Goal: Task Accomplishment & Management: Use online tool/utility

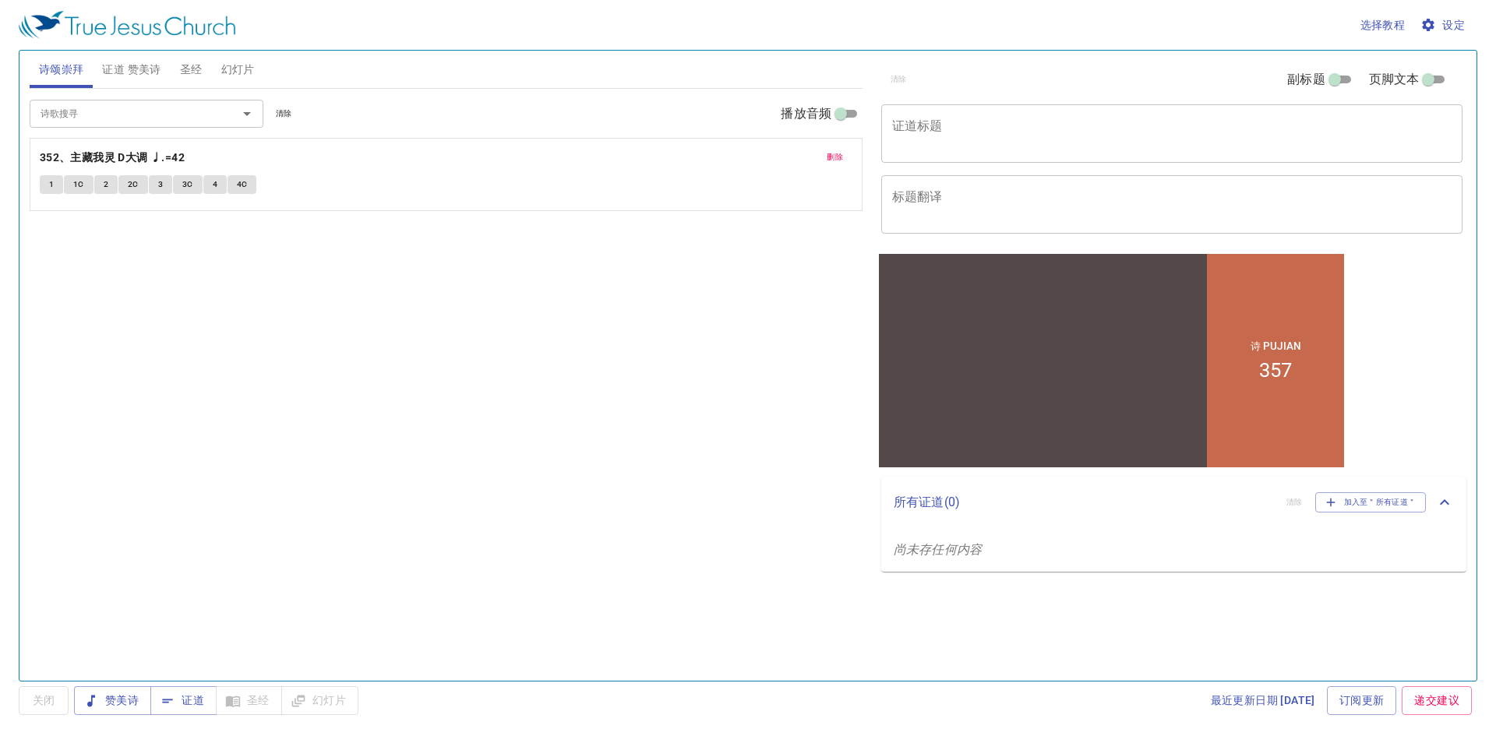
click at [1277, 366] on li "357" at bounding box center [1275, 369] width 33 height 23
click at [1073, 129] on textarea "证道标题" at bounding box center [1171, 133] width 559 height 30
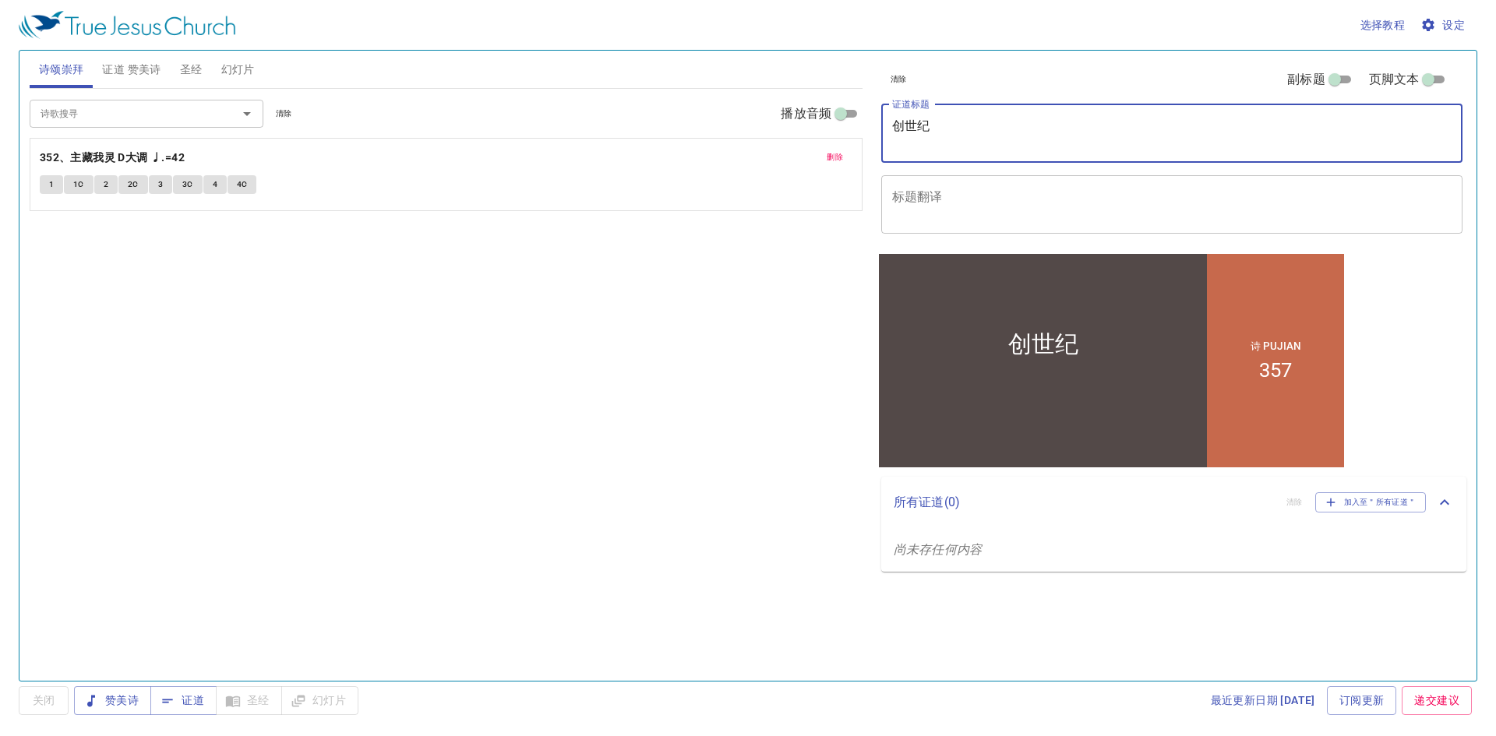
type textarea "创世纪"
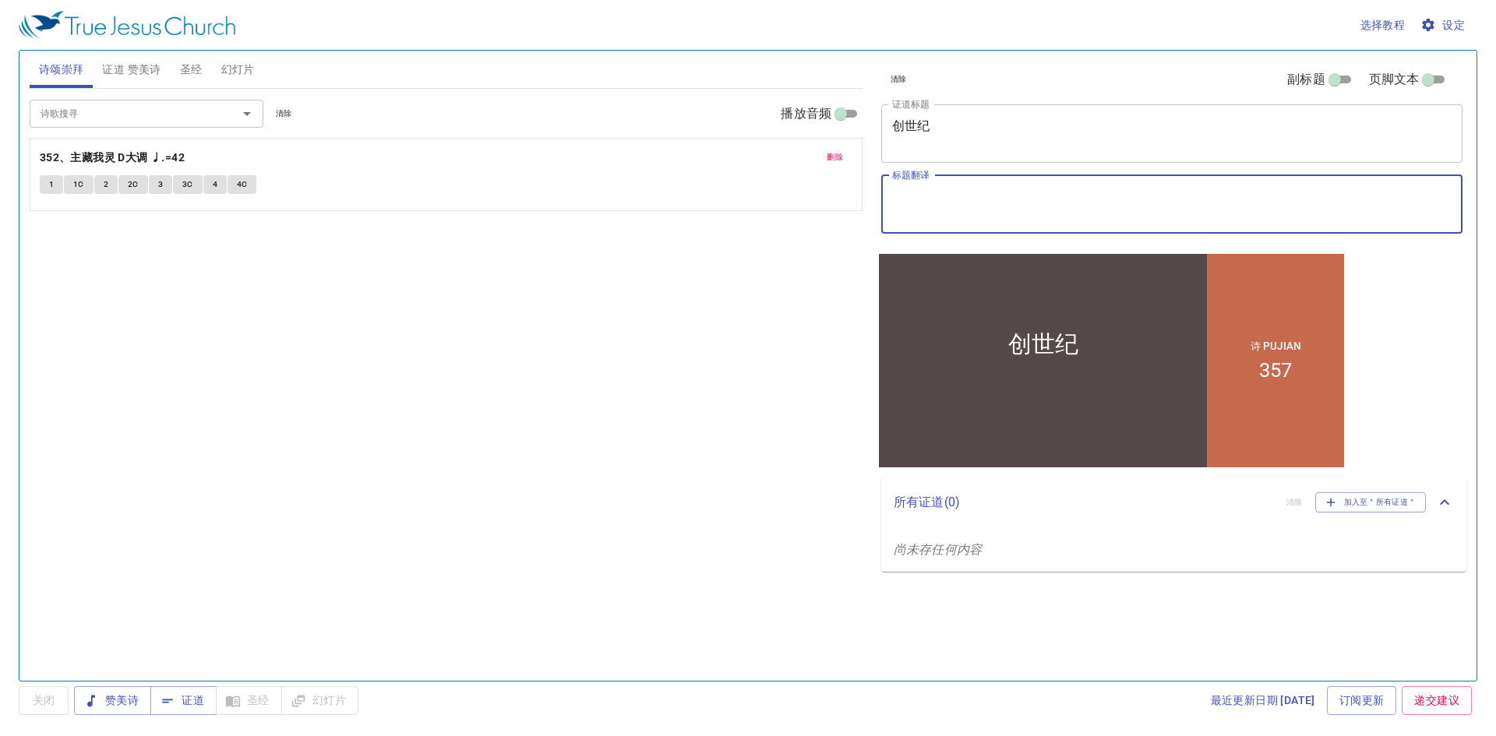
click at [1080, 206] on textarea "标题翻译" at bounding box center [1171, 204] width 559 height 30
type textarea "Kejadian Fasal 4"
click at [1076, 121] on textarea "创世纪" at bounding box center [1171, 133] width 559 height 30
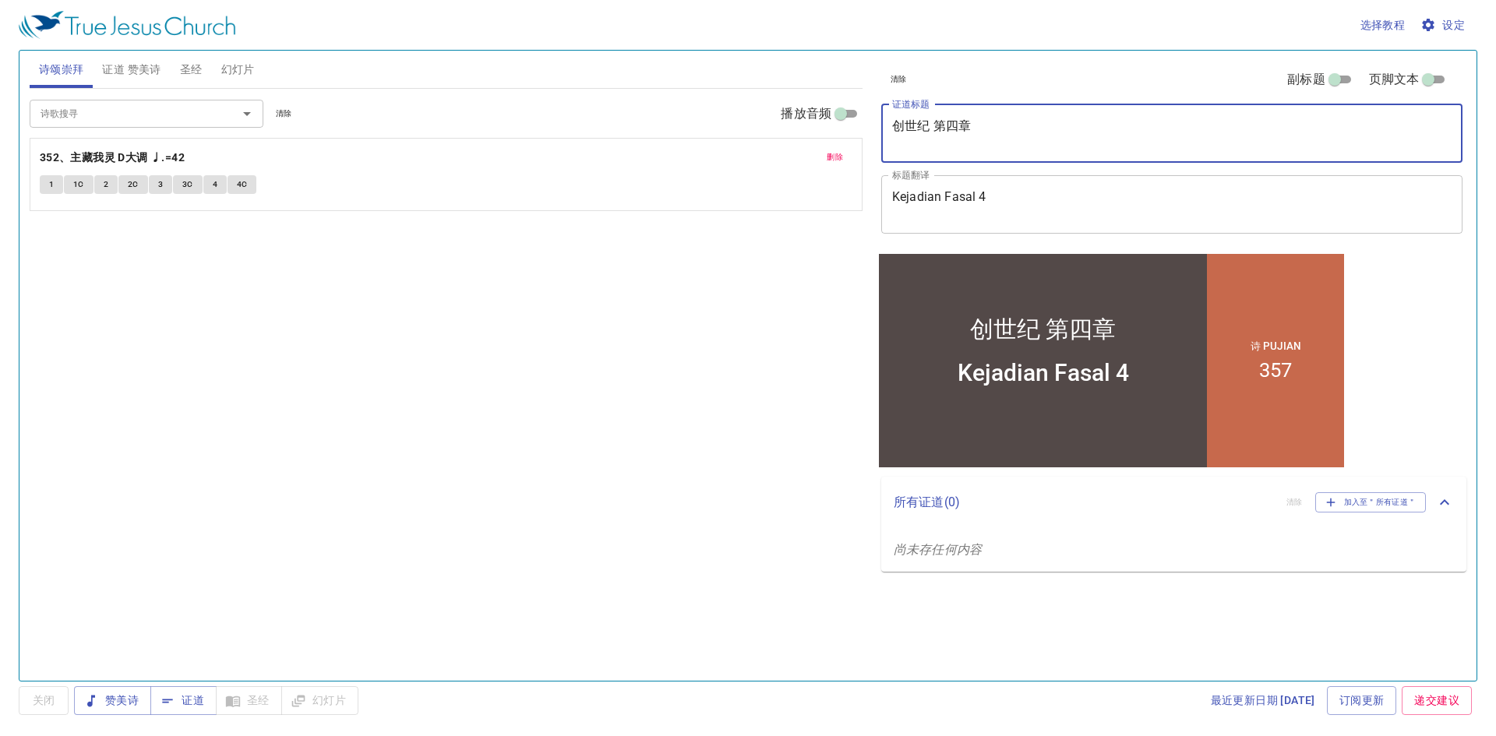
type textarea "创世纪 第四章"
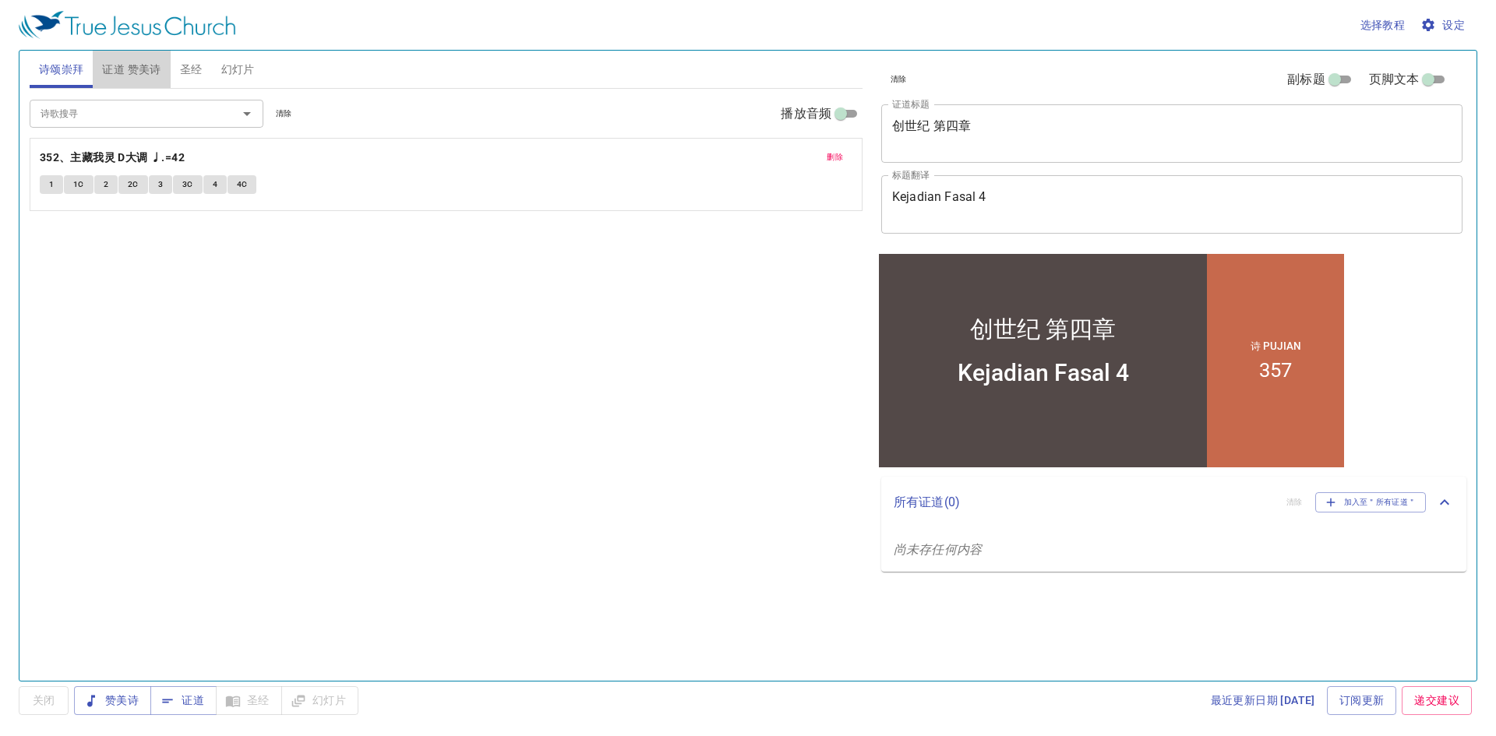
click at [146, 69] on span "证道 赞美诗" at bounding box center [131, 69] width 58 height 19
drag, startPoint x: 65, startPoint y: 57, endPoint x: 69, endPoint y: 64, distance: 8.0
click at [65, 57] on button "诗颂崇拜" at bounding box center [62, 69] width 64 height 37
click at [842, 157] on span "删除" at bounding box center [834, 157] width 16 height 14
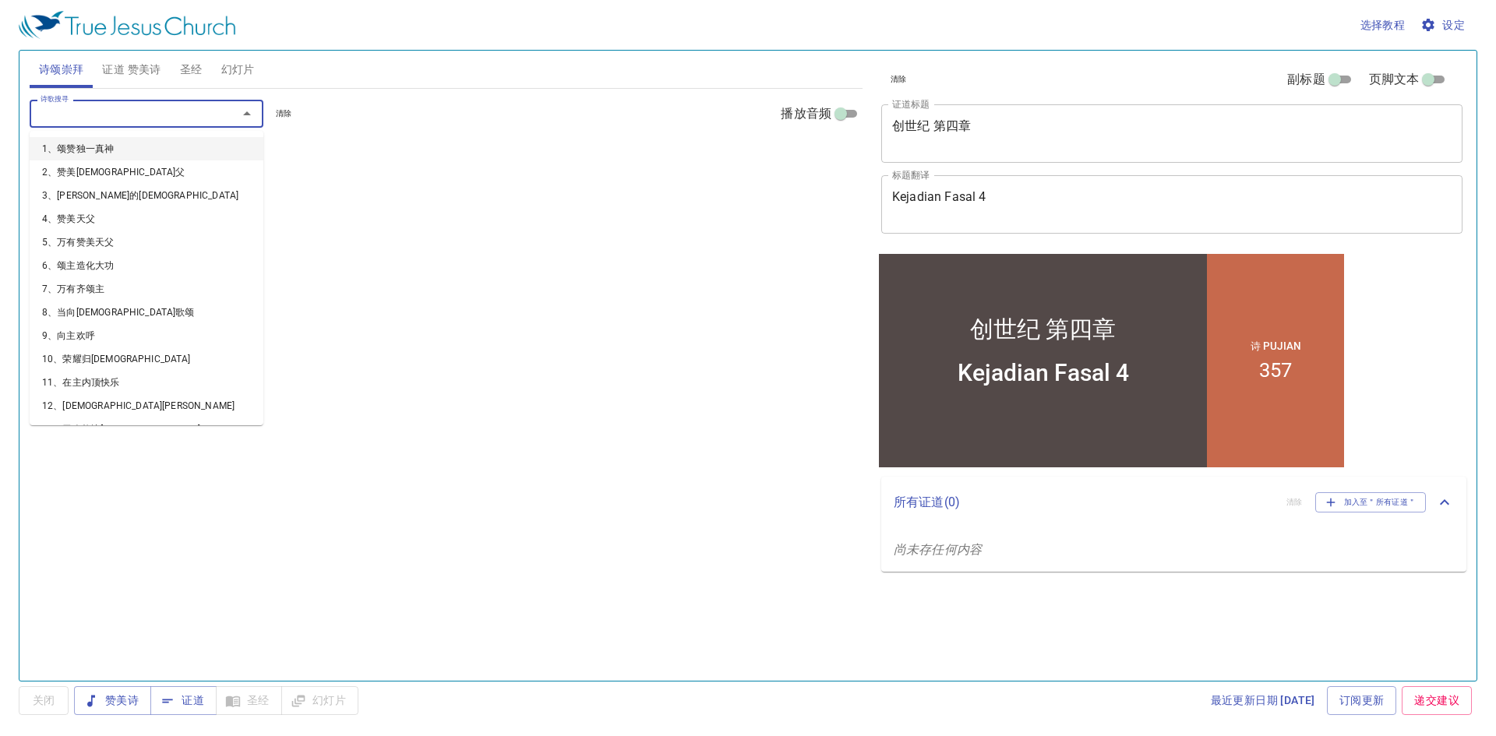
click at [208, 115] on input "诗歌搜寻" at bounding box center [123, 113] width 178 height 18
type input "54"
click at [132, 107] on input "诗歌搜寻" at bounding box center [123, 113] width 178 height 18
type input "136"
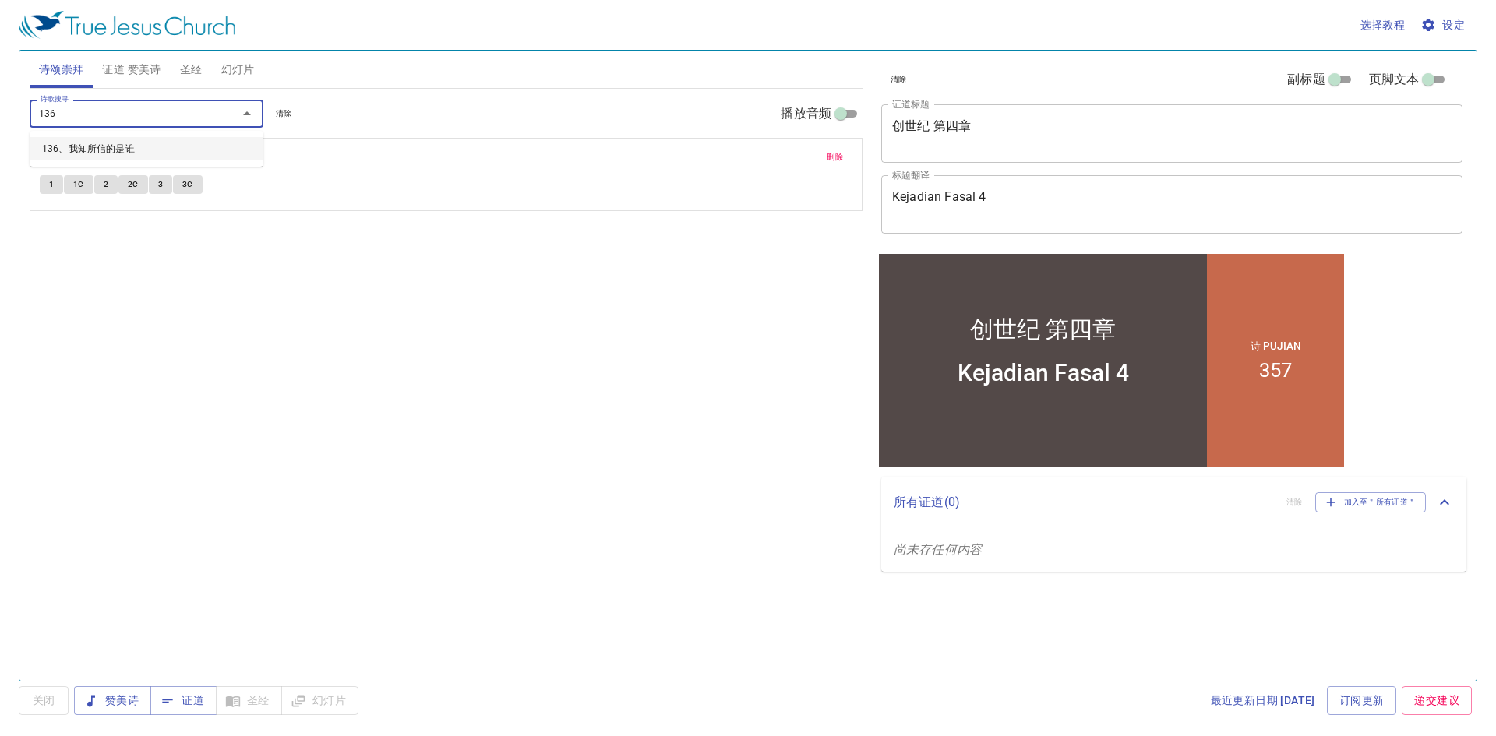
click at [191, 148] on li "136、我知所信的是谁" at bounding box center [147, 148] width 234 height 23
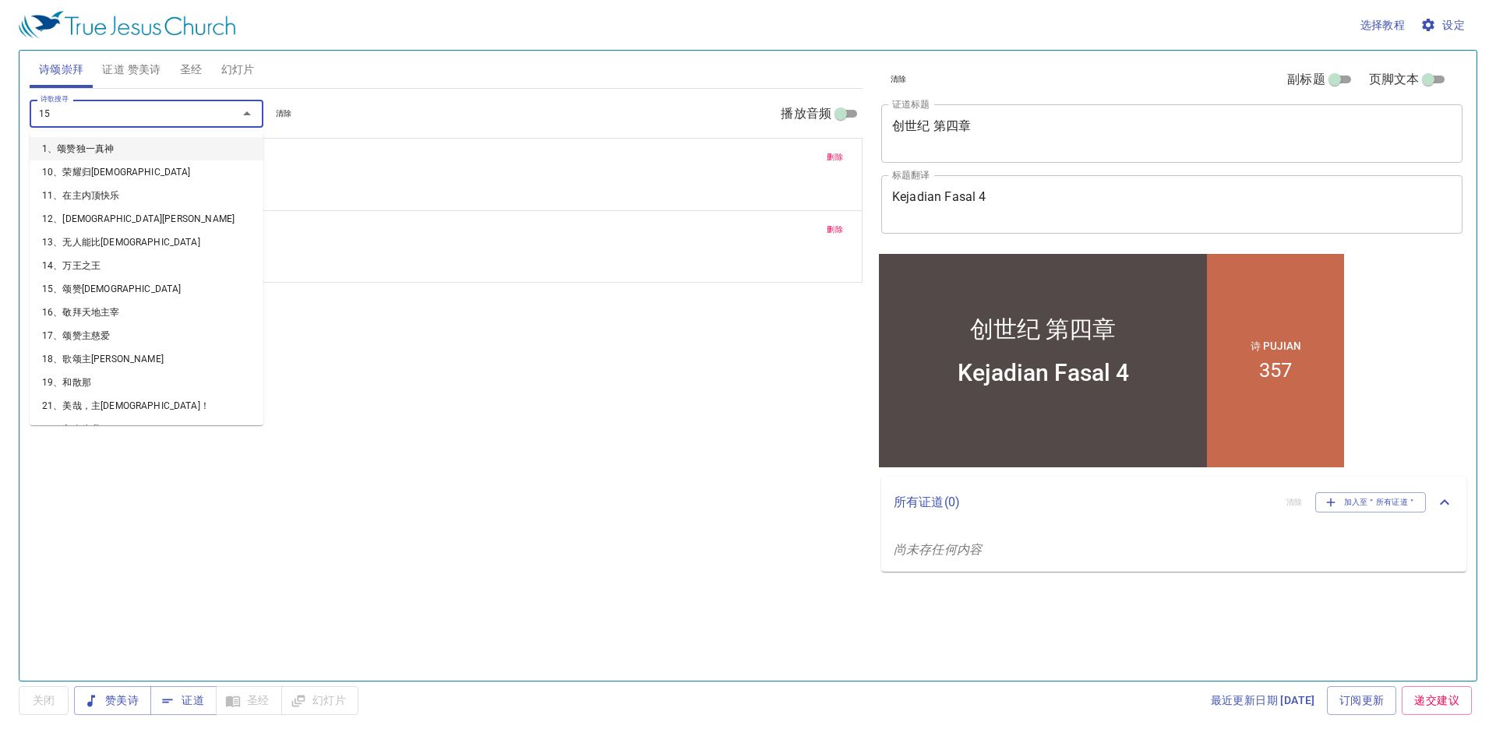
type input "157"
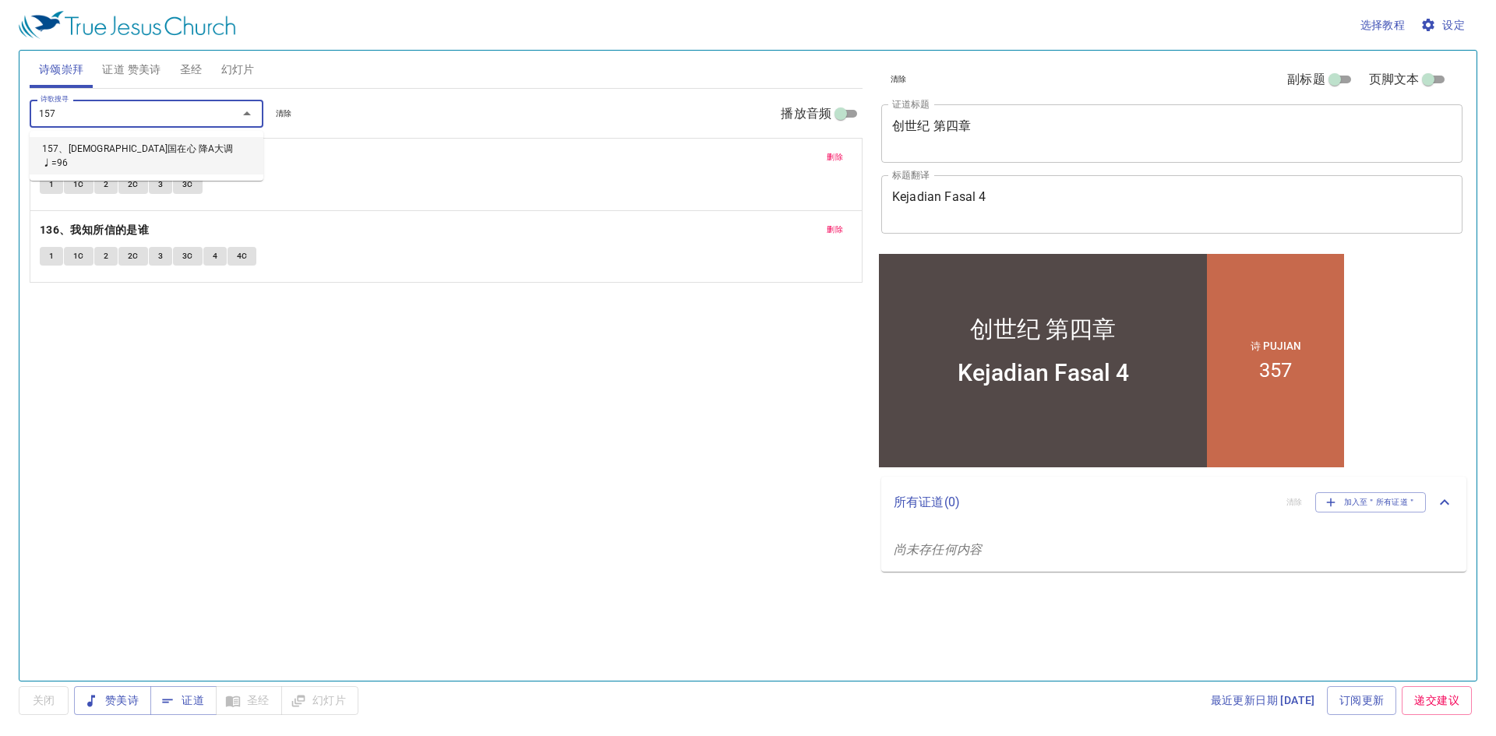
click at [214, 125] on div "157 诗歌搜寻" at bounding box center [147, 113] width 234 height 27
click at [224, 146] on li "157、[DEMOGRAPHIC_DATA]国在心 降A大调 ♩=96" at bounding box center [147, 155] width 234 height 37
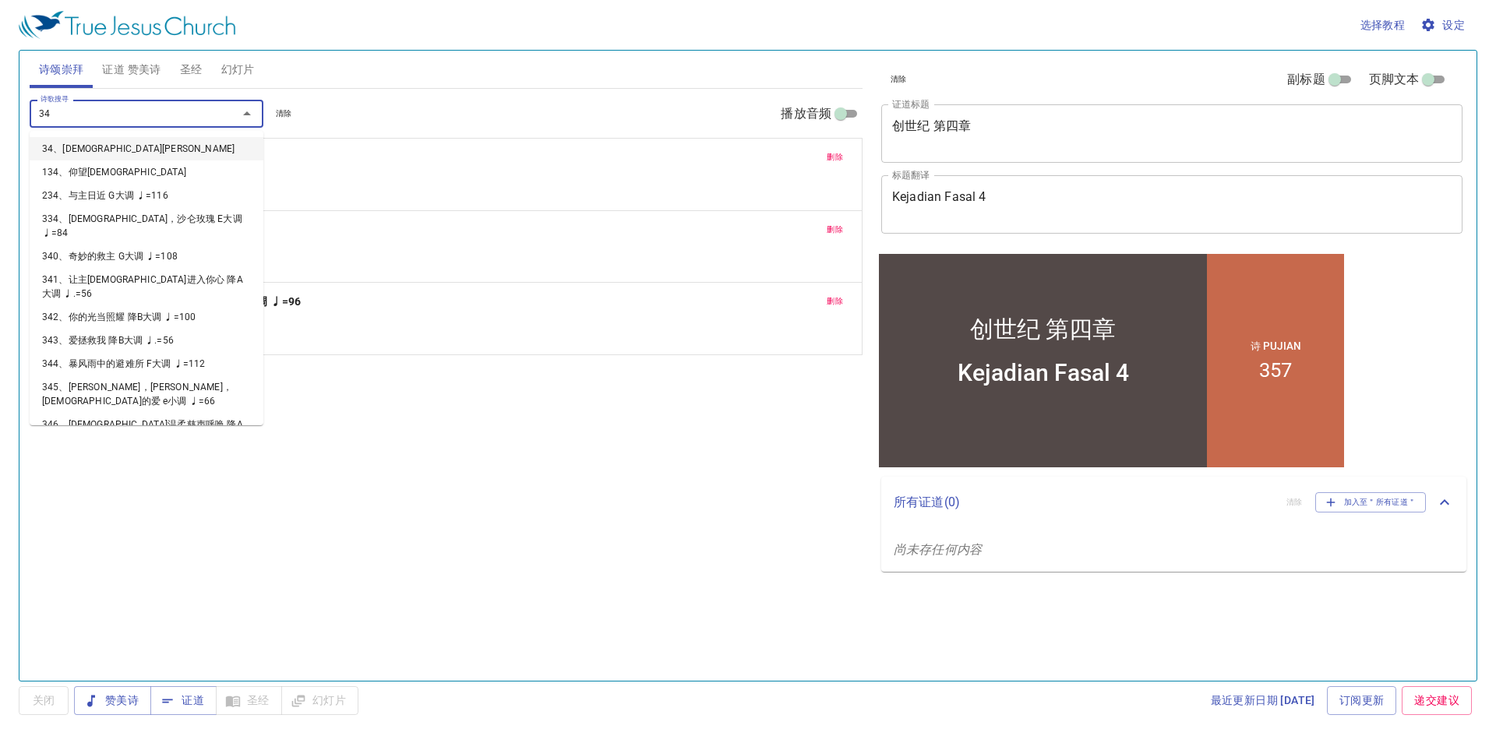
type input "345"
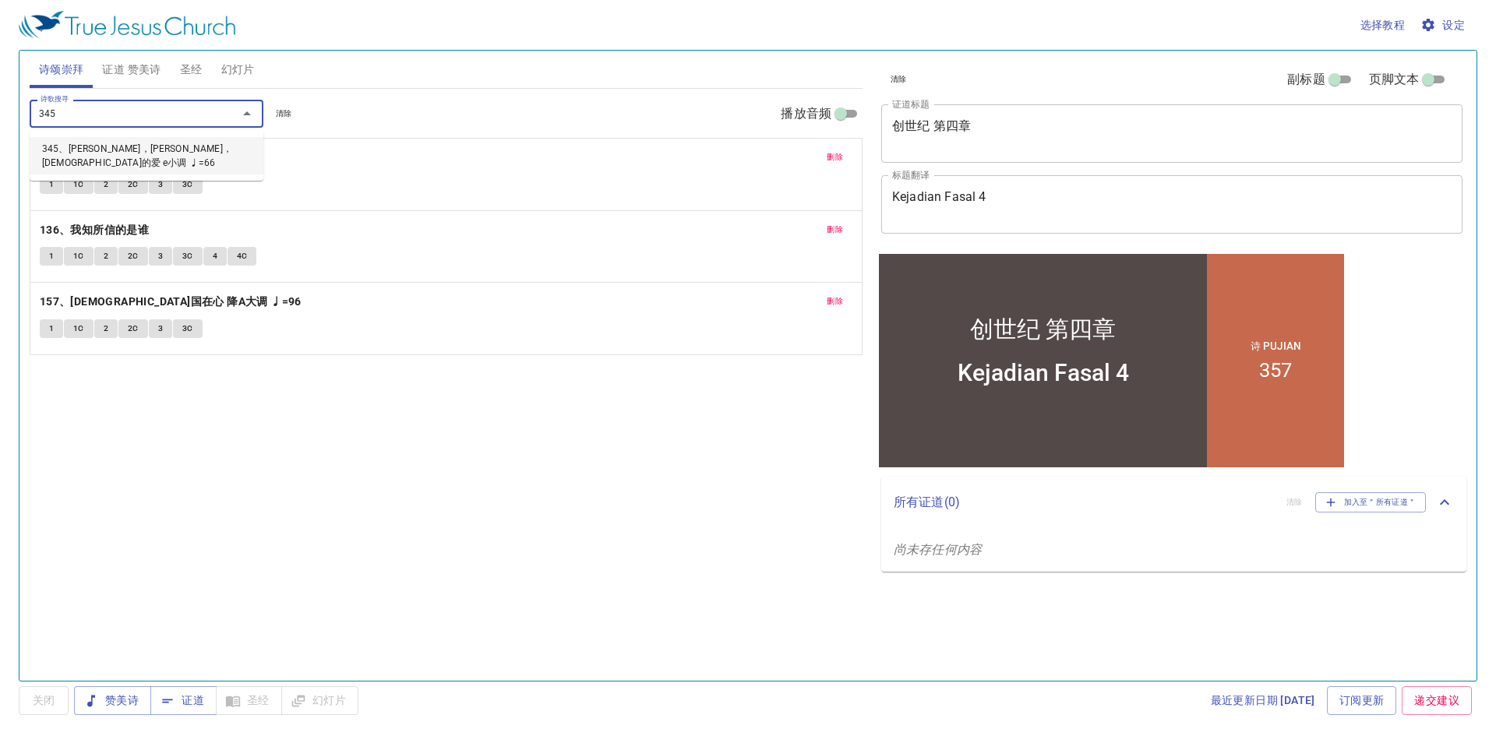
click at [206, 144] on li "345、[PERSON_NAME]，[PERSON_NAME]，[DEMOGRAPHIC_DATA]的爱 e小调 ♩=66" at bounding box center [147, 155] width 234 height 37
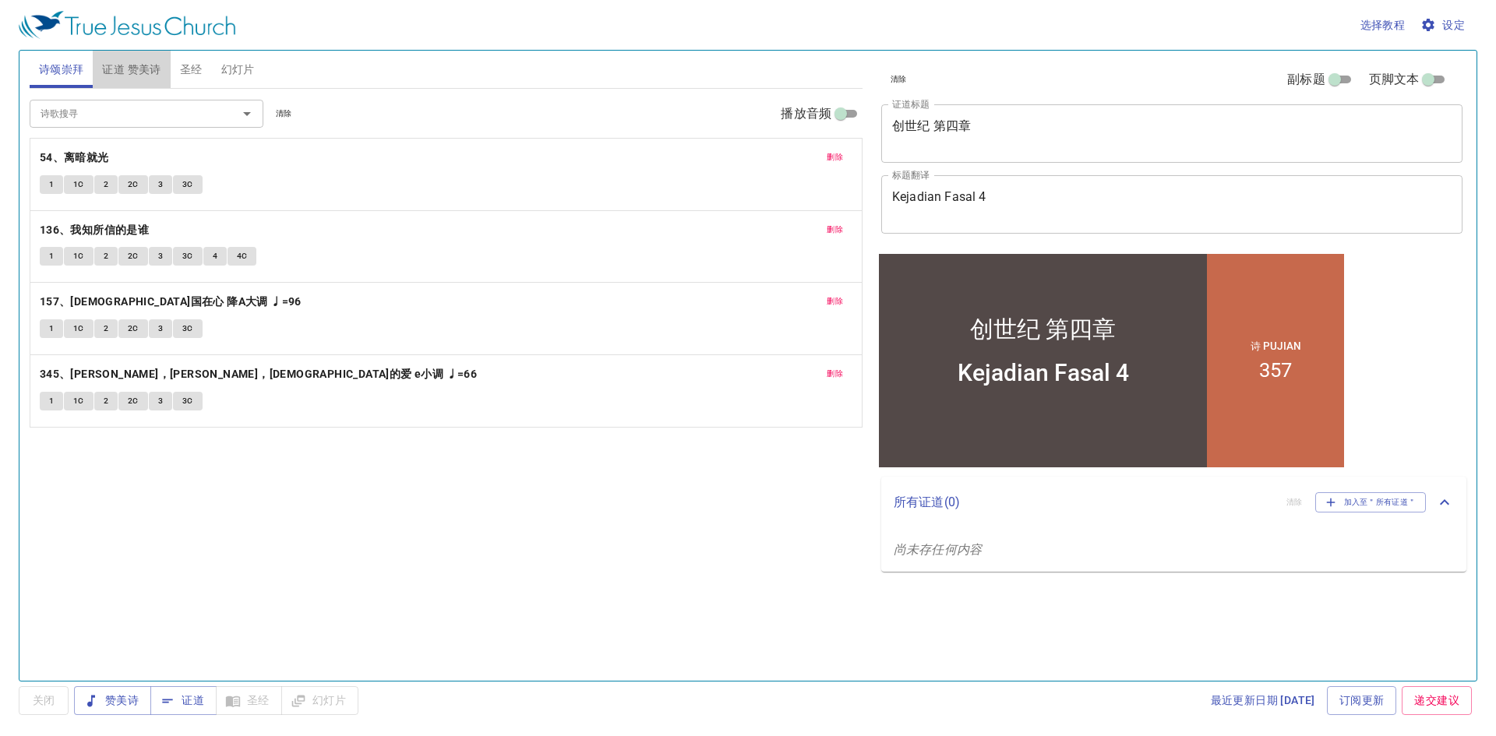
click at [114, 68] on span "证道 赞美诗" at bounding box center [131, 69] width 58 height 19
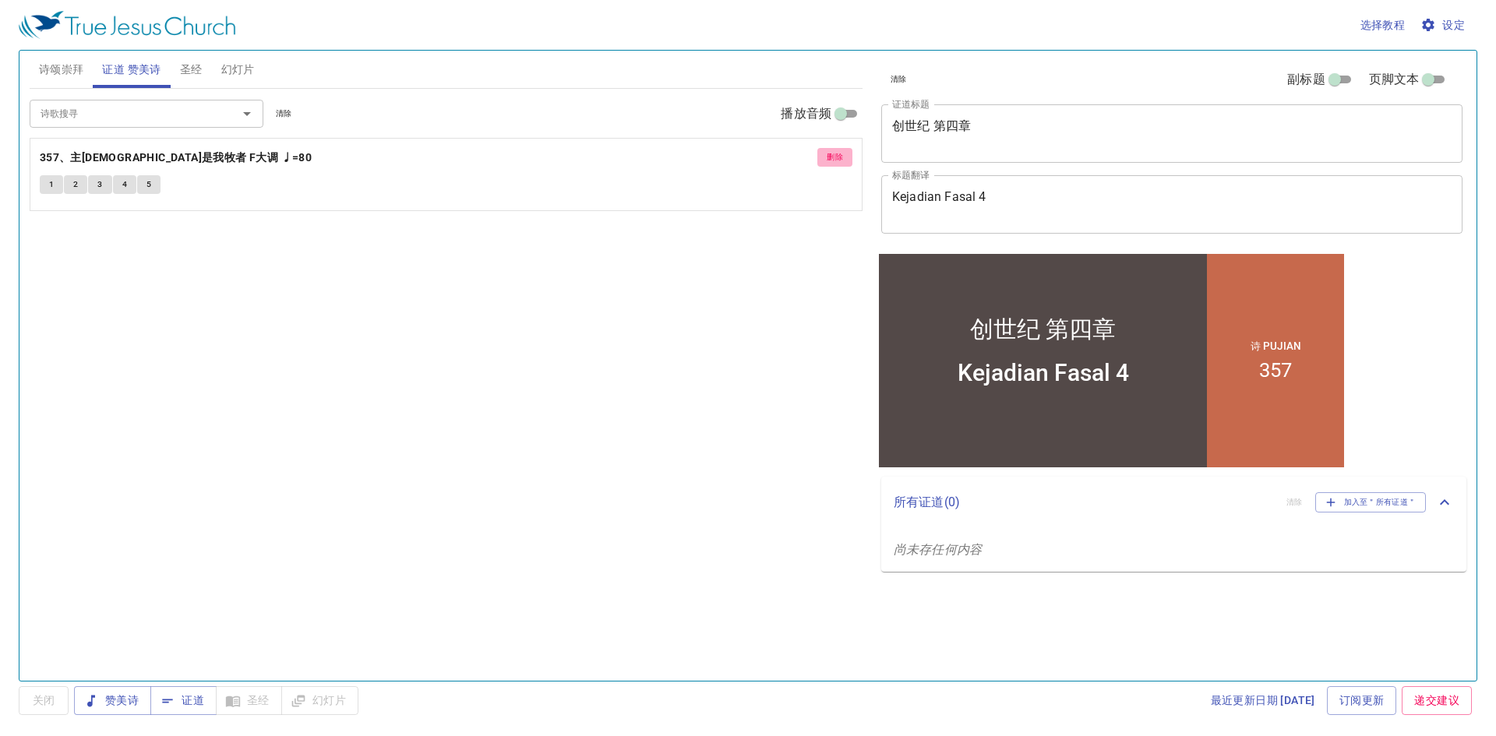
click at [840, 152] on span "删除" at bounding box center [834, 157] width 16 height 14
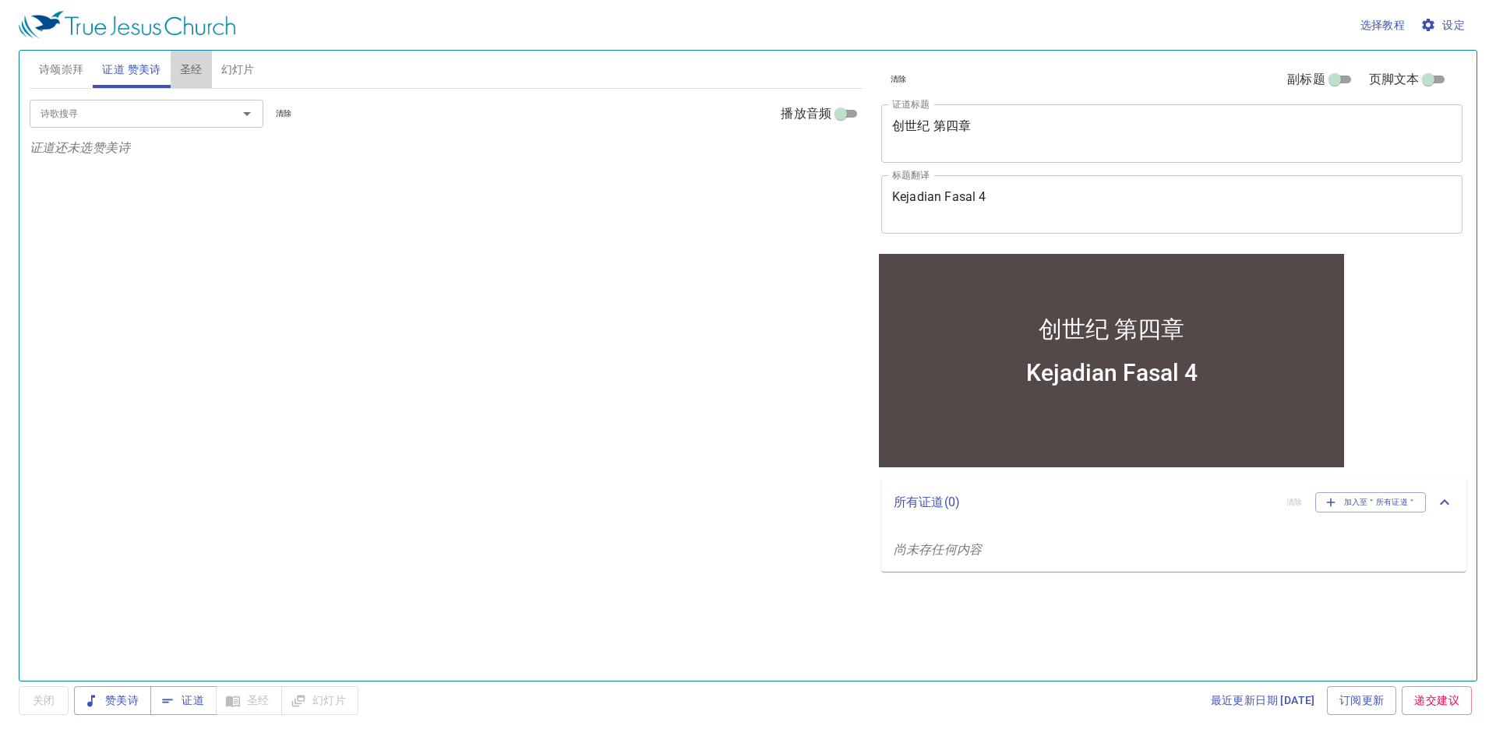
drag, startPoint x: 184, startPoint y: 79, endPoint x: 201, endPoint y: 86, distance: 18.5
click at [185, 79] on span "圣经" at bounding box center [191, 69] width 23 height 19
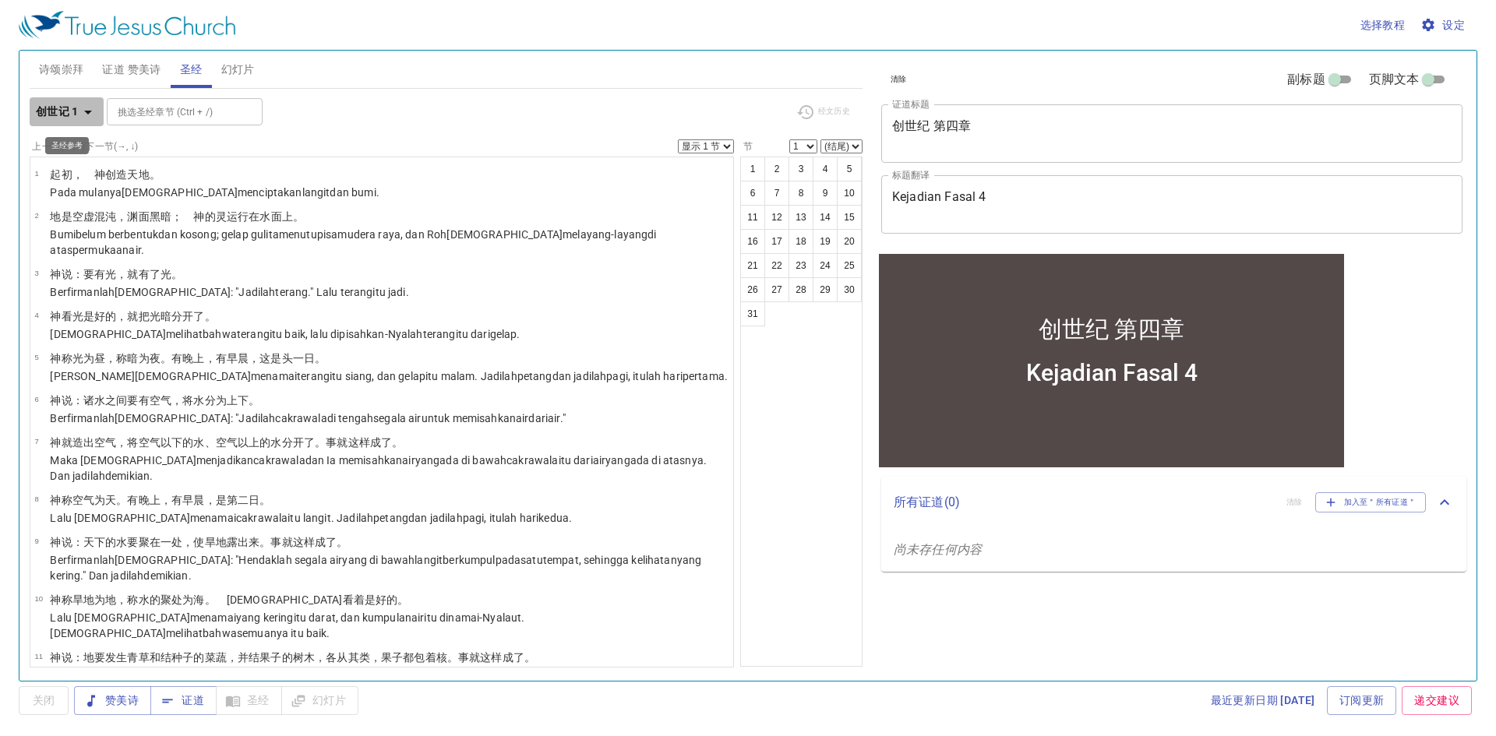
click at [94, 115] on icon "button" at bounding box center [88, 112] width 19 height 19
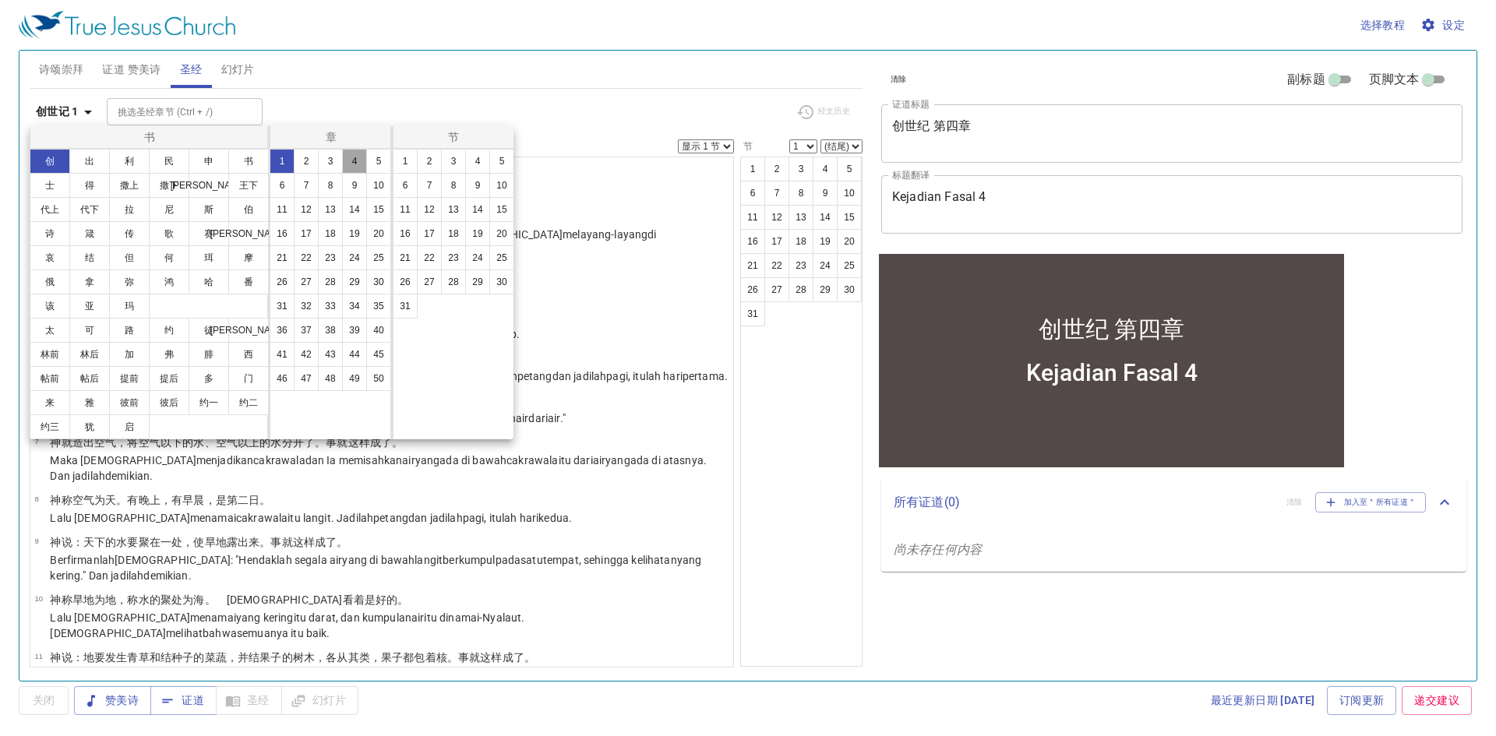
click at [363, 159] on button "4" at bounding box center [354, 161] width 25 height 25
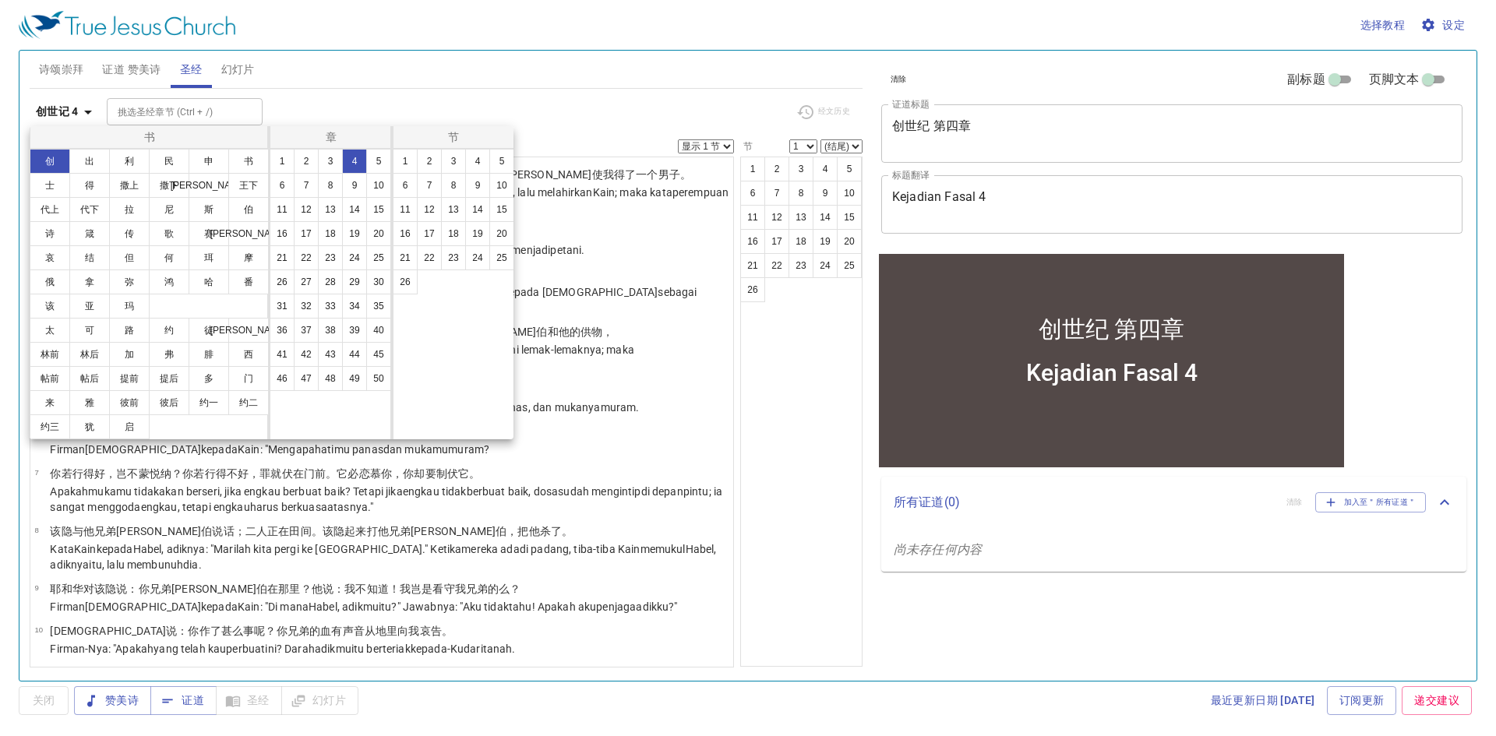
click at [518, 90] on div at bounding box center [748, 368] width 1496 height 736
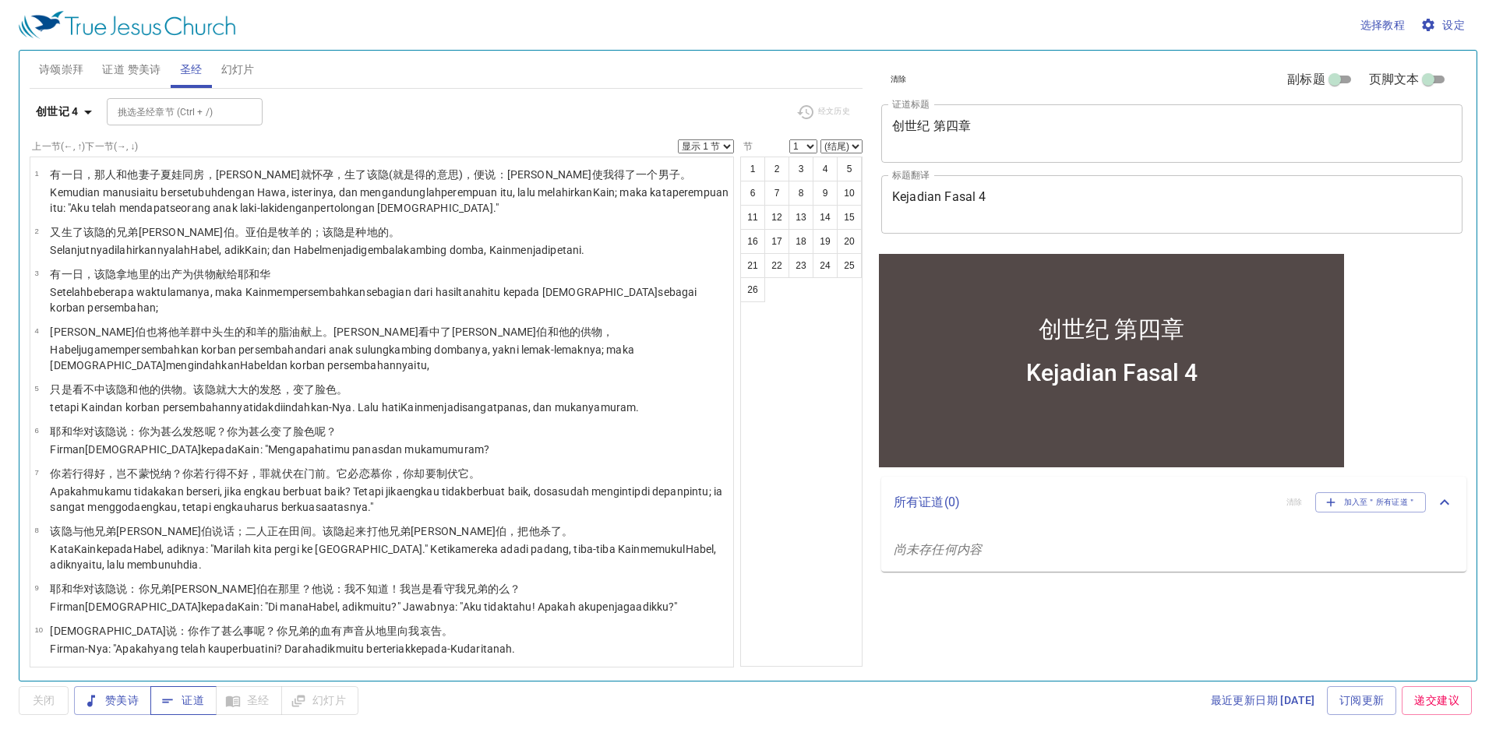
click at [205, 698] on button "证道" at bounding box center [183, 700] width 66 height 29
click at [77, 69] on span "诗颂崇拜" at bounding box center [61, 69] width 45 height 19
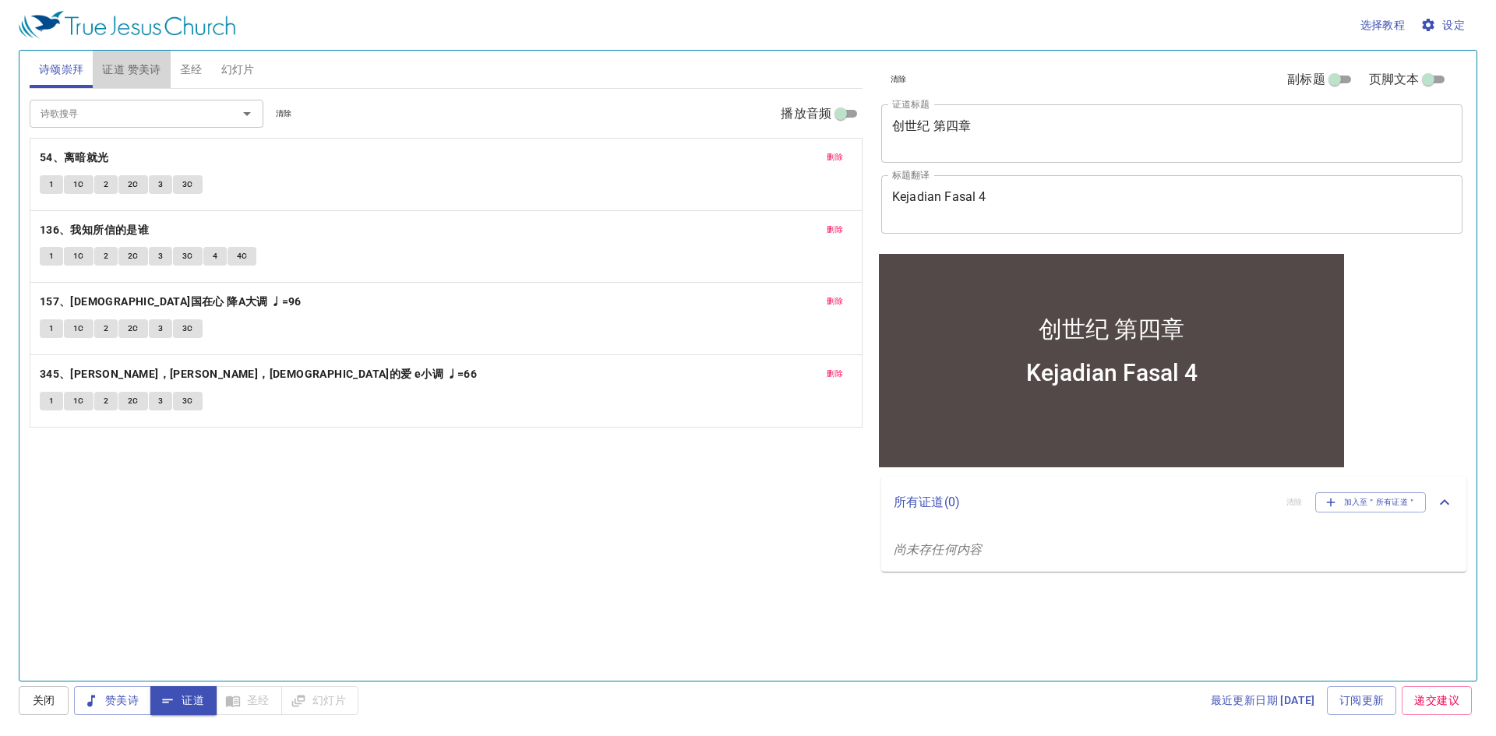
click at [148, 74] on span "证道 赞美诗" at bounding box center [131, 69] width 58 height 19
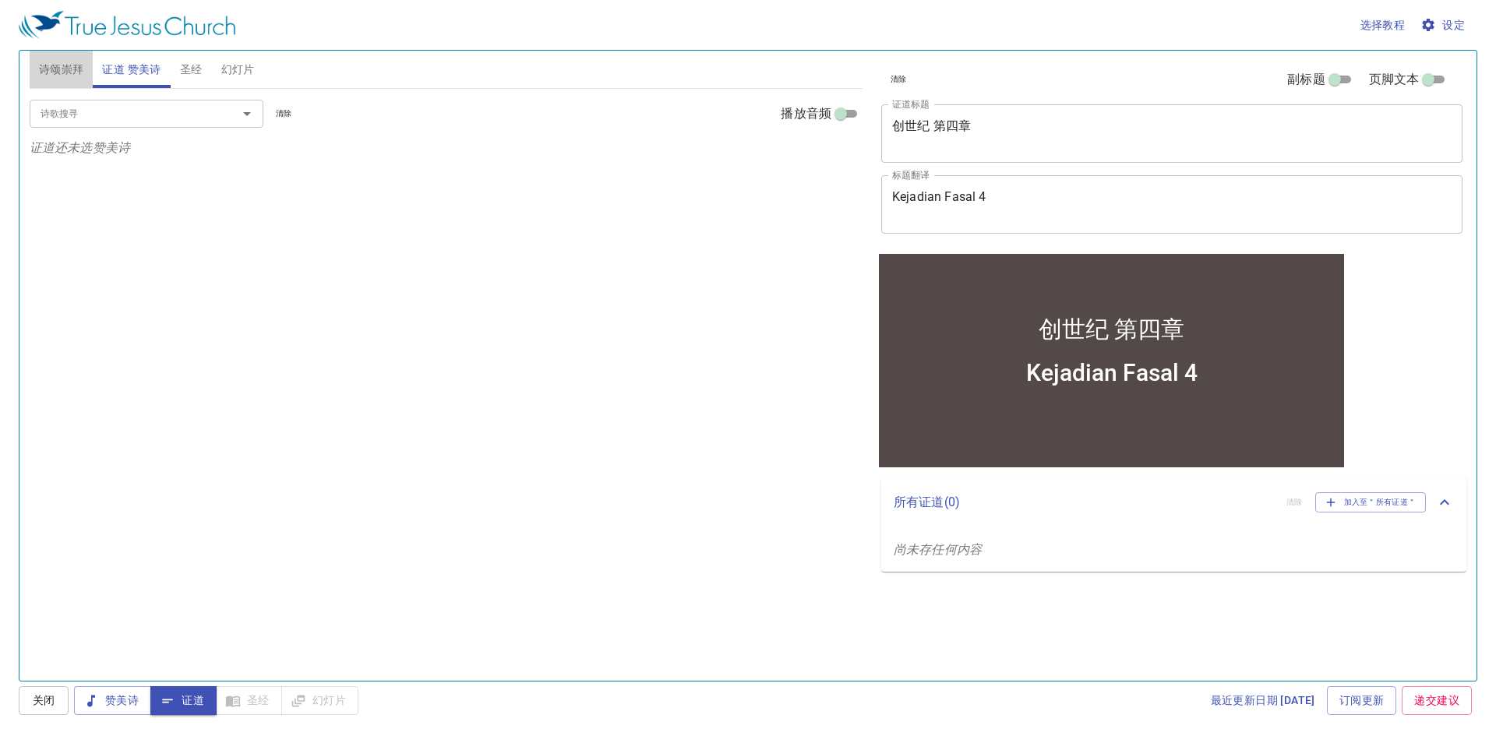
click at [54, 58] on button "诗颂崇拜" at bounding box center [62, 69] width 64 height 37
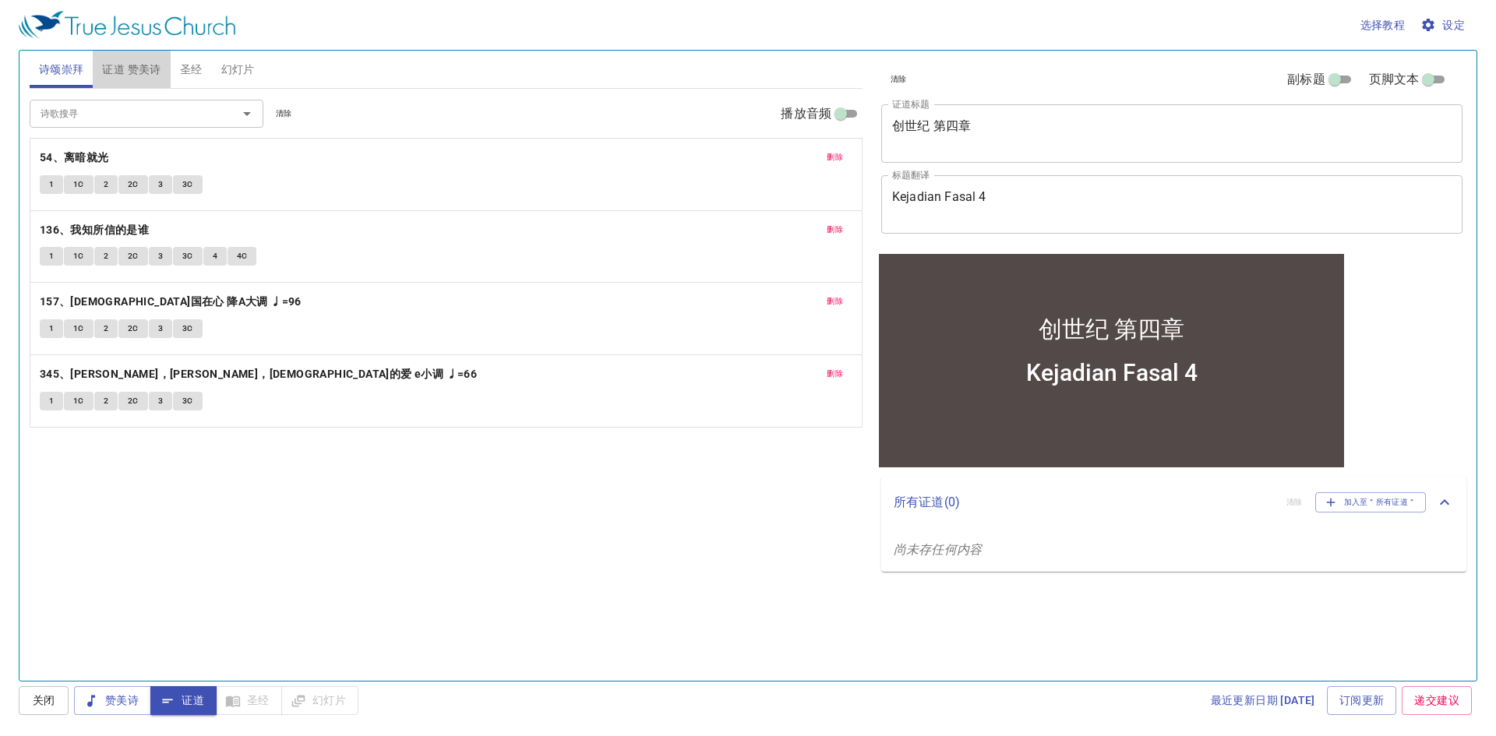
drag, startPoint x: 150, startPoint y: 74, endPoint x: 195, endPoint y: 78, distance: 44.6
click at [153, 74] on span "证道 赞美诗" at bounding box center [131, 69] width 58 height 19
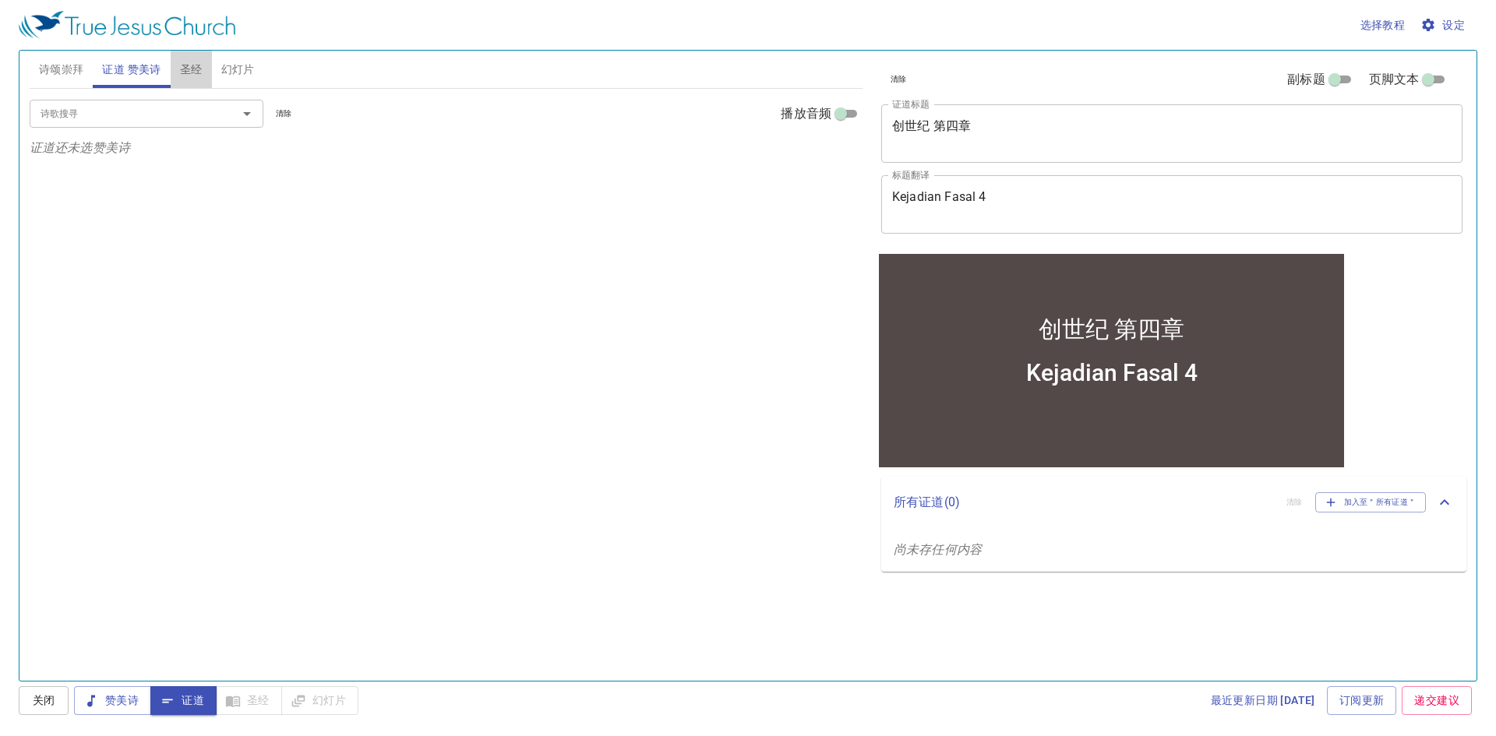
click at [199, 76] on span "圣经" at bounding box center [191, 69] width 23 height 19
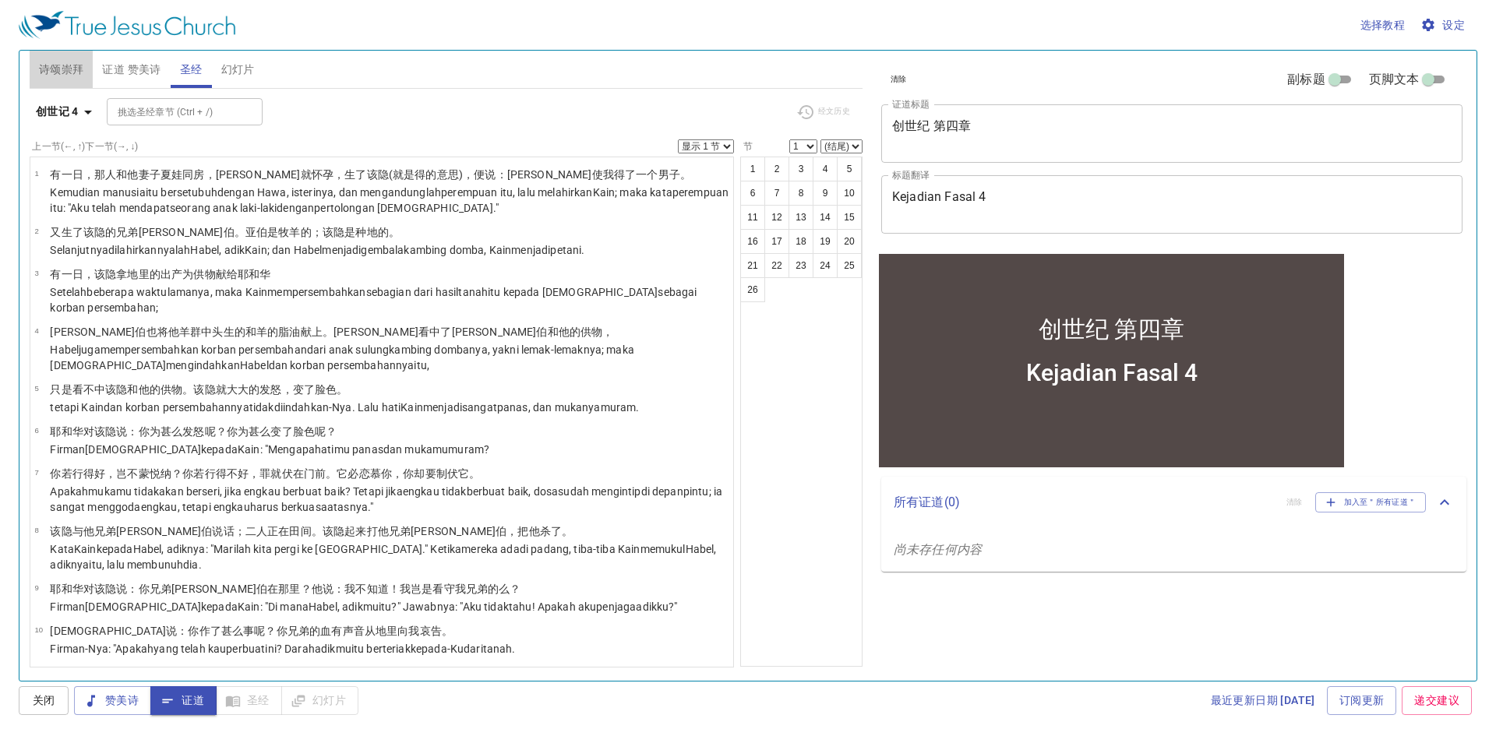
click at [76, 68] on span "诗颂崇拜" at bounding box center [61, 69] width 45 height 19
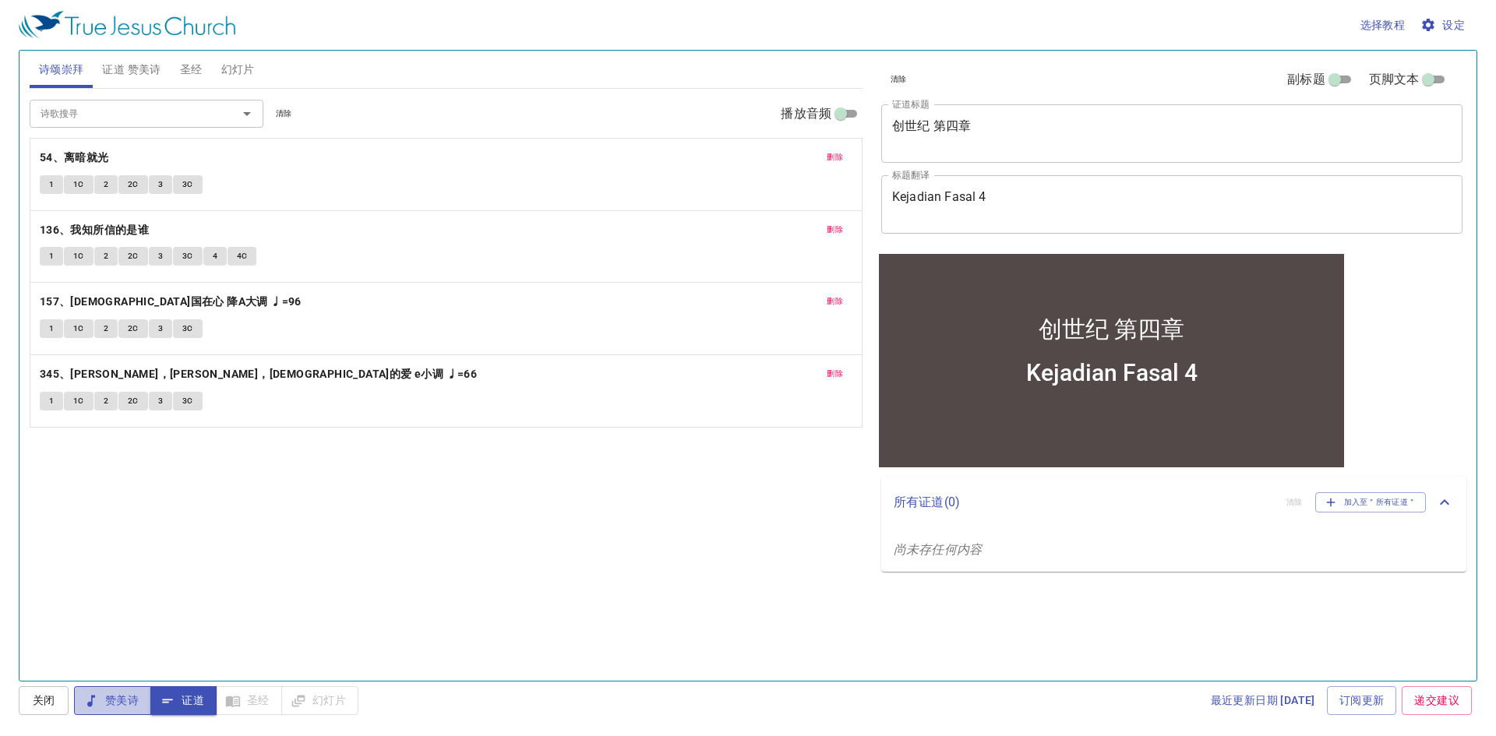
click at [127, 693] on span "赞美诗" at bounding box center [112, 700] width 52 height 19
click at [62, 185] on button "1" at bounding box center [51, 184] width 23 height 19
click at [81, 183] on span "1C" at bounding box center [78, 185] width 11 height 14
click at [108, 181] on button "2" at bounding box center [105, 184] width 23 height 19
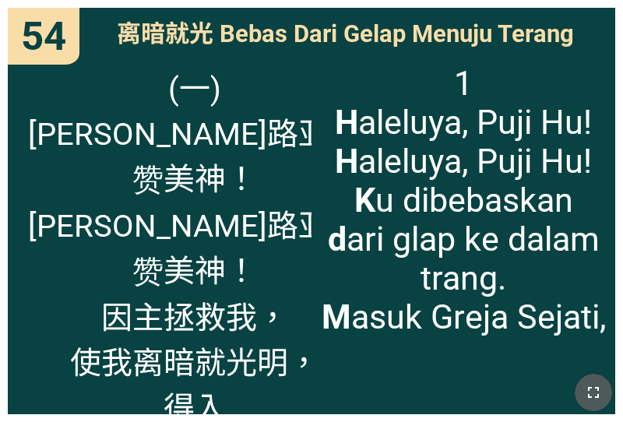
drag, startPoint x: 590, startPoint y: 396, endPoint x: 590, endPoint y: 441, distance: 45.2
click at [590, 396] on icon "button" at bounding box center [593, 392] width 19 height 19
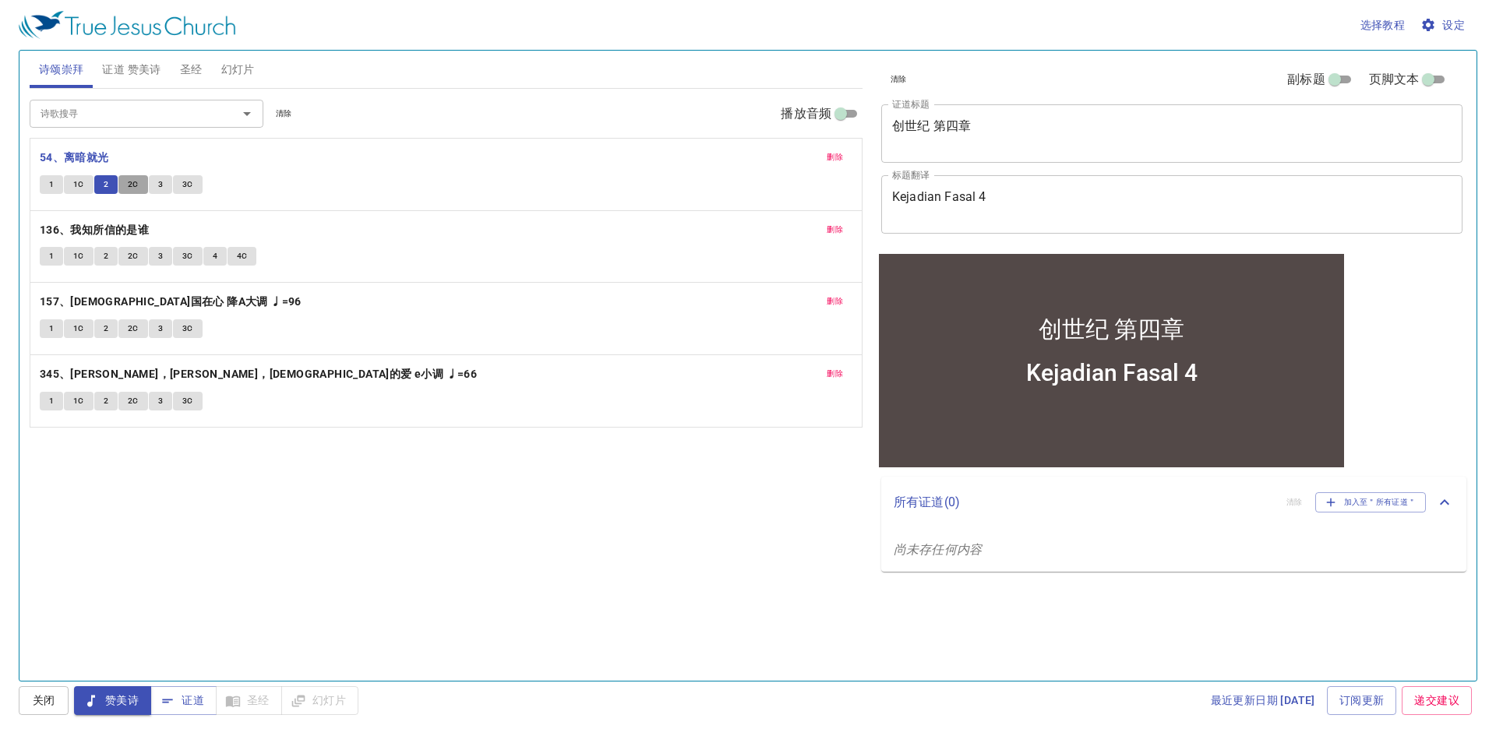
click at [128, 186] on span "2C" at bounding box center [133, 185] width 11 height 14
click at [160, 184] on span "3" at bounding box center [160, 185] width 5 height 14
click at [185, 188] on span "3C" at bounding box center [187, 185] width 11 height 14
click at [47, 259] on button "1" at bounding box center [51, 256] width 23 height 19
click at [82, 262] on span "1C" at bounding box center [78, 256] width 11 height 14
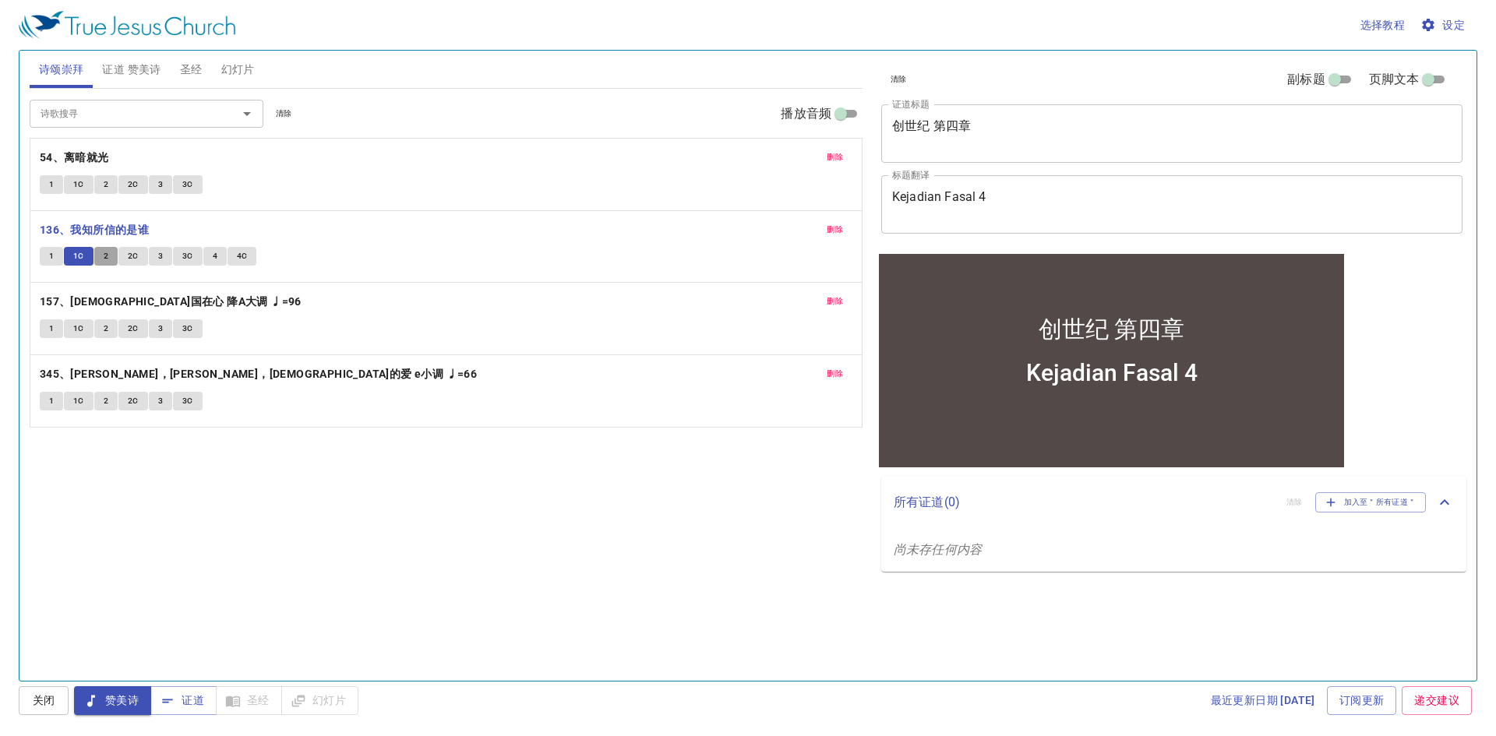
click at [97, 254] on button "2" at bounding box center [105, 256] width 23 height 19
click at [136, 252] on span "2C" at bounding box center [133, 256] width 11 height 14
click at [156, 261] on button "3" at bounding box center [160, 256] width 23 height 19
click at [189, 255] on span "3C" at bounding box center [187, 256] width 11 height 14
click at [206, 260] on button "4" at bounding box center [214, 256] width 23 height 19
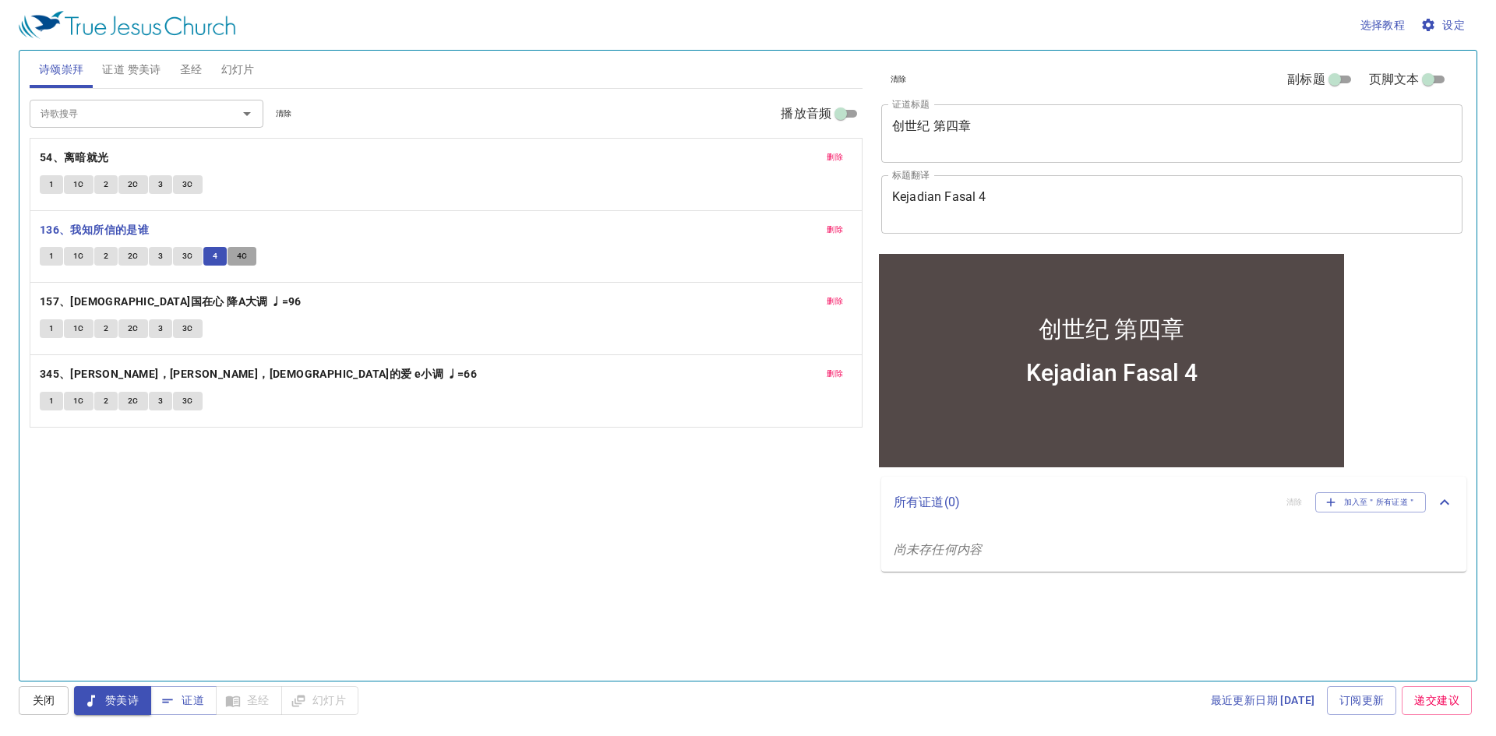
click at [245, 259] on span "4C" at bounding box center [242, 256] width 11 height 14
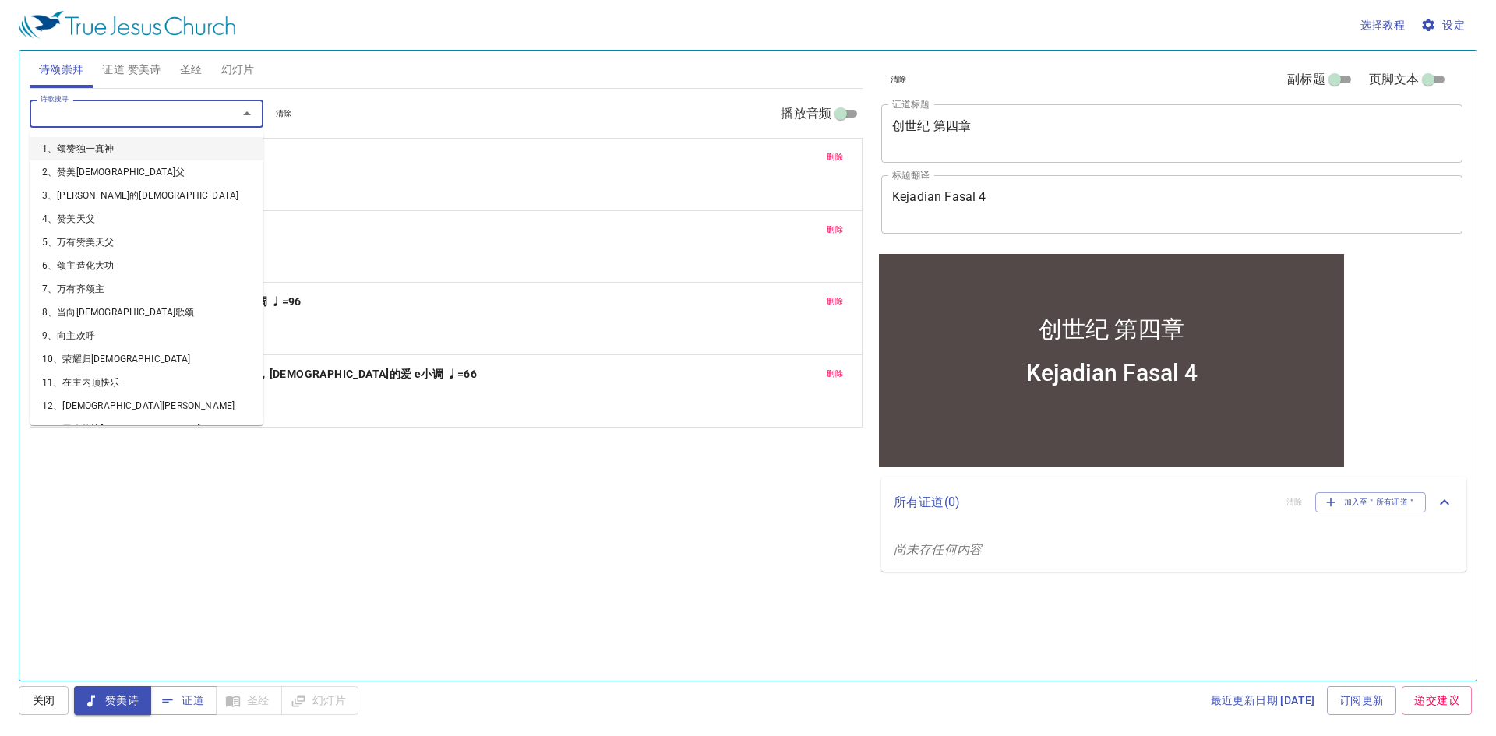
click at [123, 109] on input "诗歌搜寻" at bounding box center [123, 113] width 178 height 18
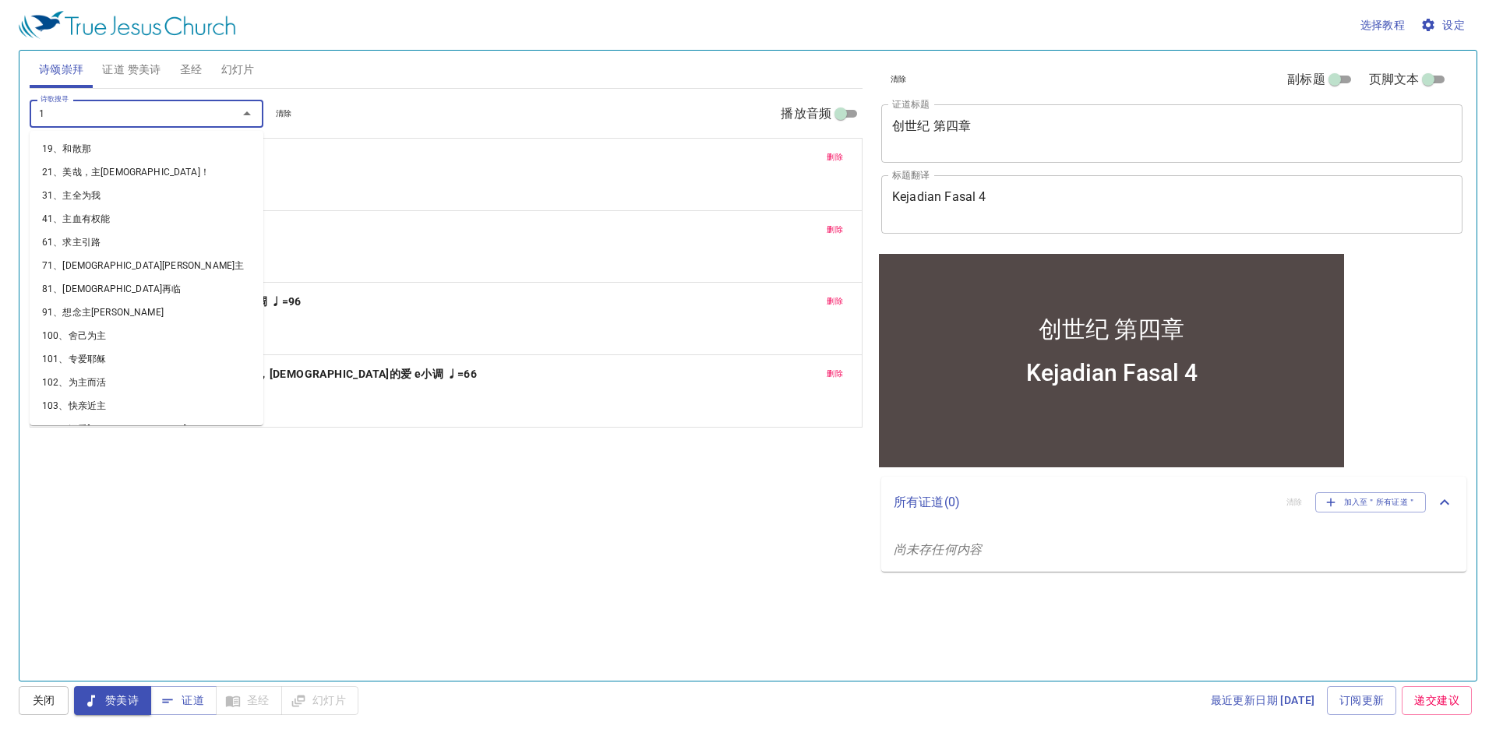
scroll to position [9, 0]
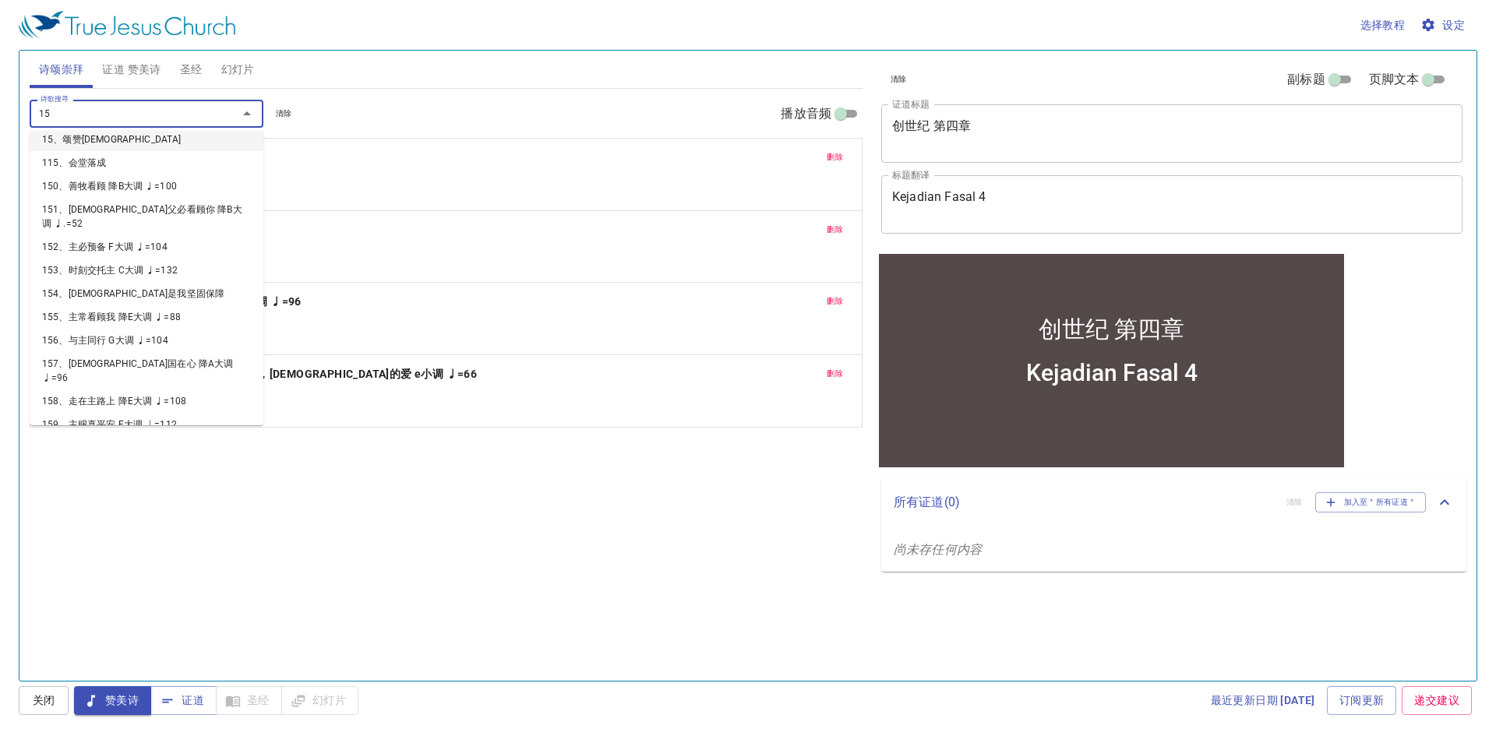
type input "158"
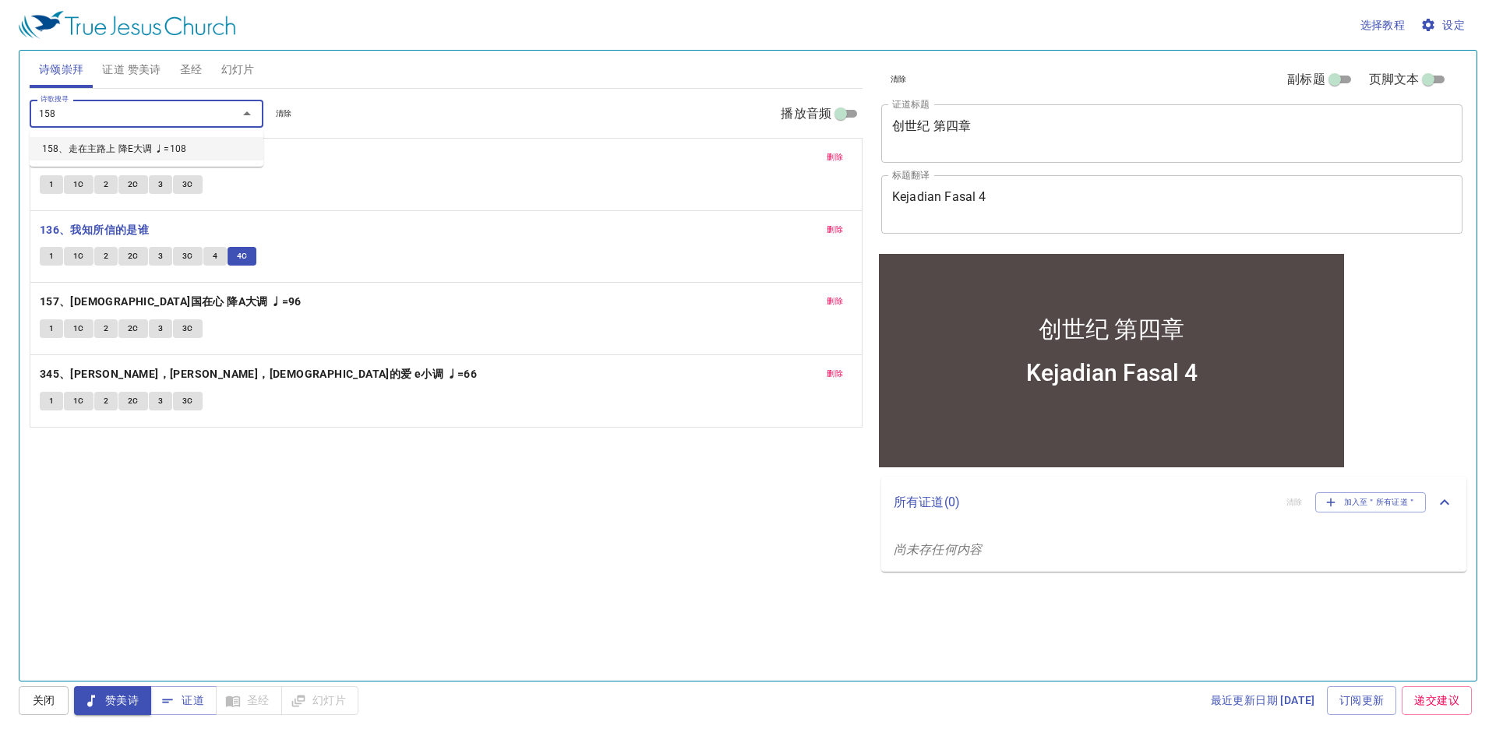
click at [199, 157] on li "158、走在主路上 降E大调 ♩=108" at bounding box center [147, 148] width 234 height 23
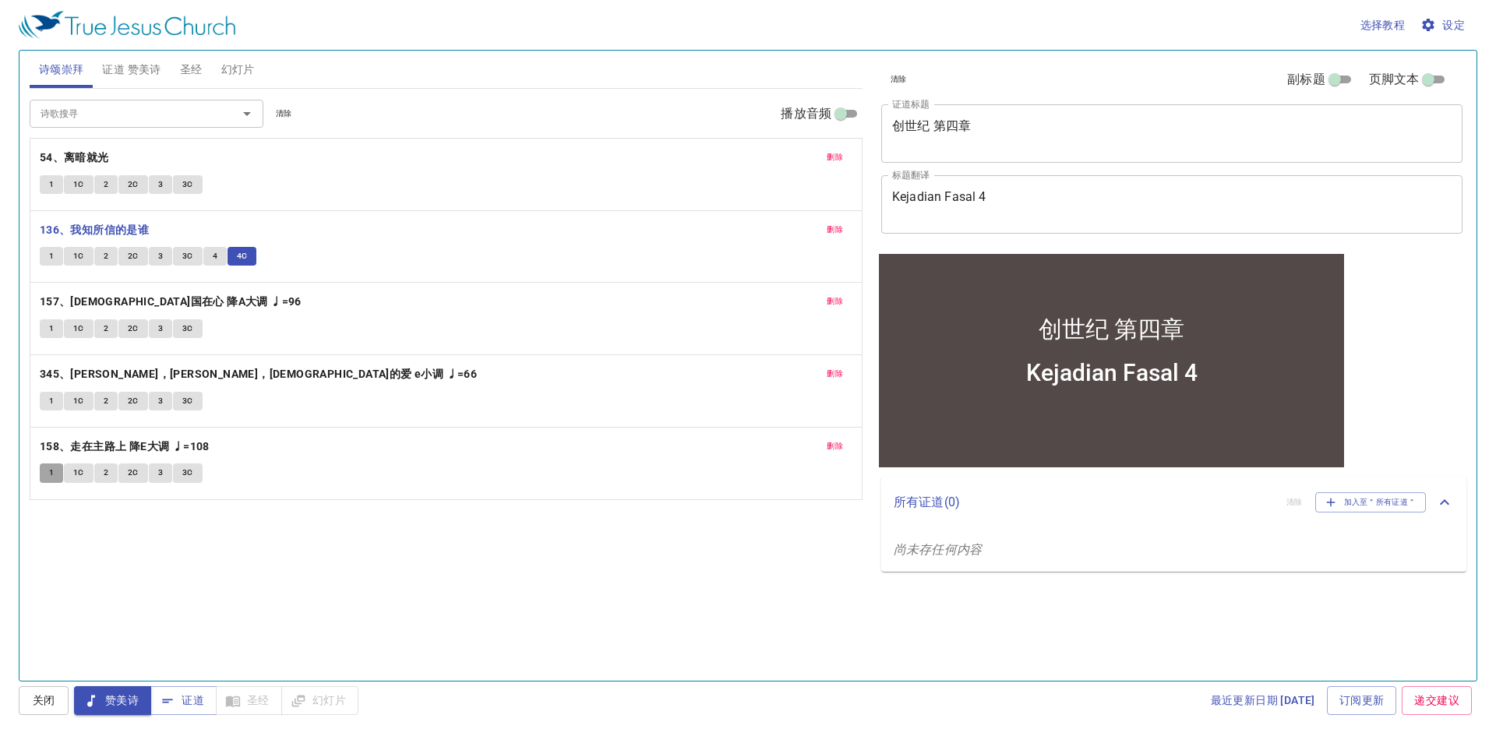
click at [55, 475] on button "1" at bounding box center [51, 472] width 23 height 19
click at [129, 127] on div "诗歌搜寻" at bounding box center [147, 113] width 234 height 27
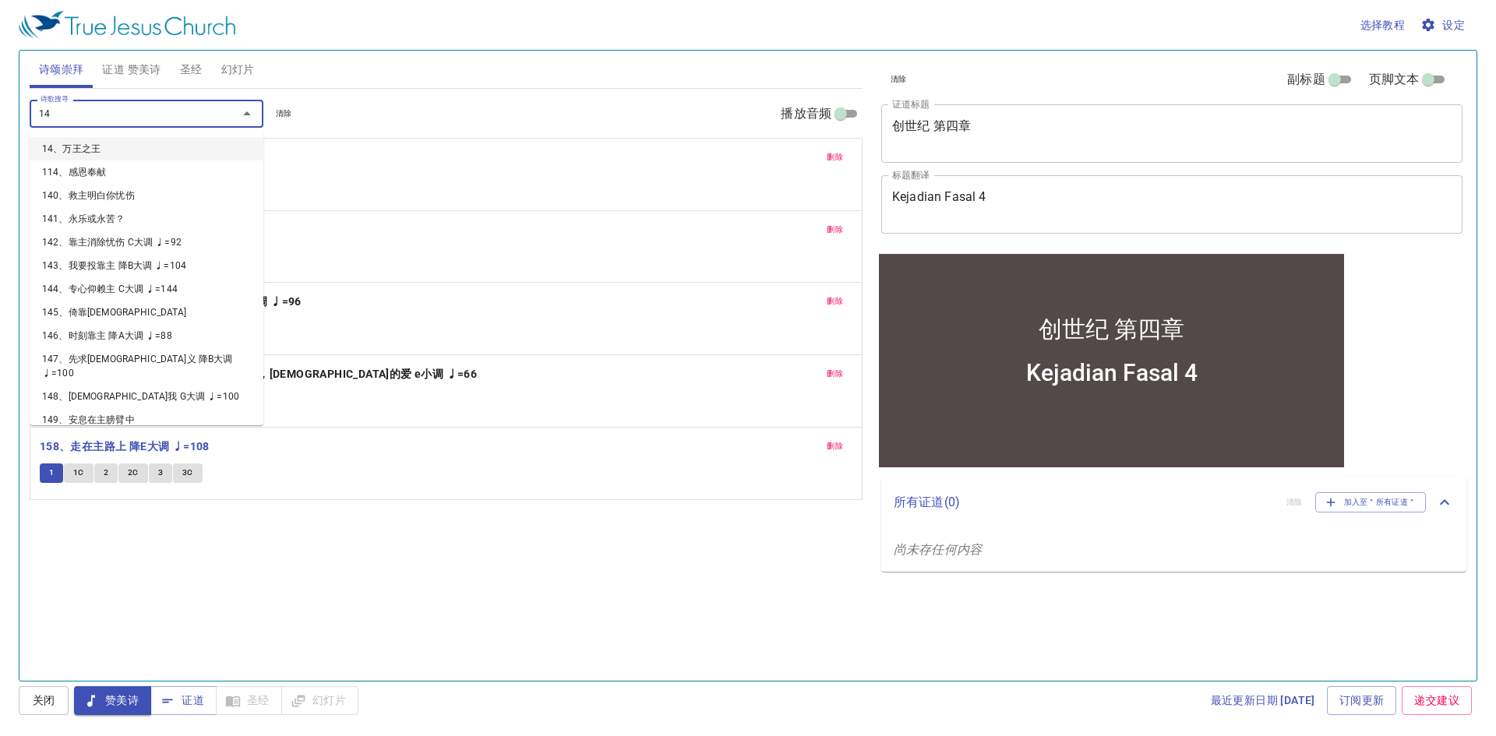
type input "148"
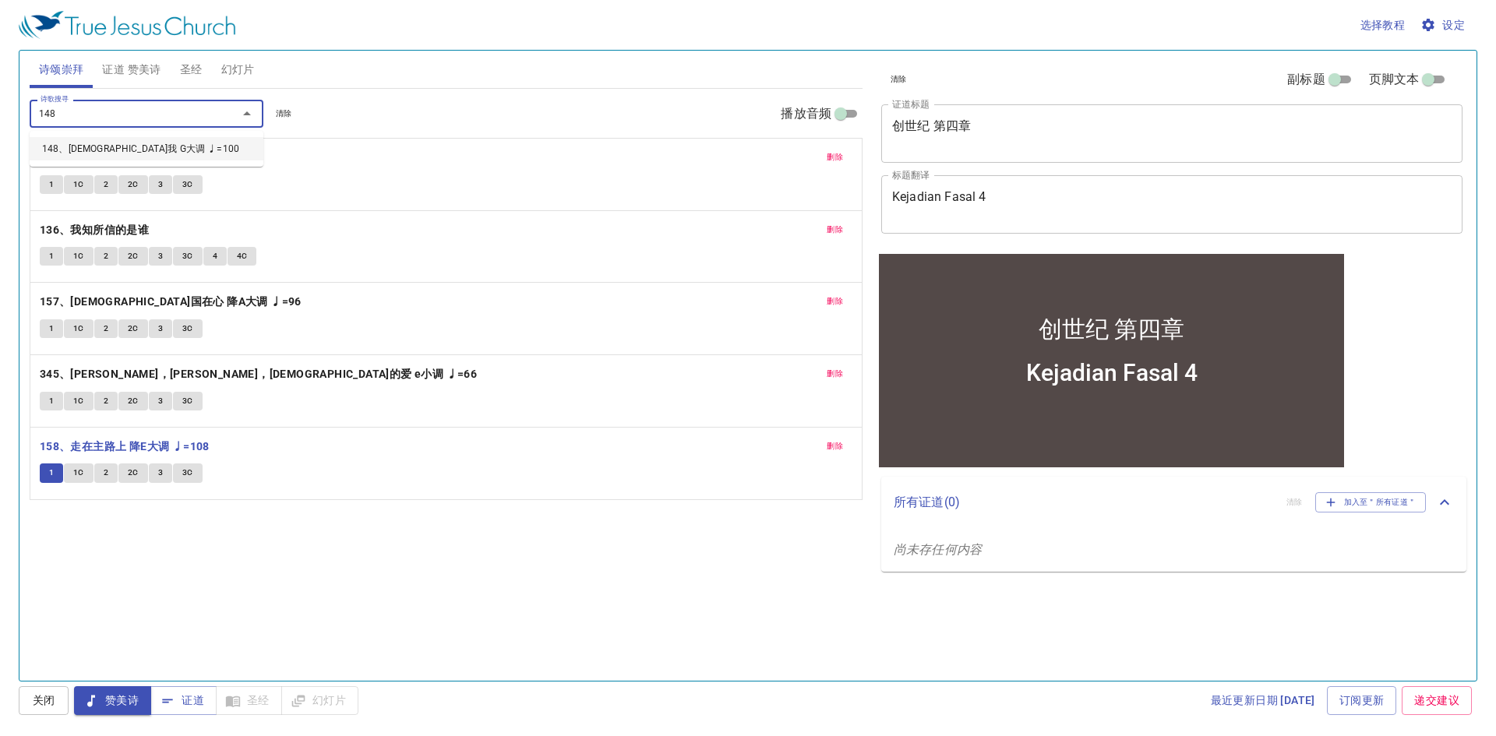
click at [136, 148] on li "148、耶稣牧我 G大调 ♩=100" at bounding box center [147, 148] width 234 height 23
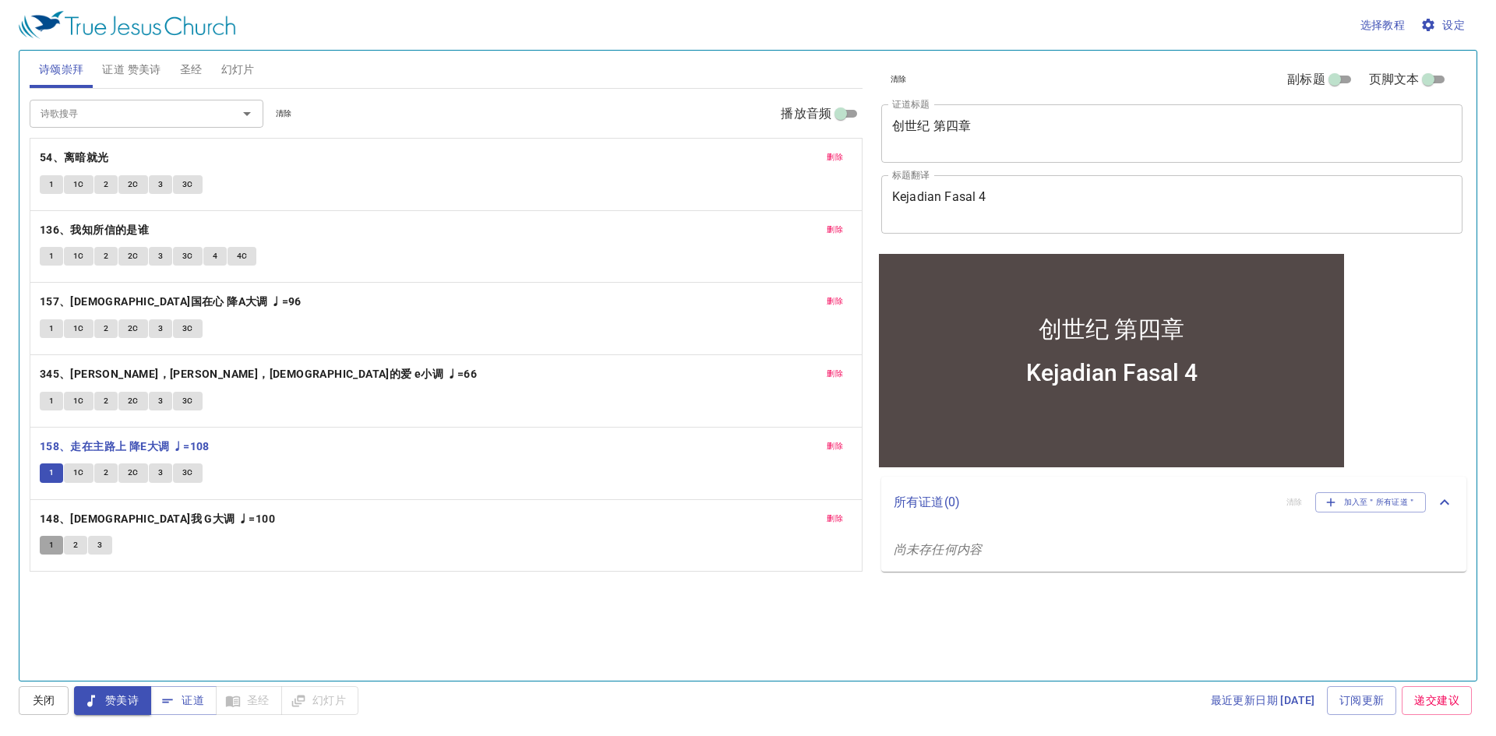
click at [49, 548] on span "1" at bounding box center [51, 545] width 5 height 14
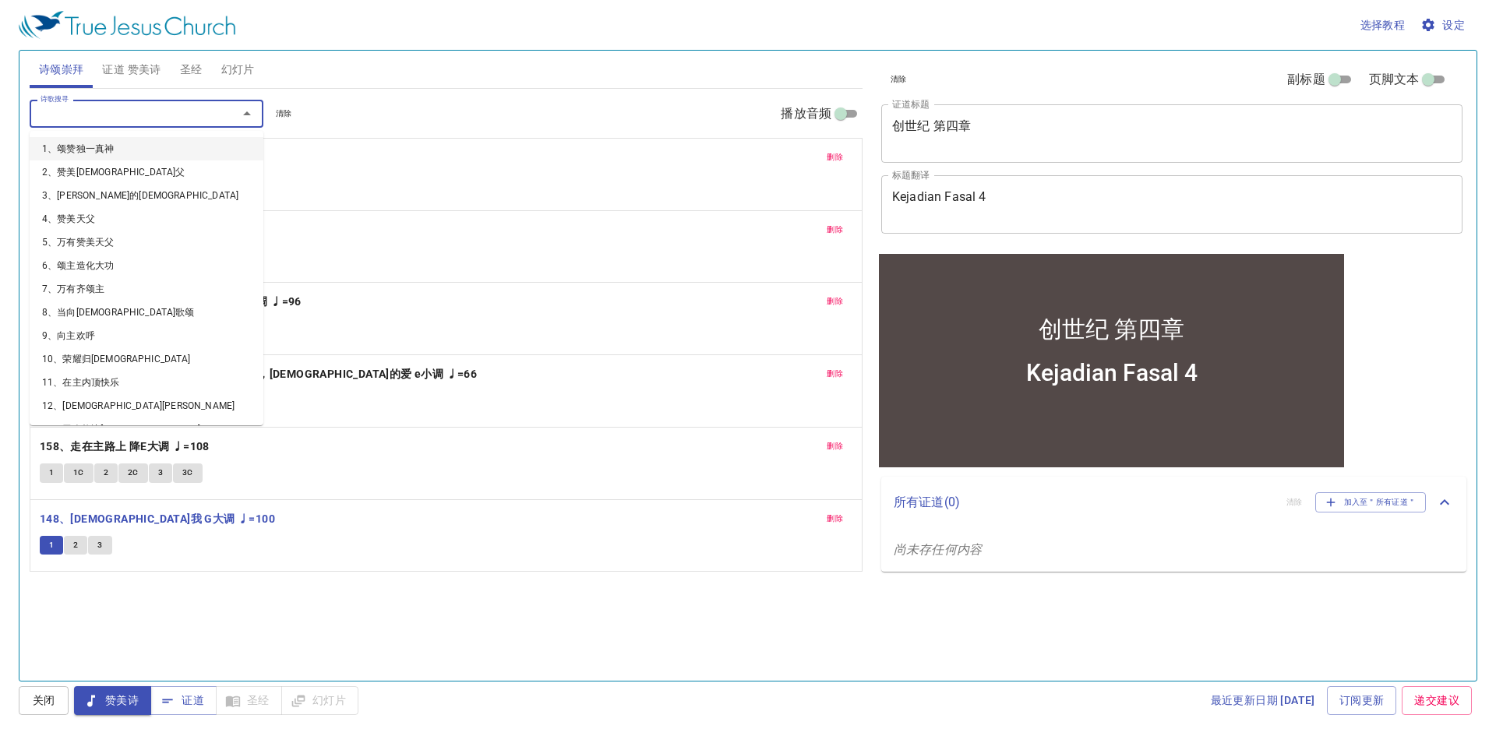
click at [82, 119] on input "诗歌搜寻" at bounding box center [123, 113] width 178 height 18
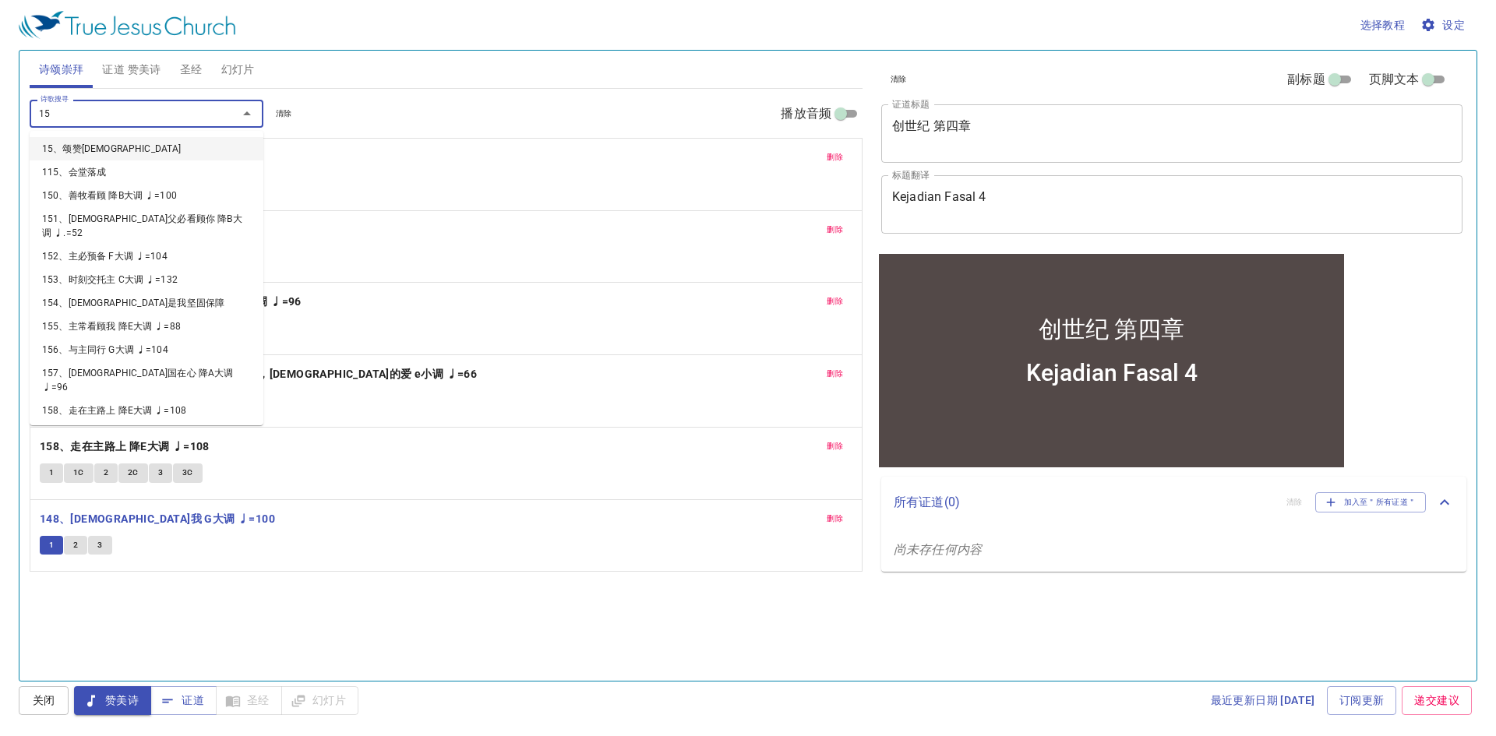
type input "154"
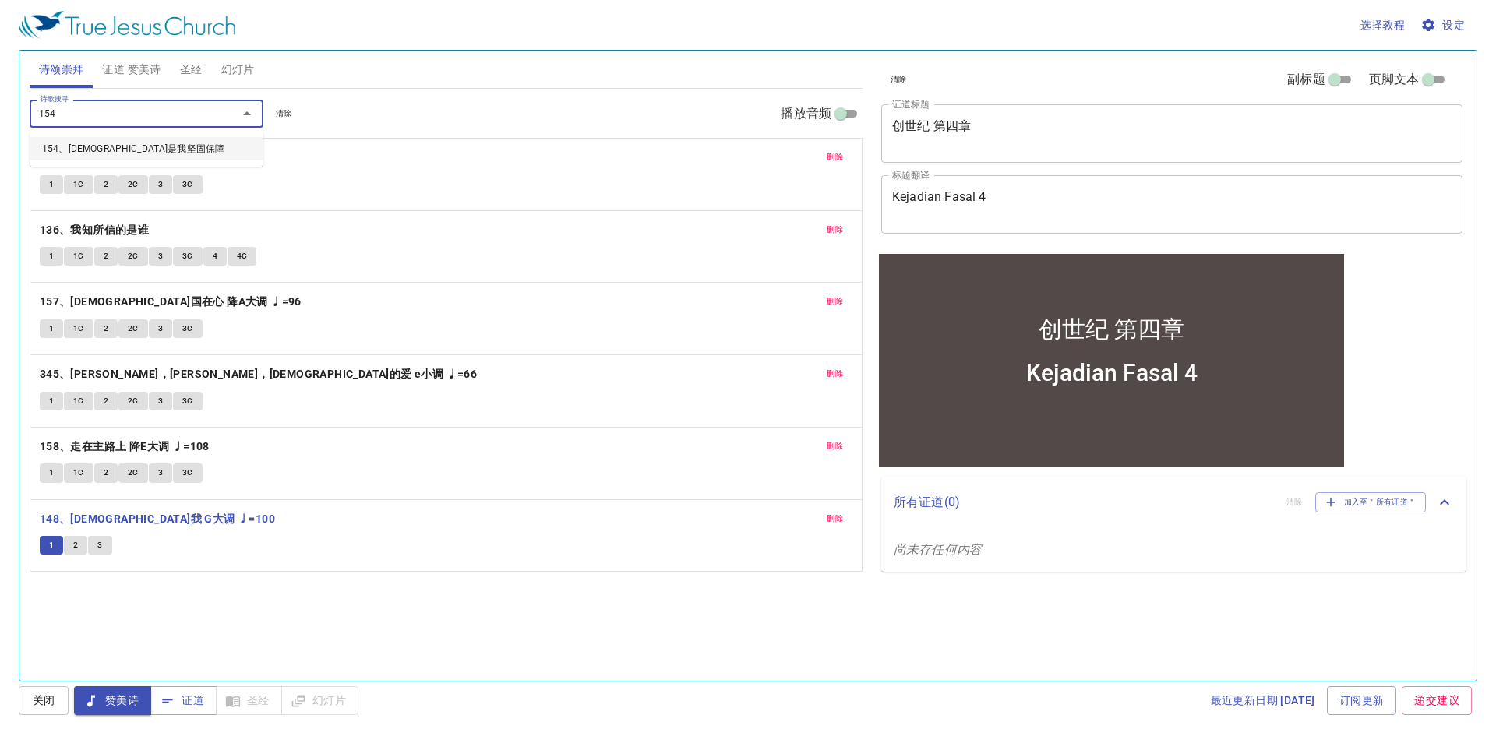
click at [79, 157] on li "154、[DEMOGRAPHIC_DATA]是我坚固保障" at bounding box center [147, 148] width 234 height 23
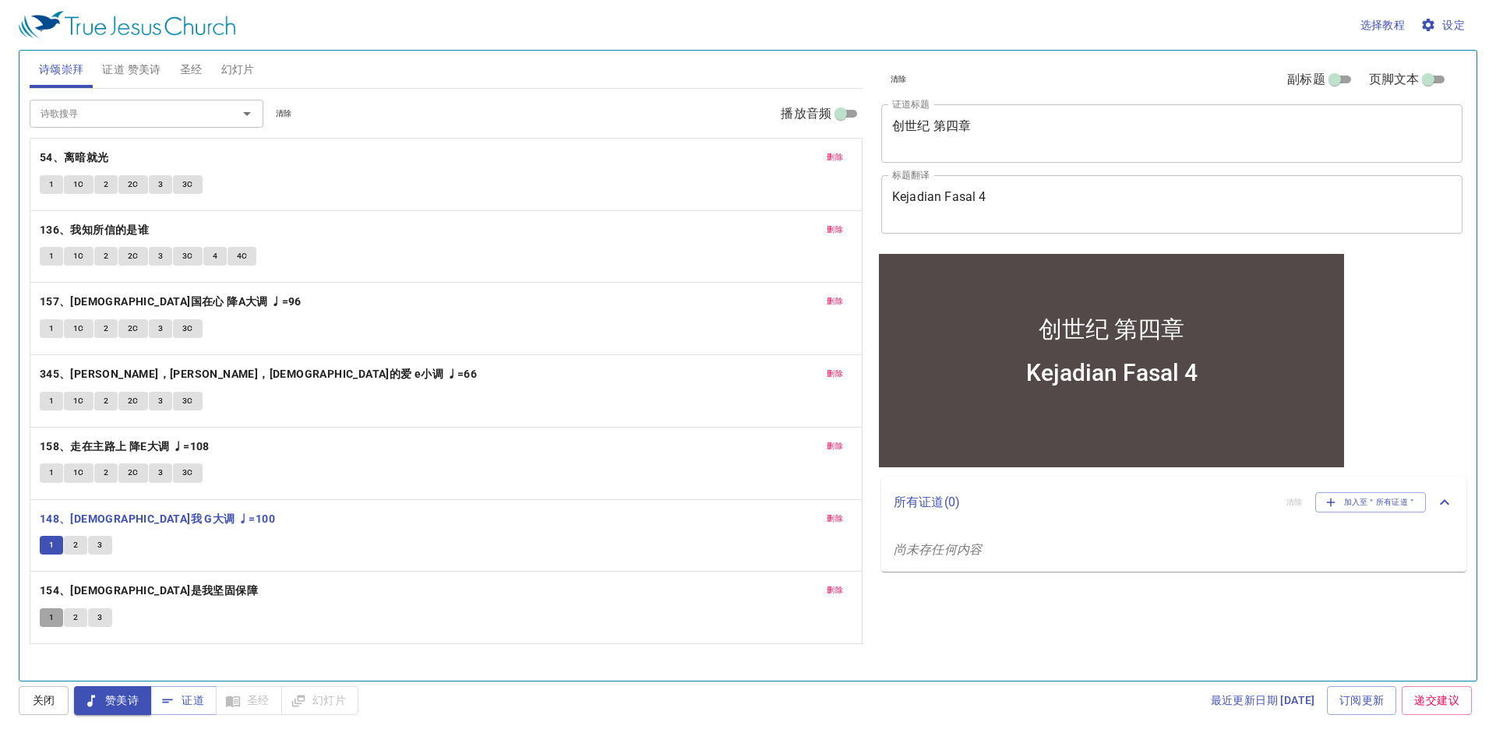
click at [48, 613] on button "1" at bounding box center [51, 617] width 23 height 19
click at [833, 449] on span "删除" at bounding box center [834, 446] width 16 height 14
click at [828, 449] on span "删除" at bounding box center [834, 446] width 16 height 14
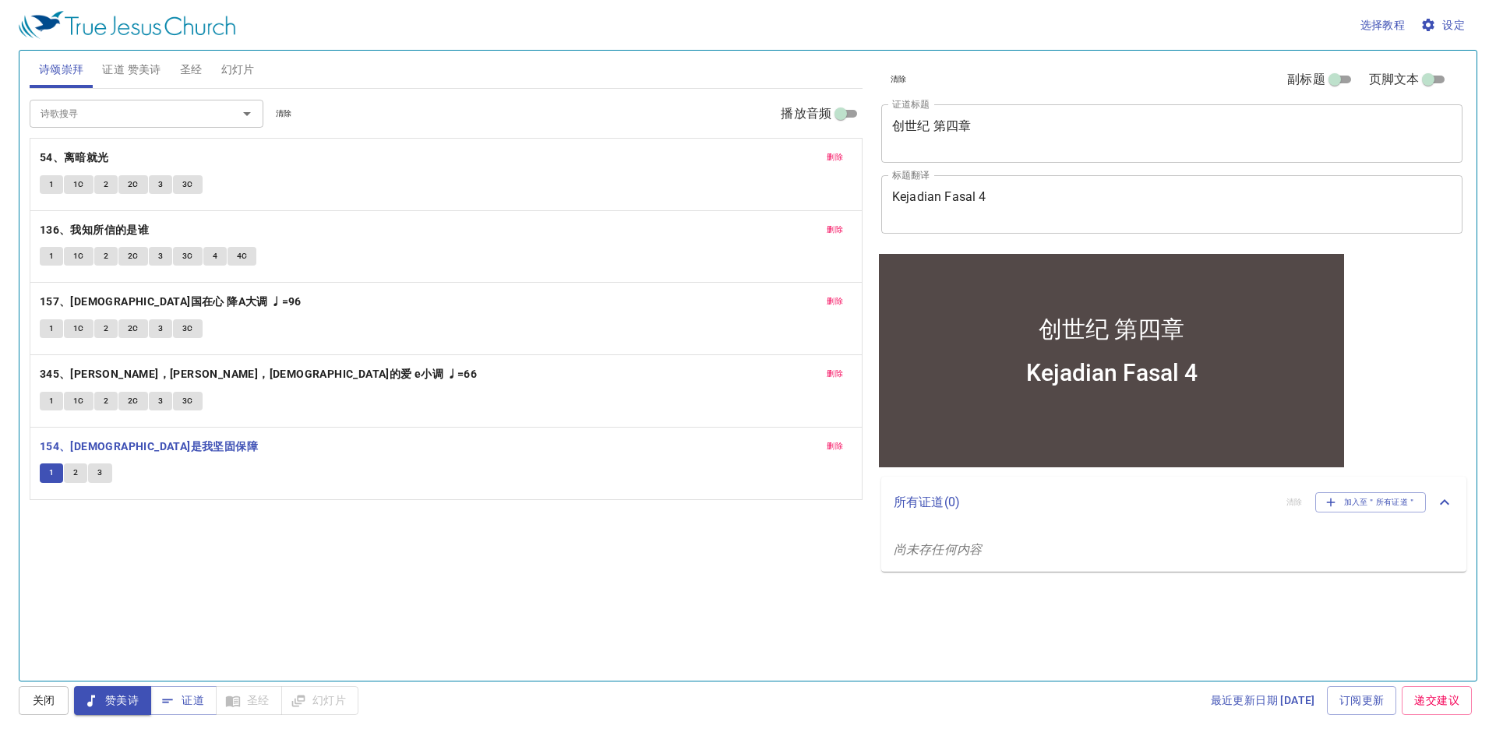
click at [70, 470] on button "2" at bounding box center [75, 472] width 23 height 19
click at [93, 471] on button "3" at bounding box center [99, 472] width 23 height 19
click at [35, 403] on div "删除 345、深哉，深哉，耶稣的爱 e小调 ♩=66 1 1C 2 2C 3 3C" at bounding box center [445, 391] width 831 height 72
click at [46, 402] on button "1" at bounding box center [51, 401] width 23 height 19
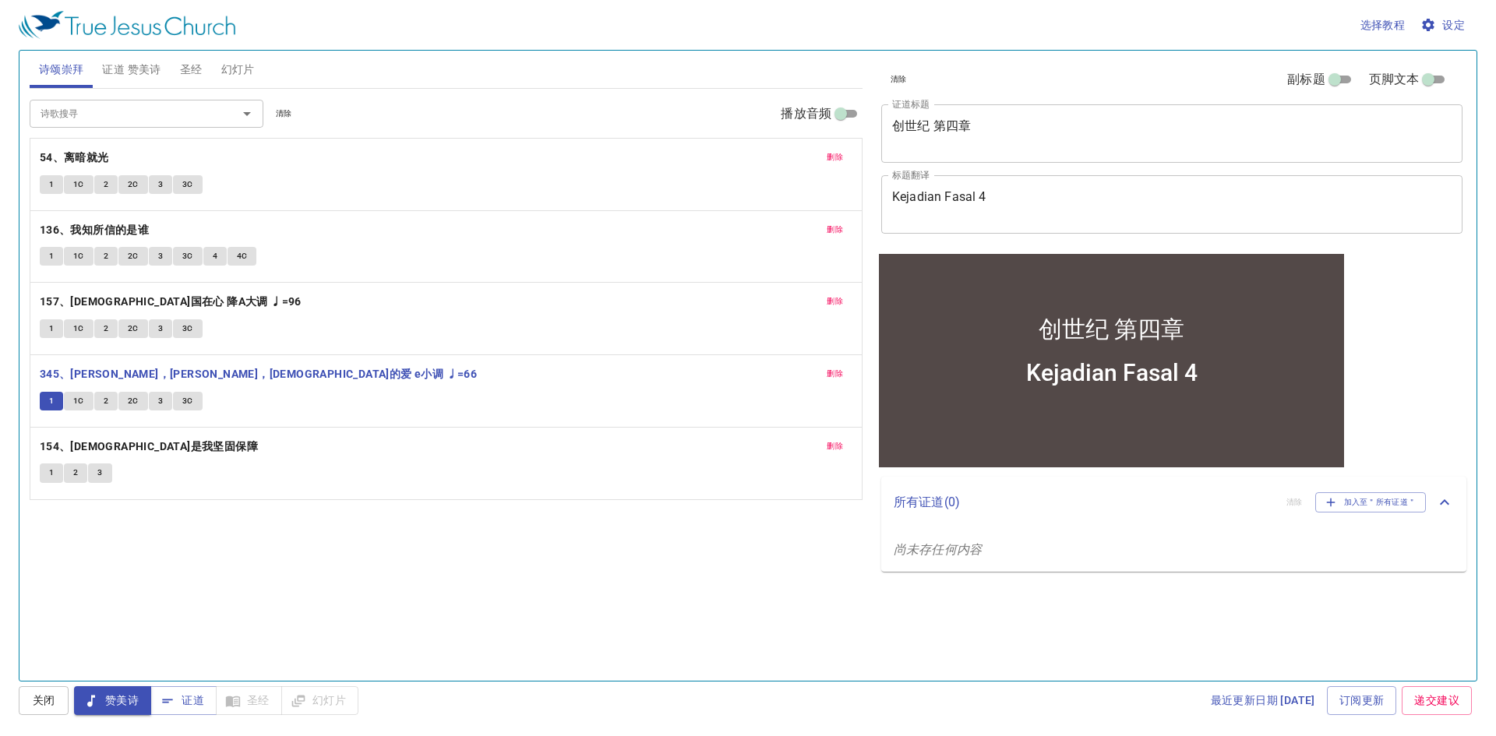
click at [76, 407] on span "1C" at bounding box center [78, 401] width 11 height 14
click at [117, 394] on button "2" at bounding box center [105, 401] width 23 height 19
click at [136, 403] on span "2C" at bounding box center [133, 401] width 11 height 14
click at [162, 396] on span "3" at bounding box center [160, 401] width 5 height 14
click at [189, 396] on span "3C" at bounding box center [187, 401] width 11 height 14
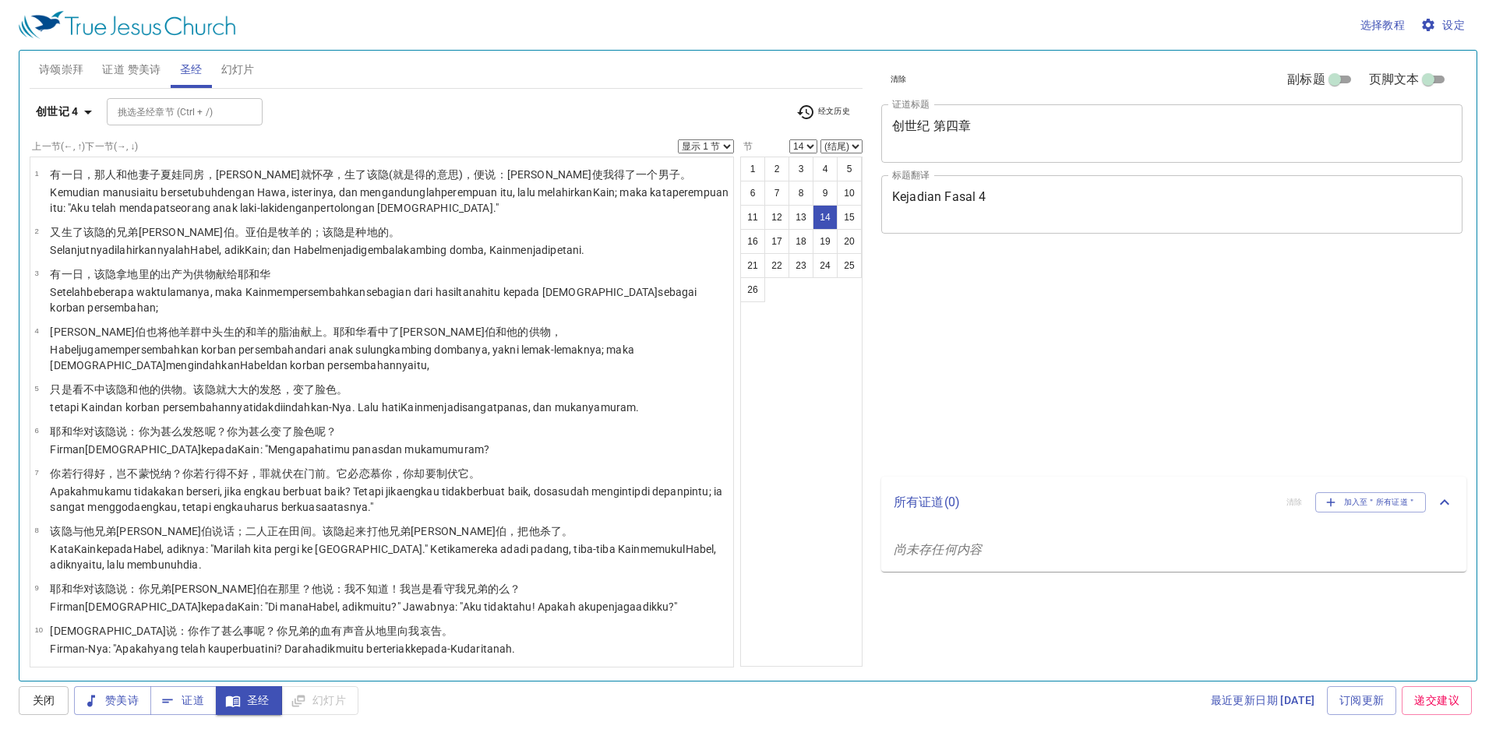
select select "14"
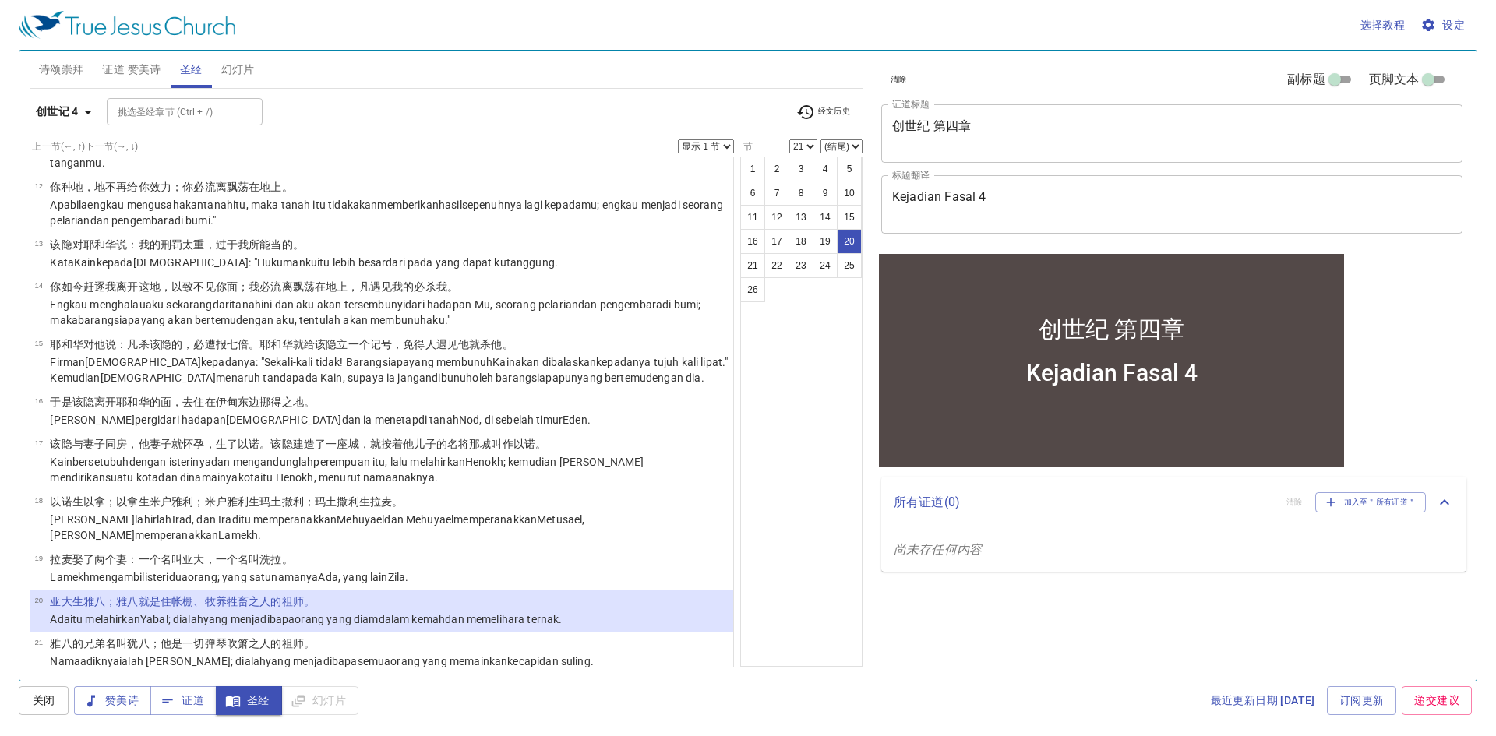
scroll to position [785, 0]
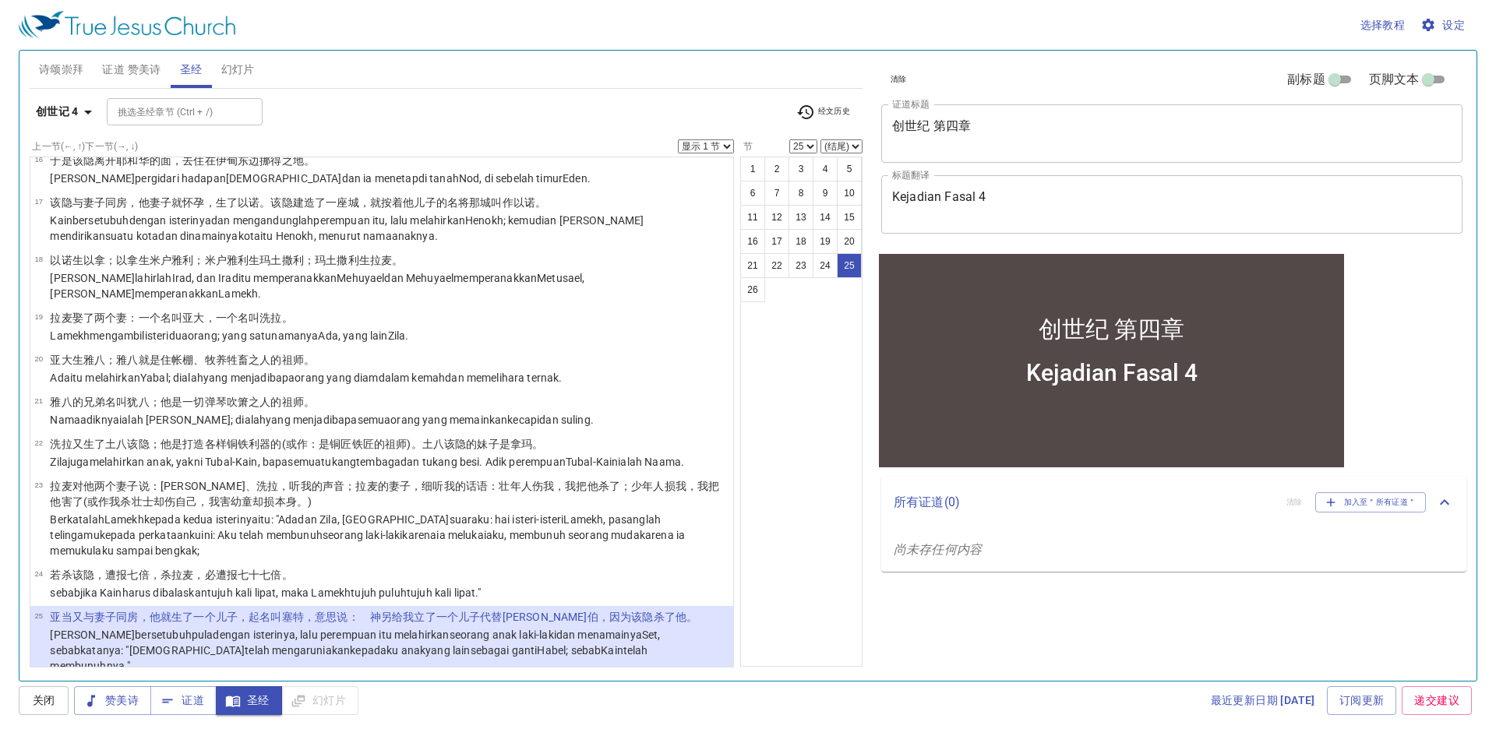
select select "26"
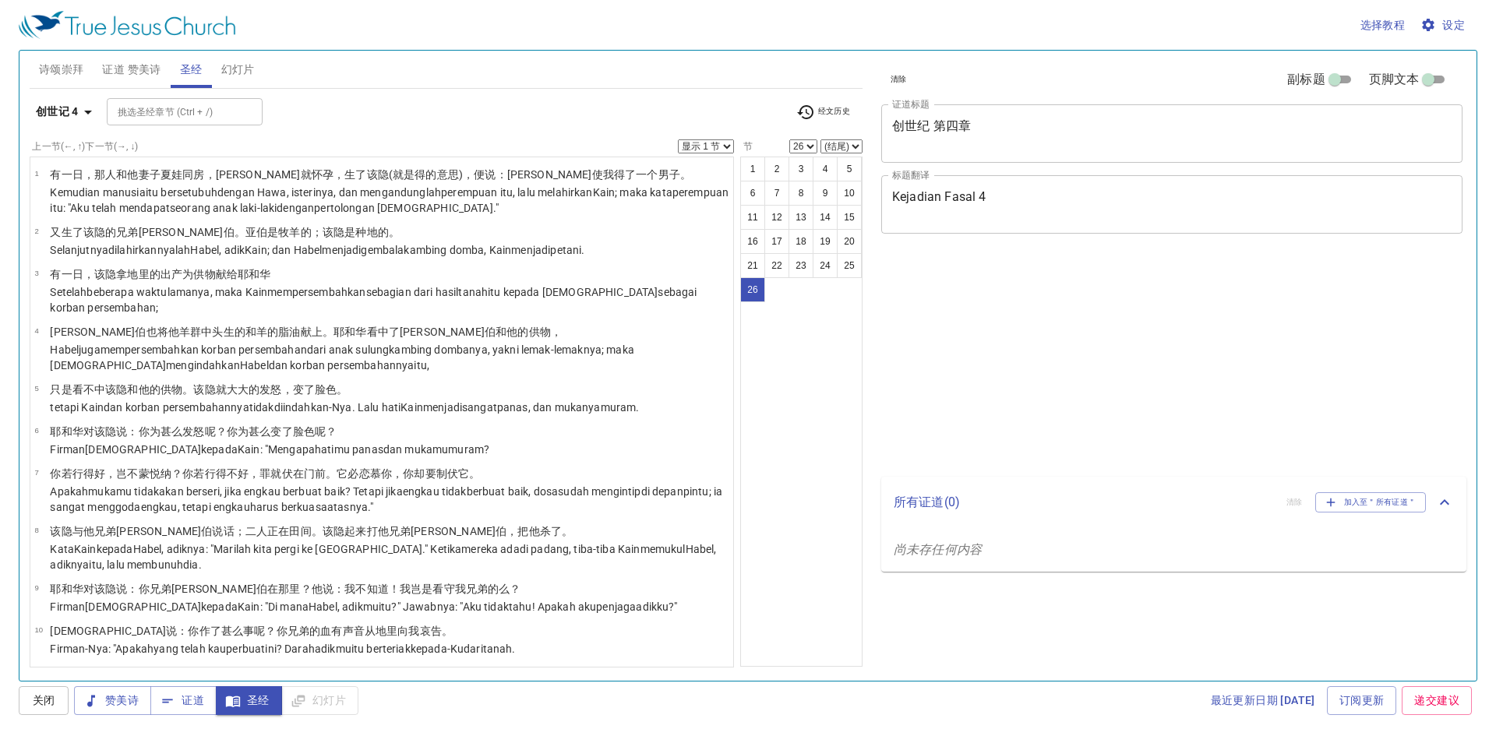
select select "26"
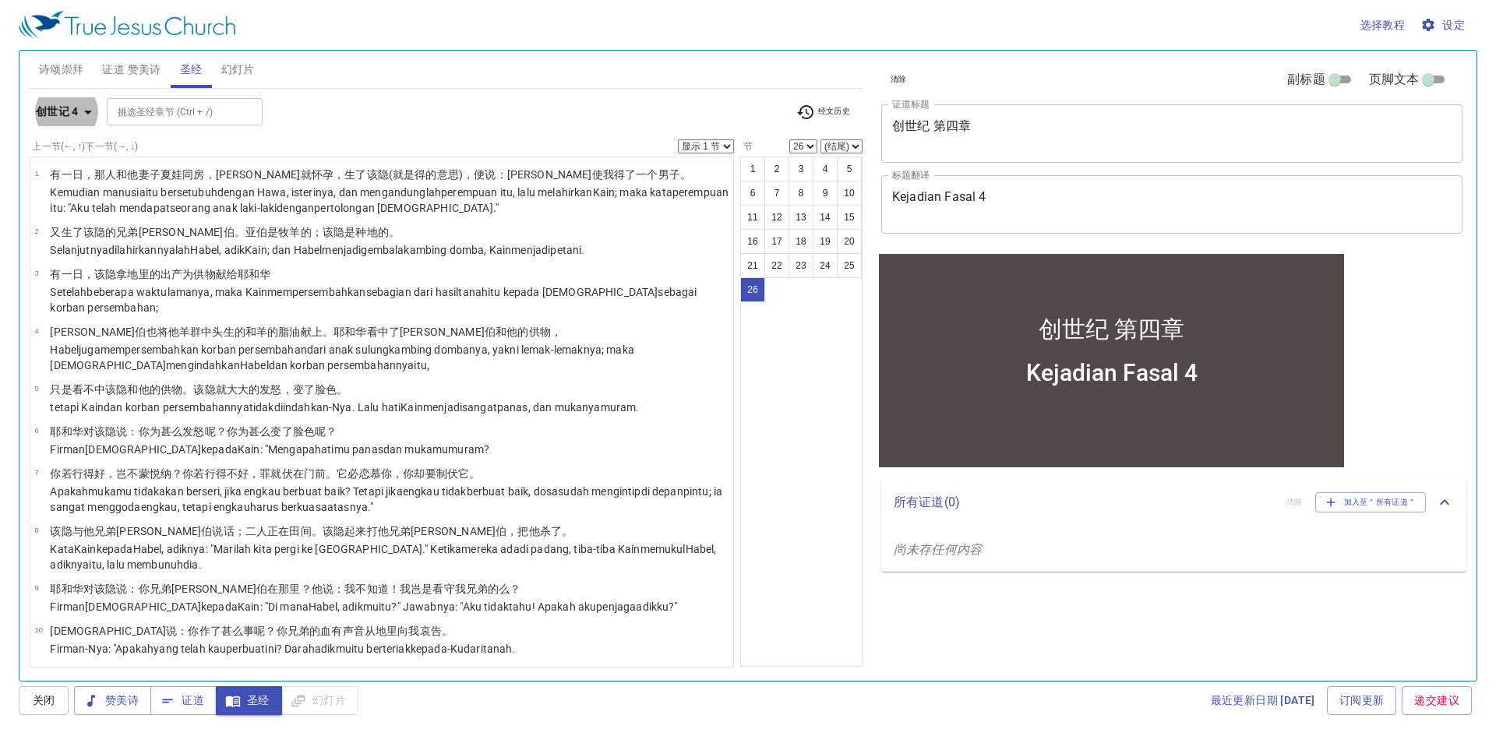
scroll to position [830, 0]
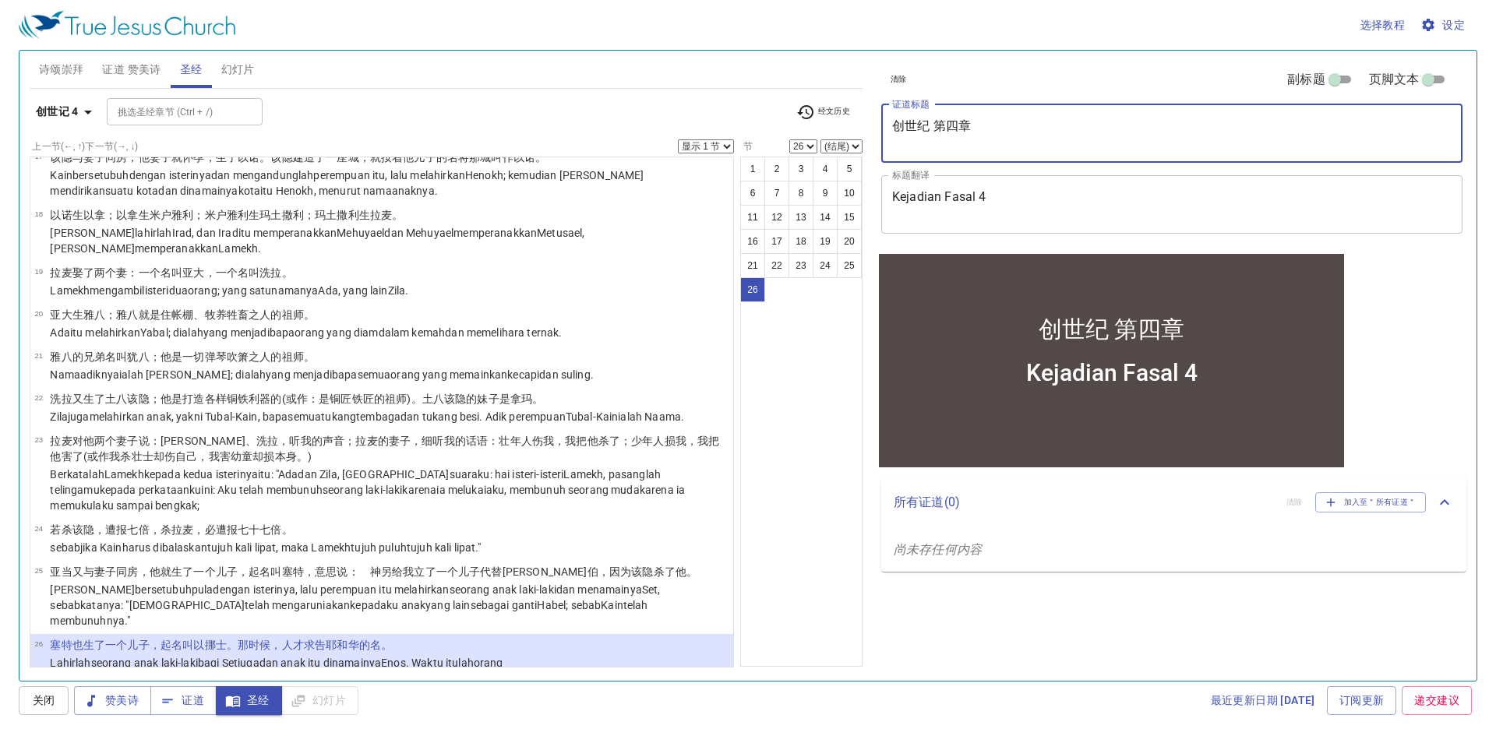
drag, startPoint x: 991, startPoint y: 122, endPoint x: 876, endPoint y: 123, distance: 115.3
click at [876, 123] on div "清除 副标题 页脚文本 证道标题 创世纪 第四章 x 证道标题 标题翻译 Kejadian Fasal 4 x 标题翻译 副标题 x 副标题 副标题翻译 x …" at bounding box center [1170, 150] width 591 height 199
paste textarea "[PERSON_NAME]与该隐的教训"
type textarea "[PERSON_NAME]与该隐的教训"
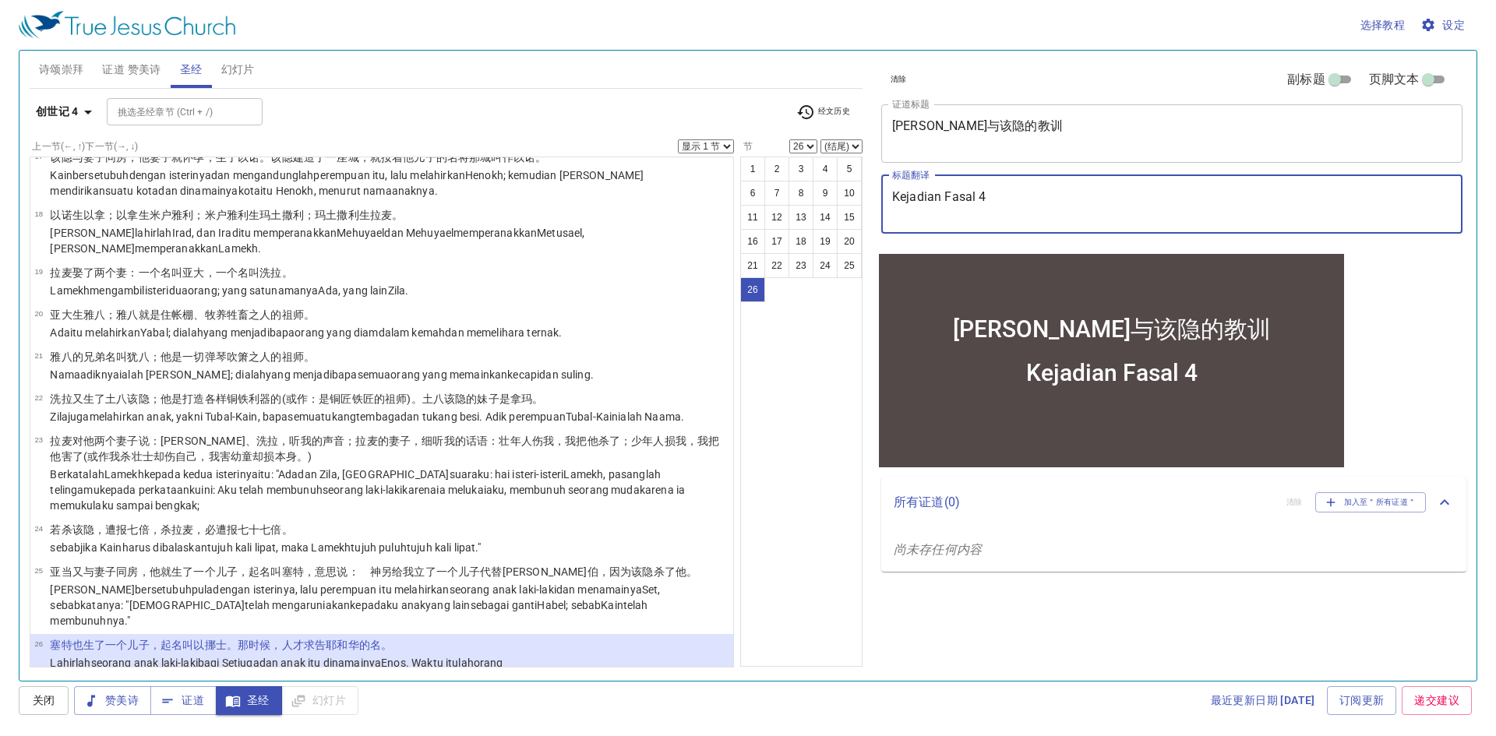
drag, startPoint x: 1047, startPoint y: 203, endPoint x: 737, endPoint y: 193, distance: 310.2
click at [737, 193] on div "诗颂崇拜 证道 赞美诗 圣经 幻灯片 诗歌搜寻 诗歌搜寻 清除 播放音频 删除 54、离暗就光 1 1C 2 2C 3 3C 删除 136、我知所信的是谁 1…" at bounding box center [747, 359] width 1449 height 630
paste textarea "Belajar [PERSON_NAME]"
type textarea "Belajar [PERSON_NAME]"
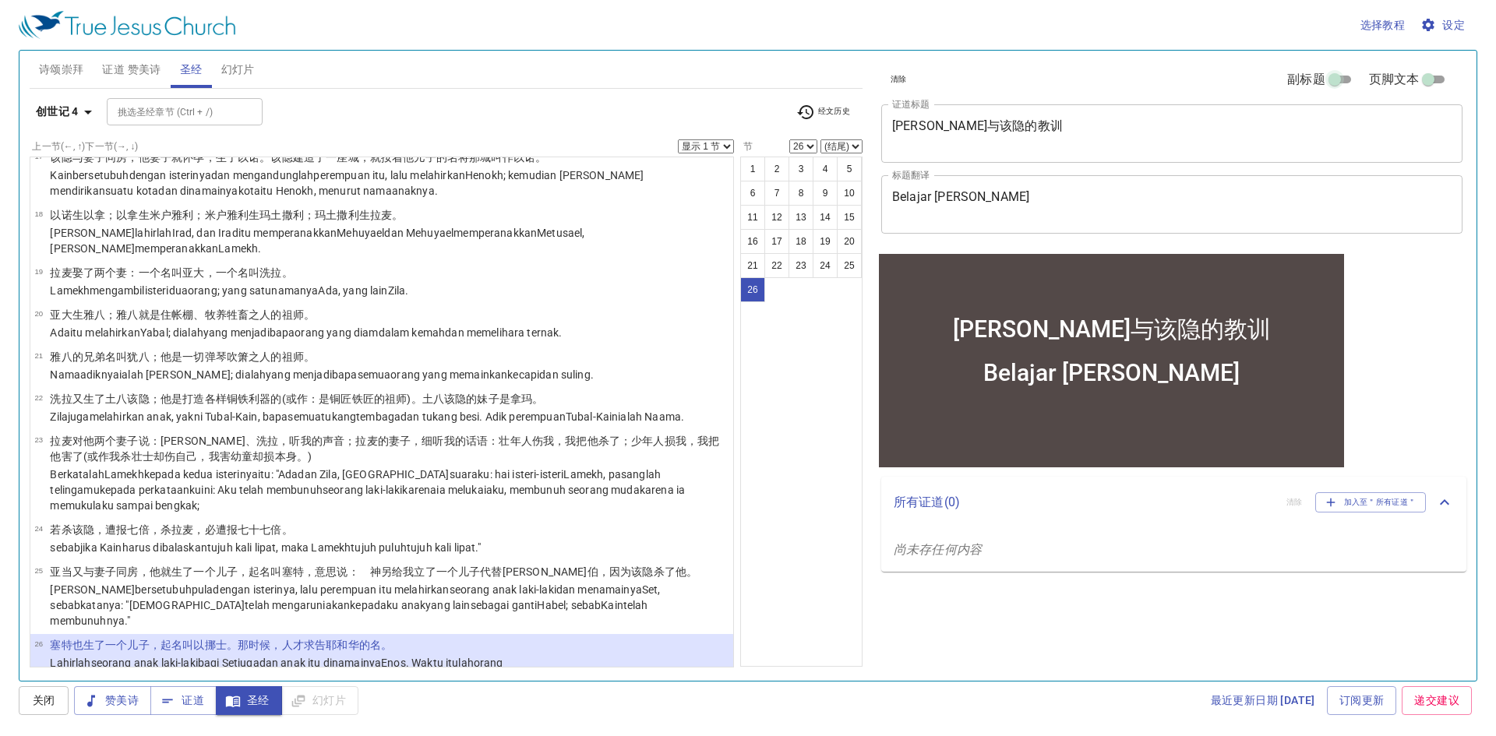
click at [1343, 76] on input "副标题" at bounding box center [1334, 82] width 56 height 19
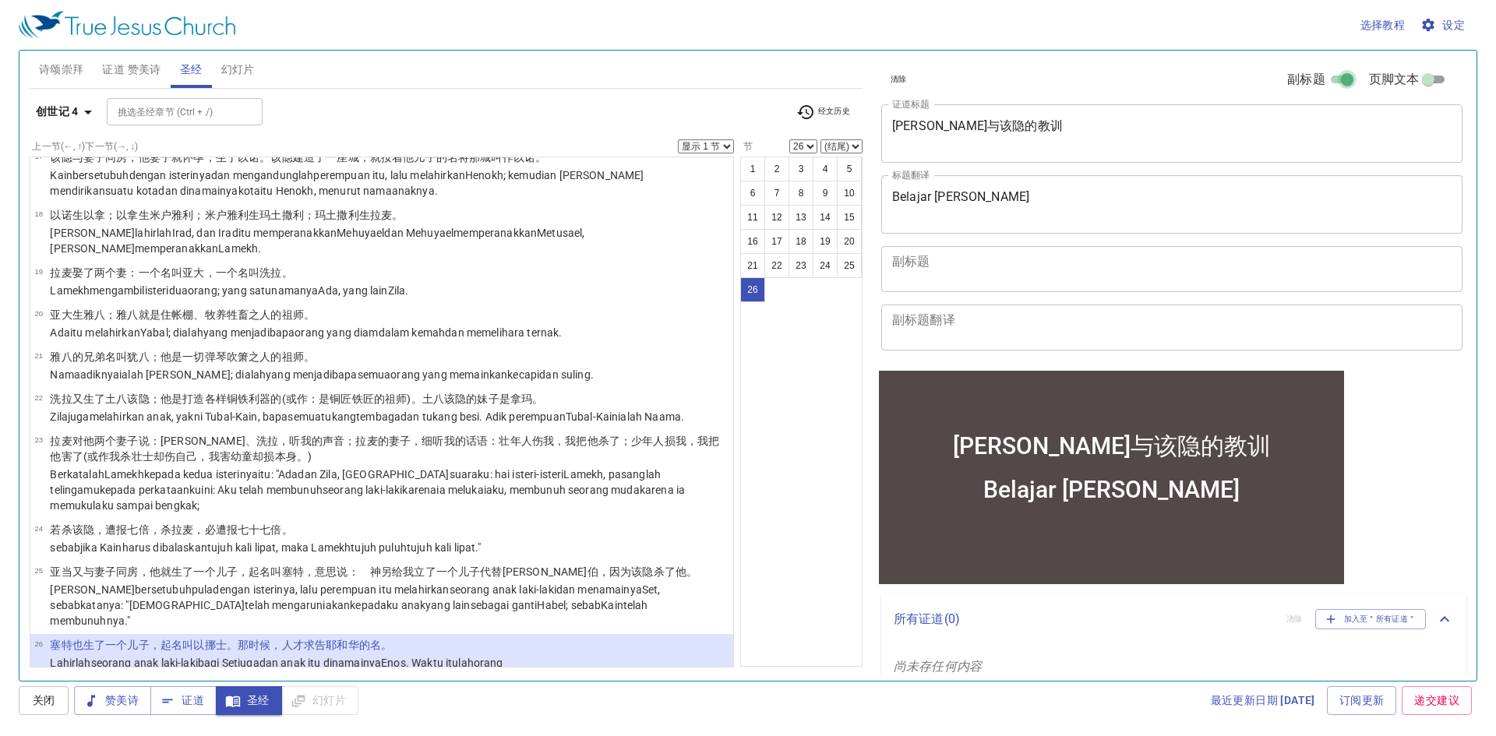
click at [1337, 76] on input "副标题" at bounding box center [1347, 82] width 56 height 19
checkbox input "false"
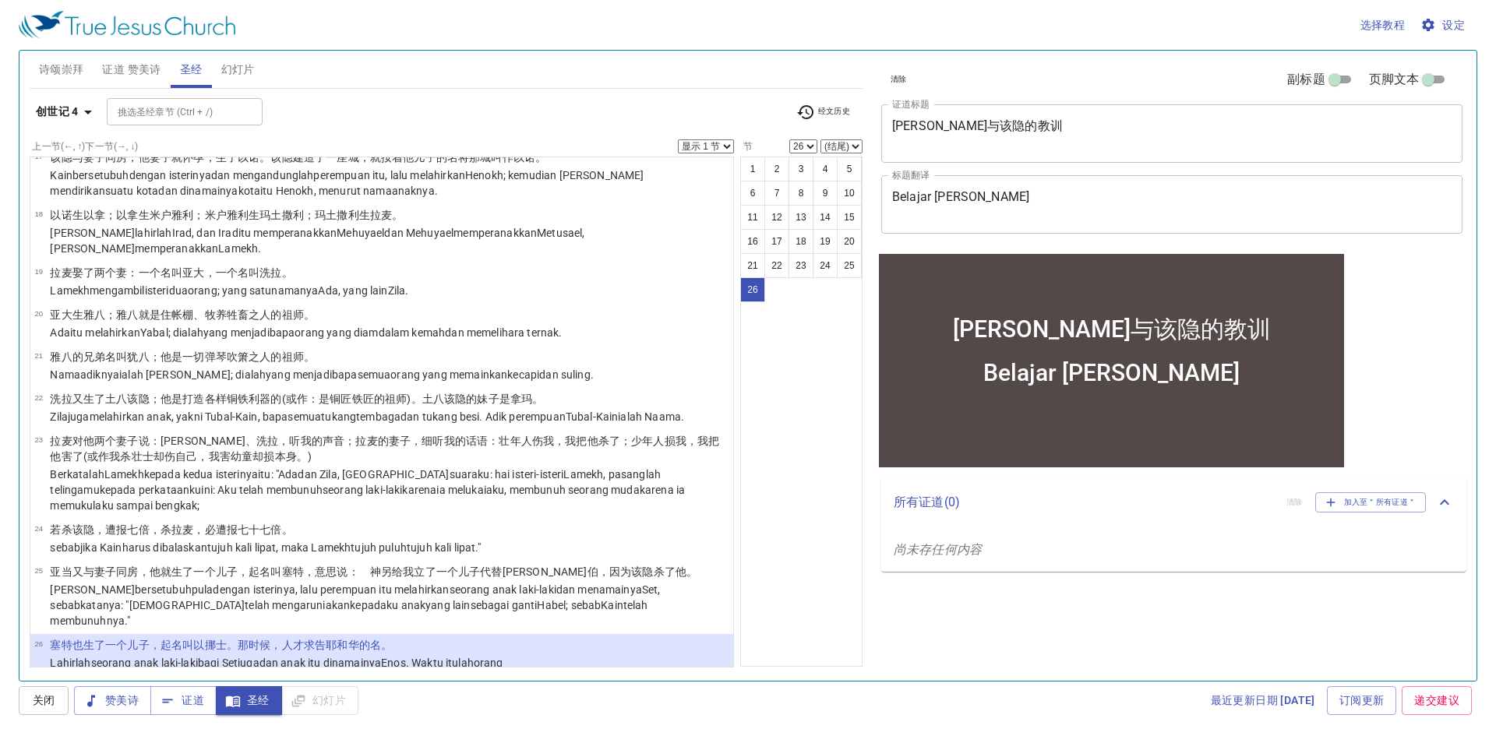
click at [1426, 75] on input "页脚文本" at bounding box center [1428, 82] width 56 height 19
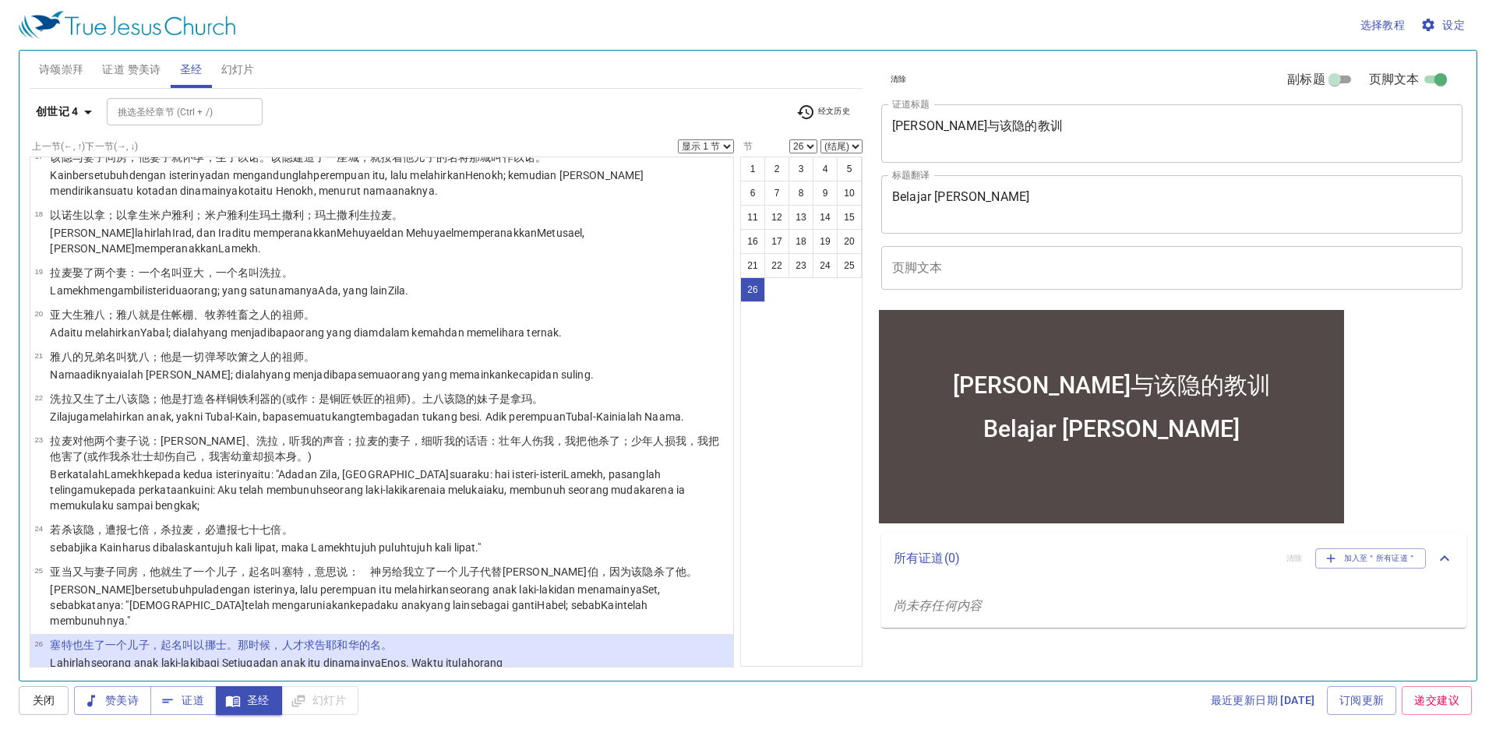
click at [1005, 278] on input "页脚文本" at bounding box center [1171, 268] width 581 height 44
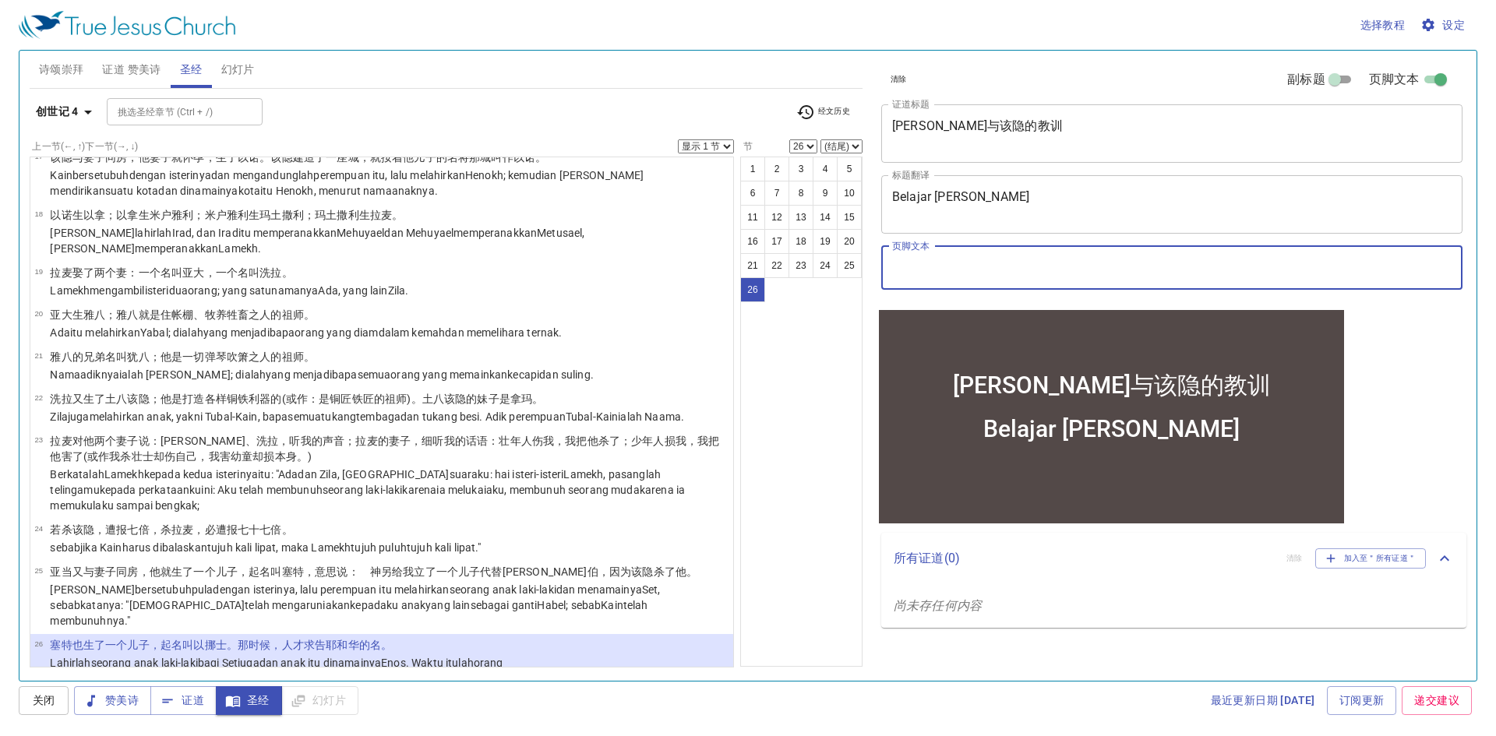
click at [1439, 83] on input "页脚文本" at bounding box center [1440, 82] width 56 height 19
checkbox input "false"
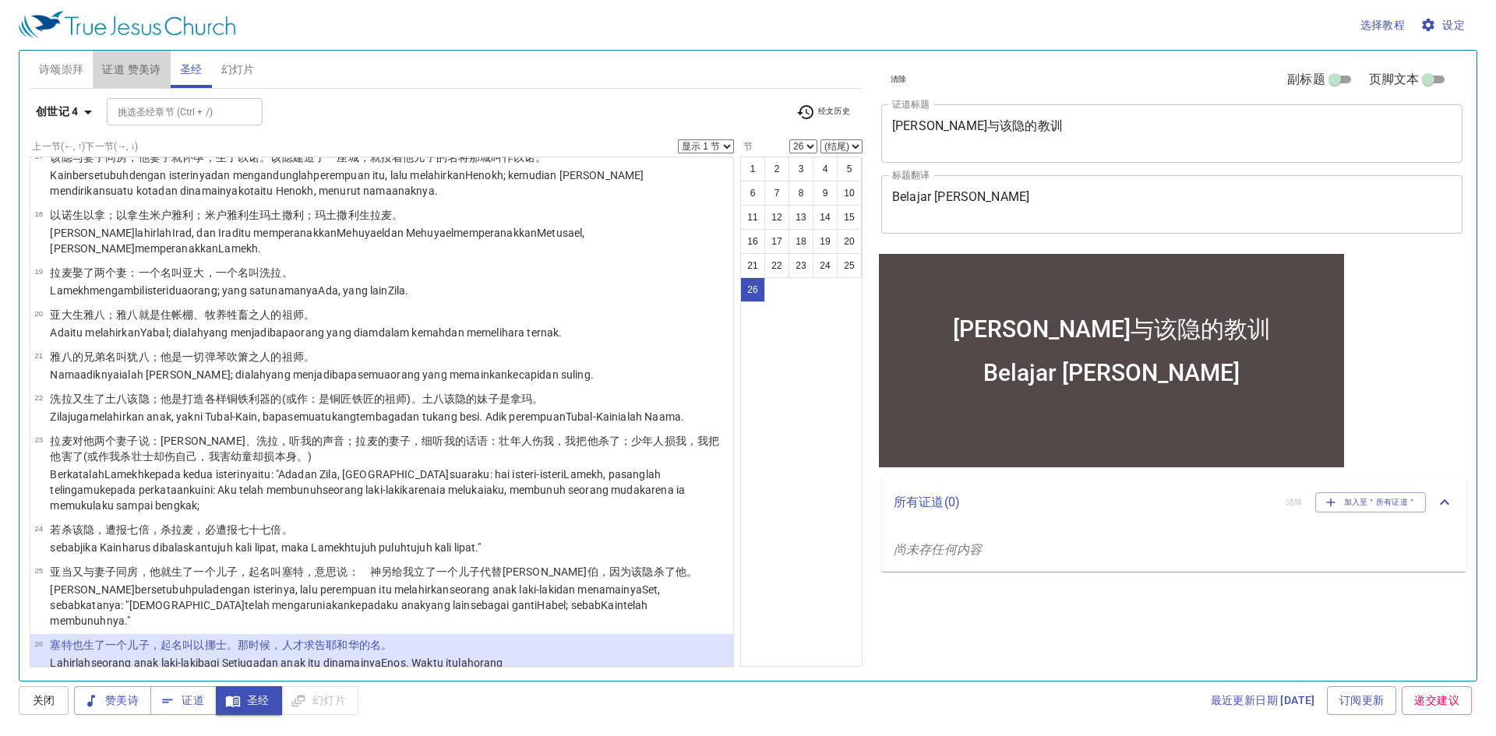
click at [137, 72] on span "证道 赞美诗" at bounding box center [131, 69] width 58 height 19
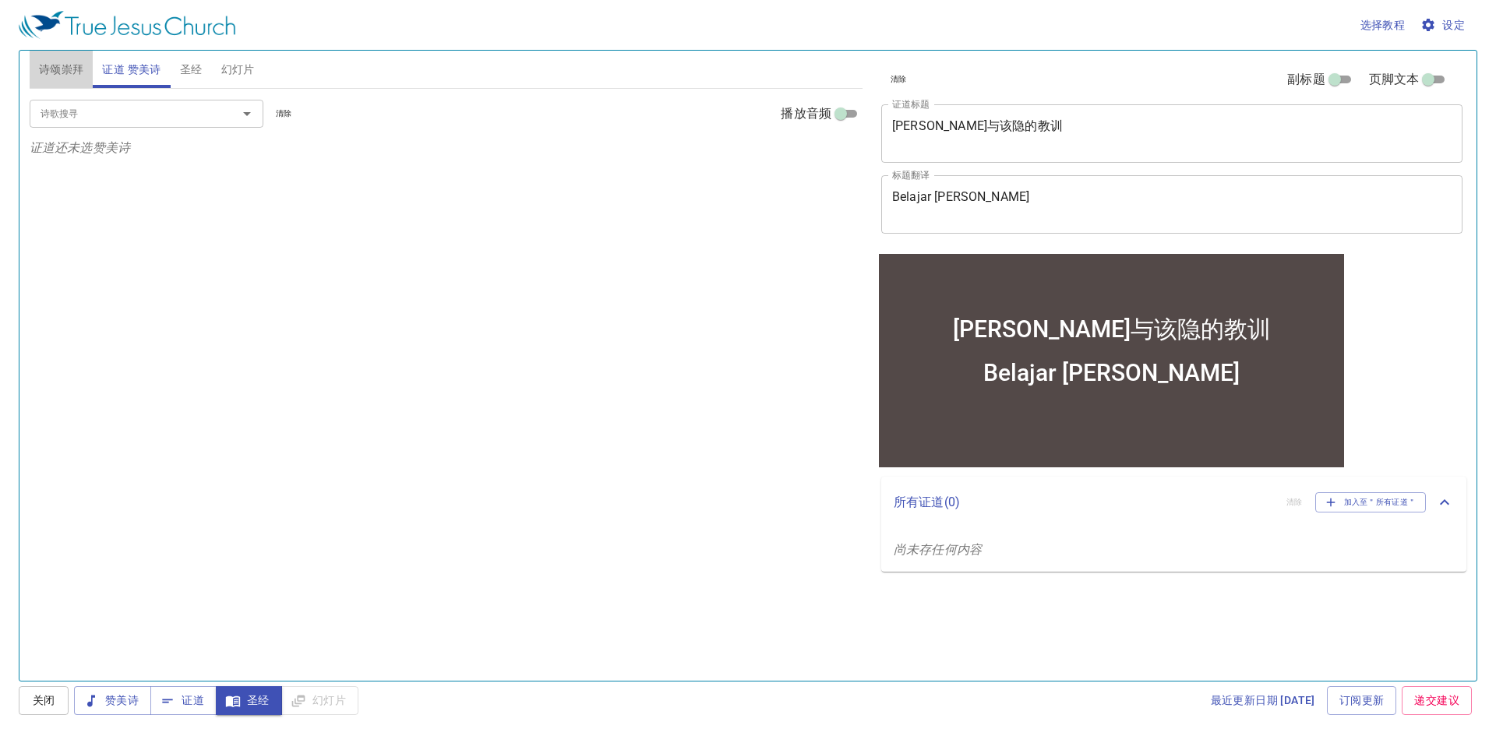
click at [65, 74] on span "诗颂崇拜" at bounding box center [61, 69] width 45 height 19
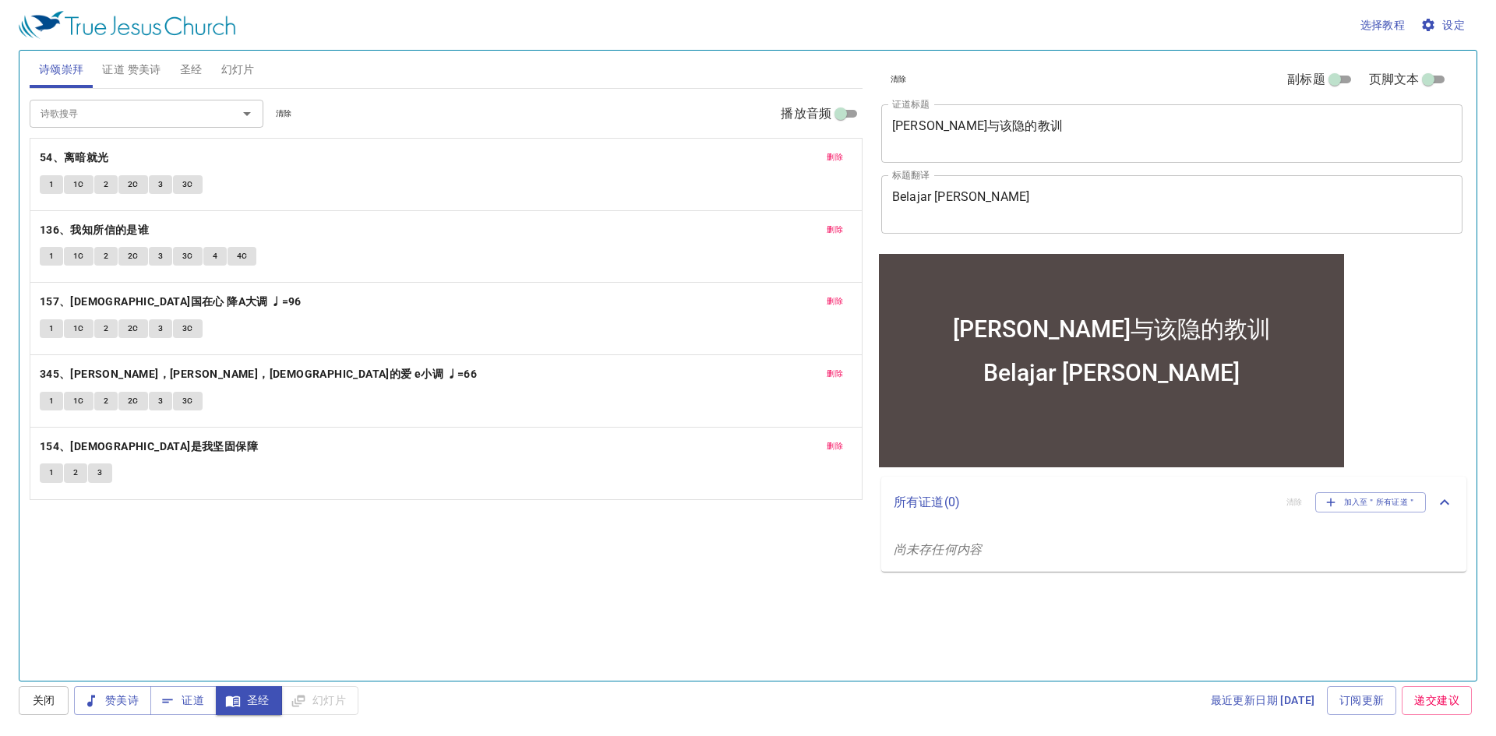
click at [104, 121] on input "诗歌搜寻" at bounding box center [123, 113] width 178 height 18
type input "131"
click at [221, 150] on li "131、乐守圣日" at bounding box center [147, 148] width 234 height 23
click at [54, 549] on span "1" at bounding box center [51, 545] width 5 height 14
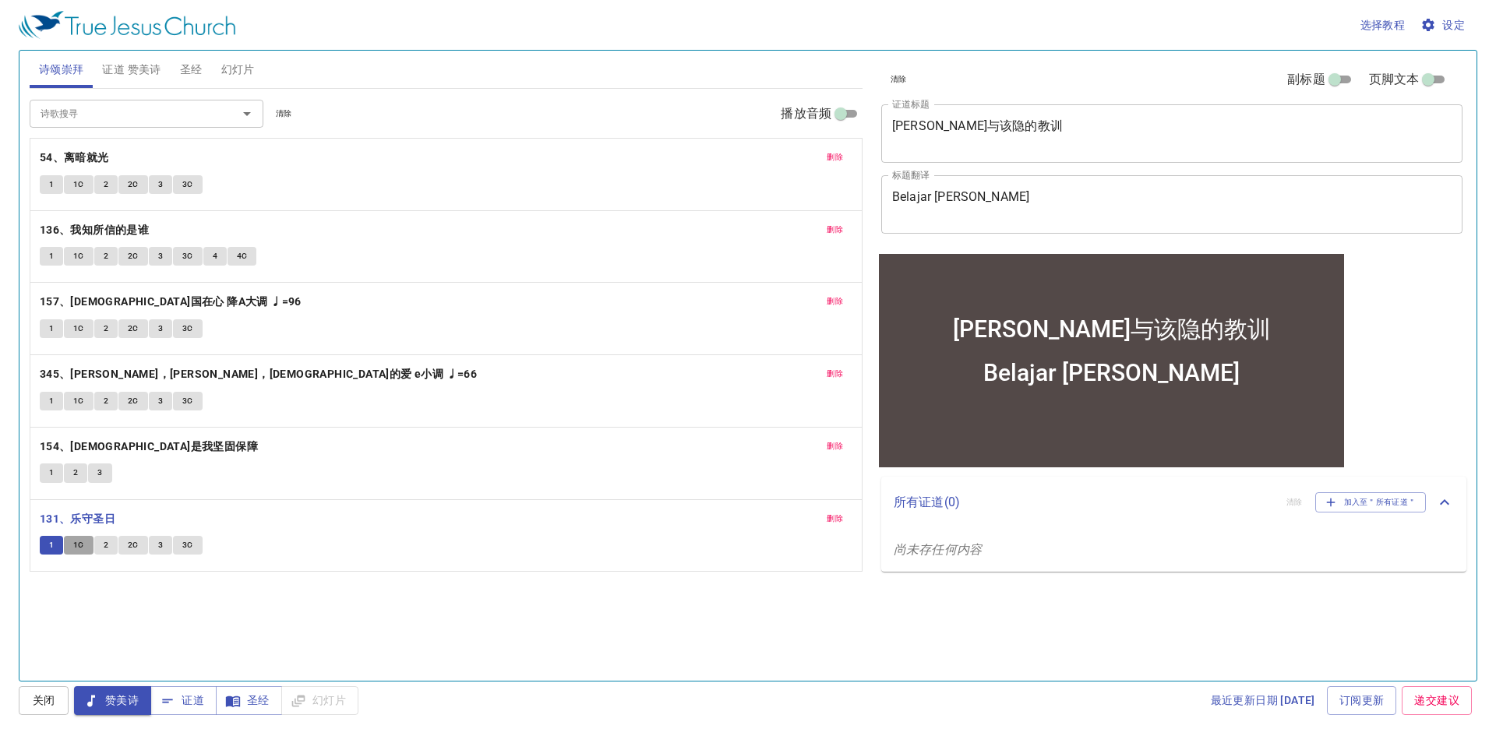
click at [86, 548] on button "1C" at bounding box center [79, 545] width 30 height 19
click at [112, 580] on div "诗歌搜寻 诗歌搜寻 清除 播放音频 删除 54、离暗就光 1 1C 2 2C 3 3C 删除 136、我知所信的是谁 1 1C 2 2C 3 3C 4 4C …" at bounding box center [446, 378] width 833 height 579
click at [106, 542] on span "2" at bounding box center [106, 545] width 5 height 14
click at [132, 543] on span "2C" at bounding box center [133, 545] width 11 height 14
click at [160, 538] on span "3" at bounding box center [160, 545] width 5 height 14
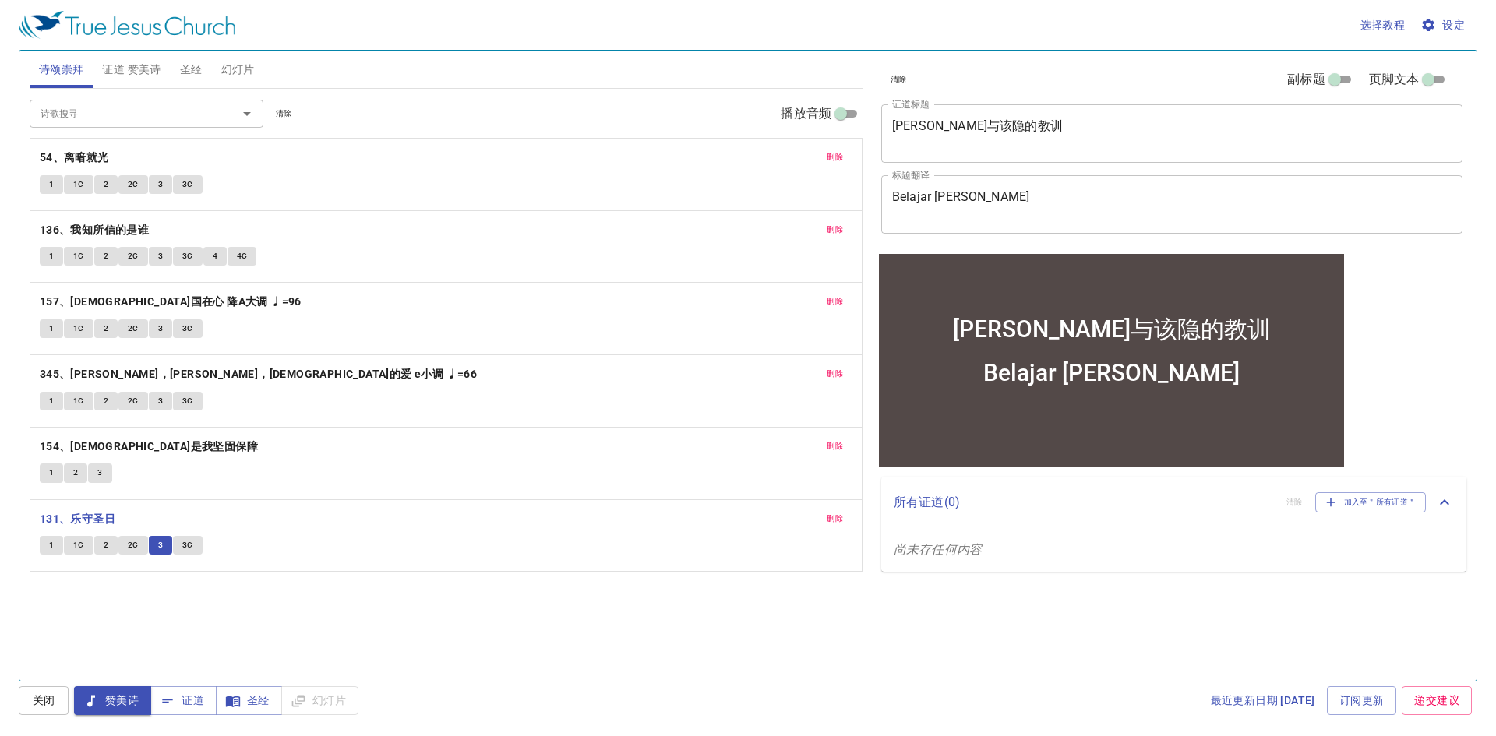
click at [188, 543] on span "3C" at bounding box center [187, 545] width 11 height 14
click at [130, 76] on span "证道 赞美诗" at bounding box center [131, 69] width 58 height 19
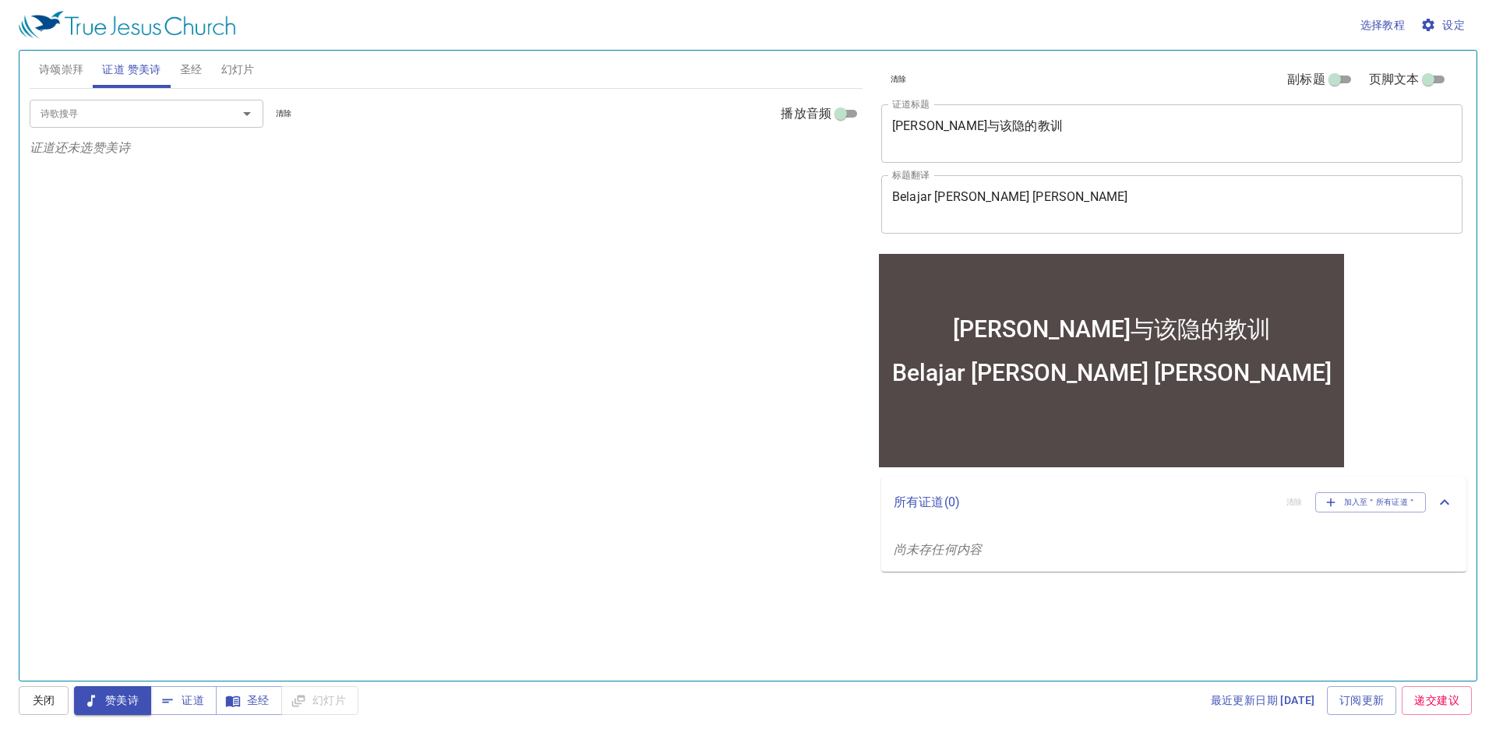
click at [204, 67] on button "圣经" at bounding box center [191, 69] width 41 height 37
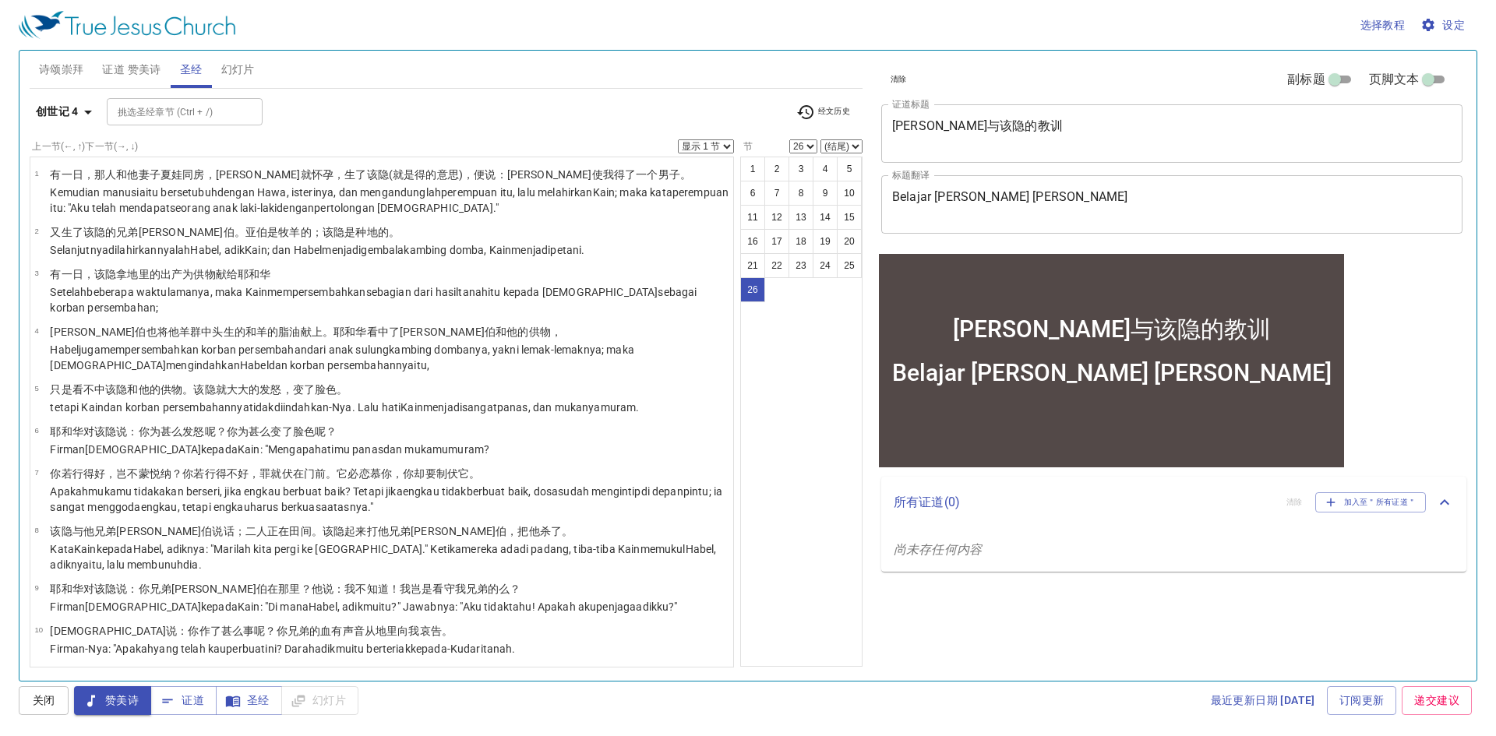
select select "19"
click at [252, 699] on span "圣经" at bounding box center [248, 700] width 41 height 19
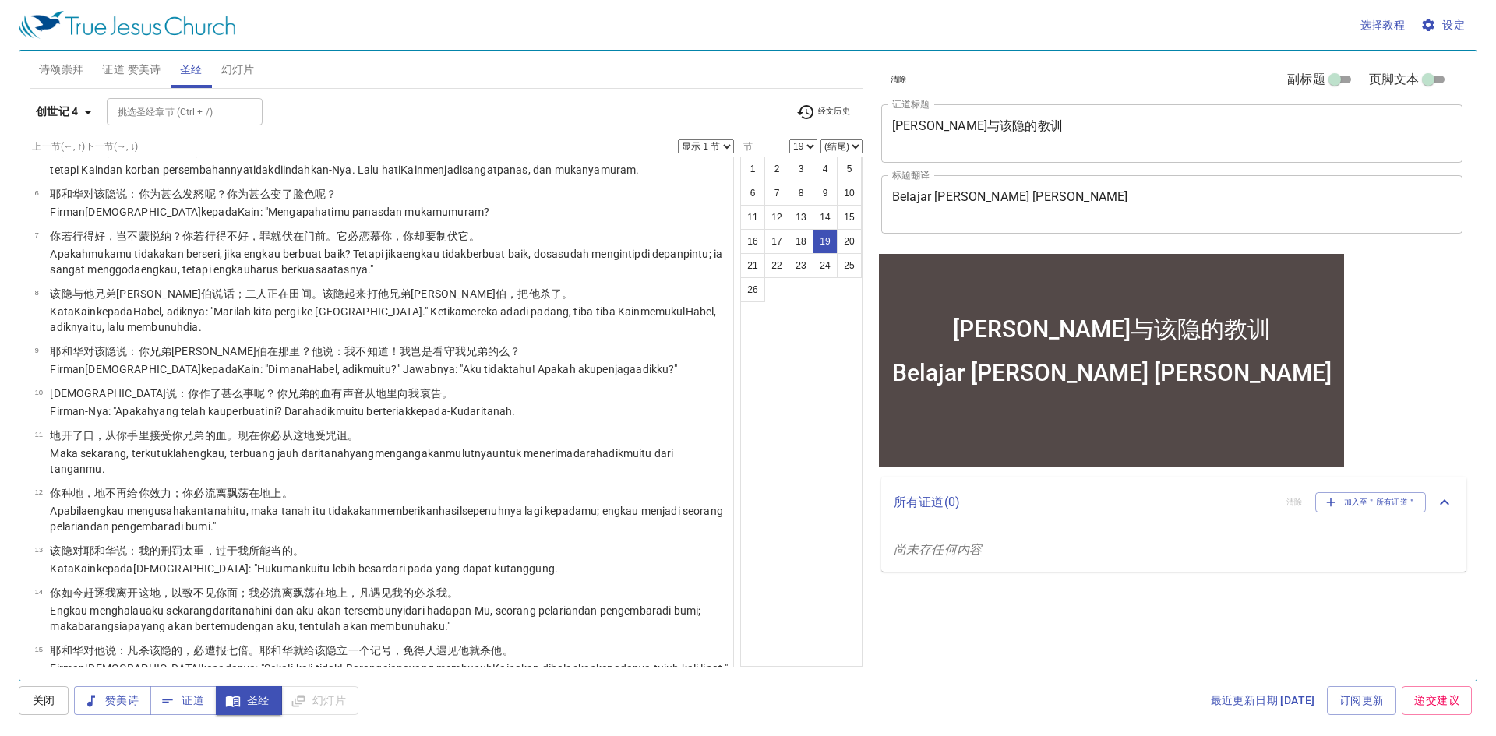
scroll to position [51, 0]
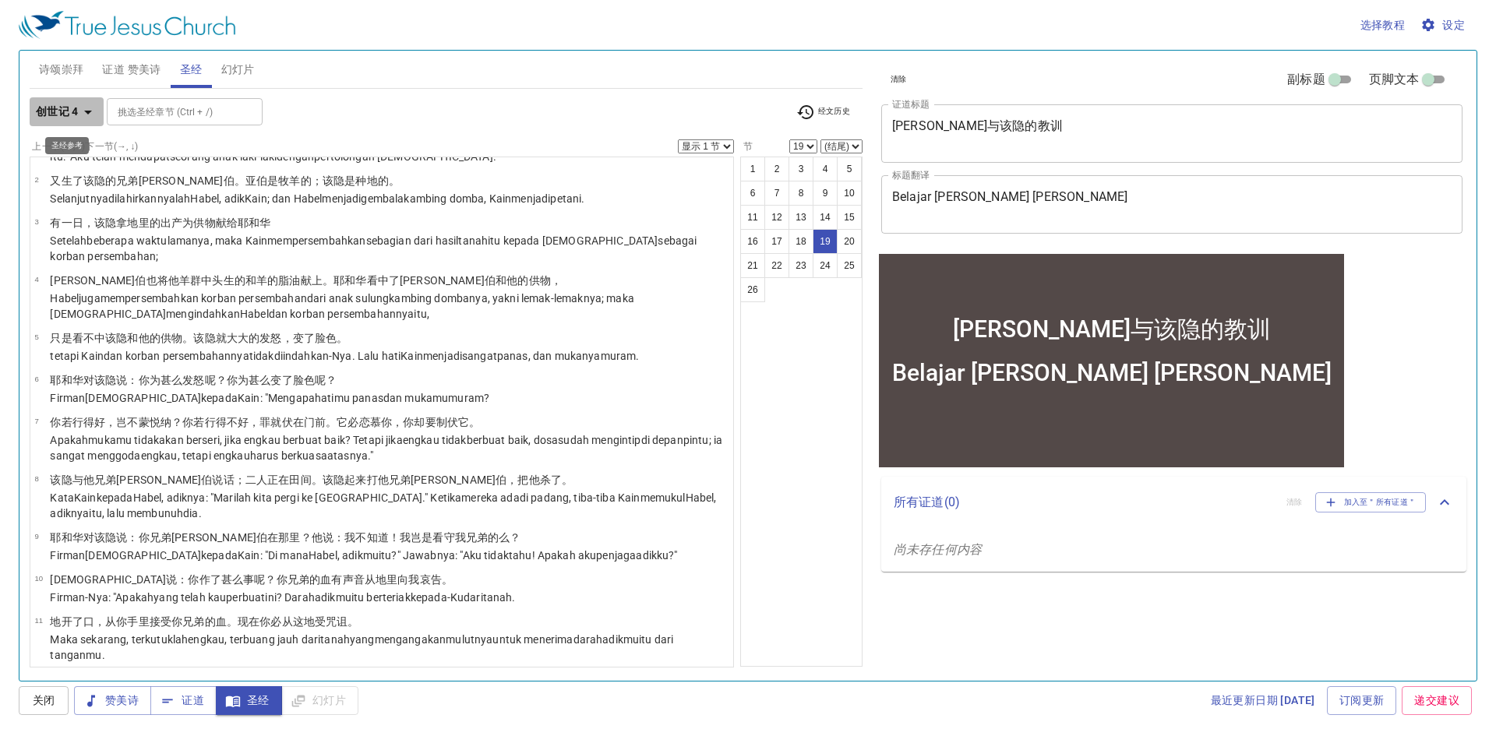
click at [67, 112] on b "创世记 4" at bounding box center [57, 111] width 43 height 19
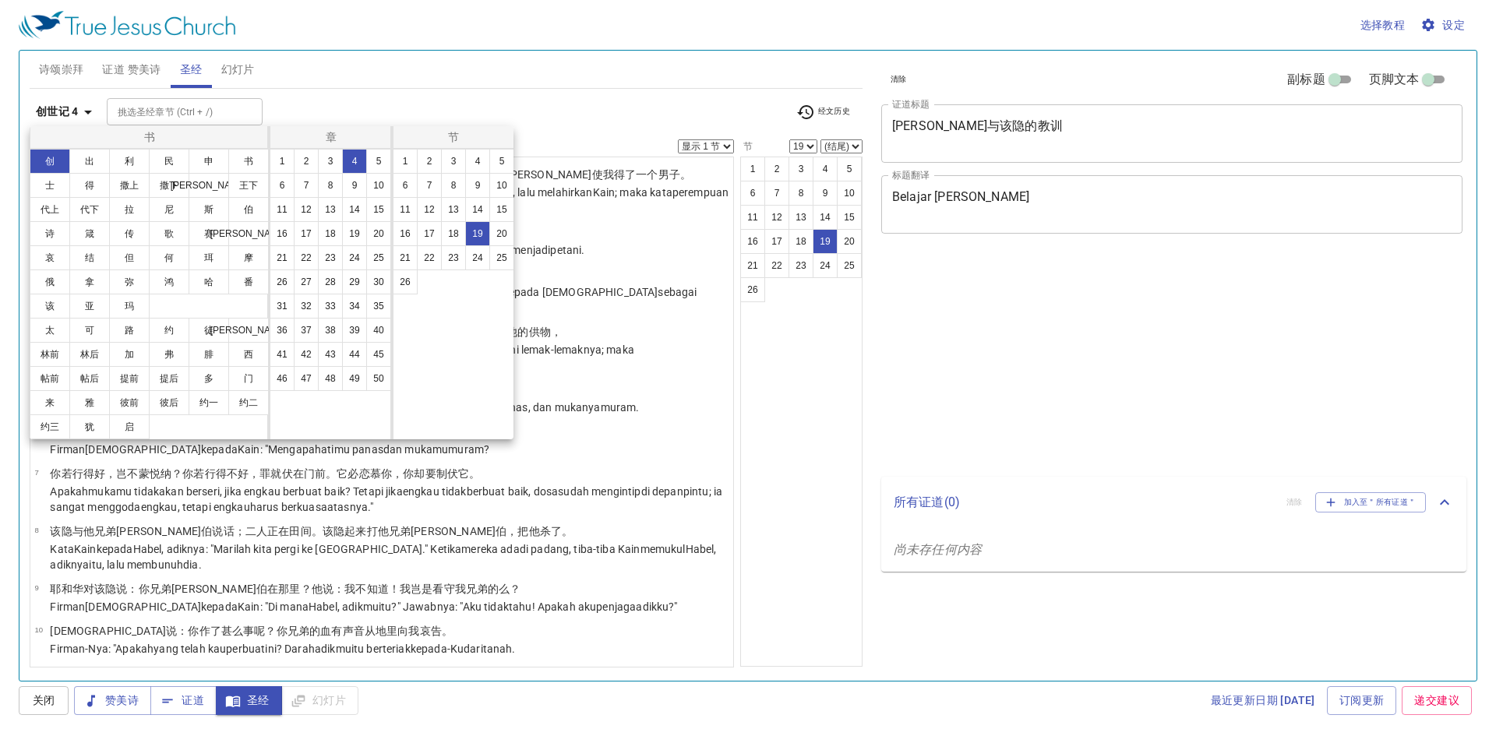
select select "19"
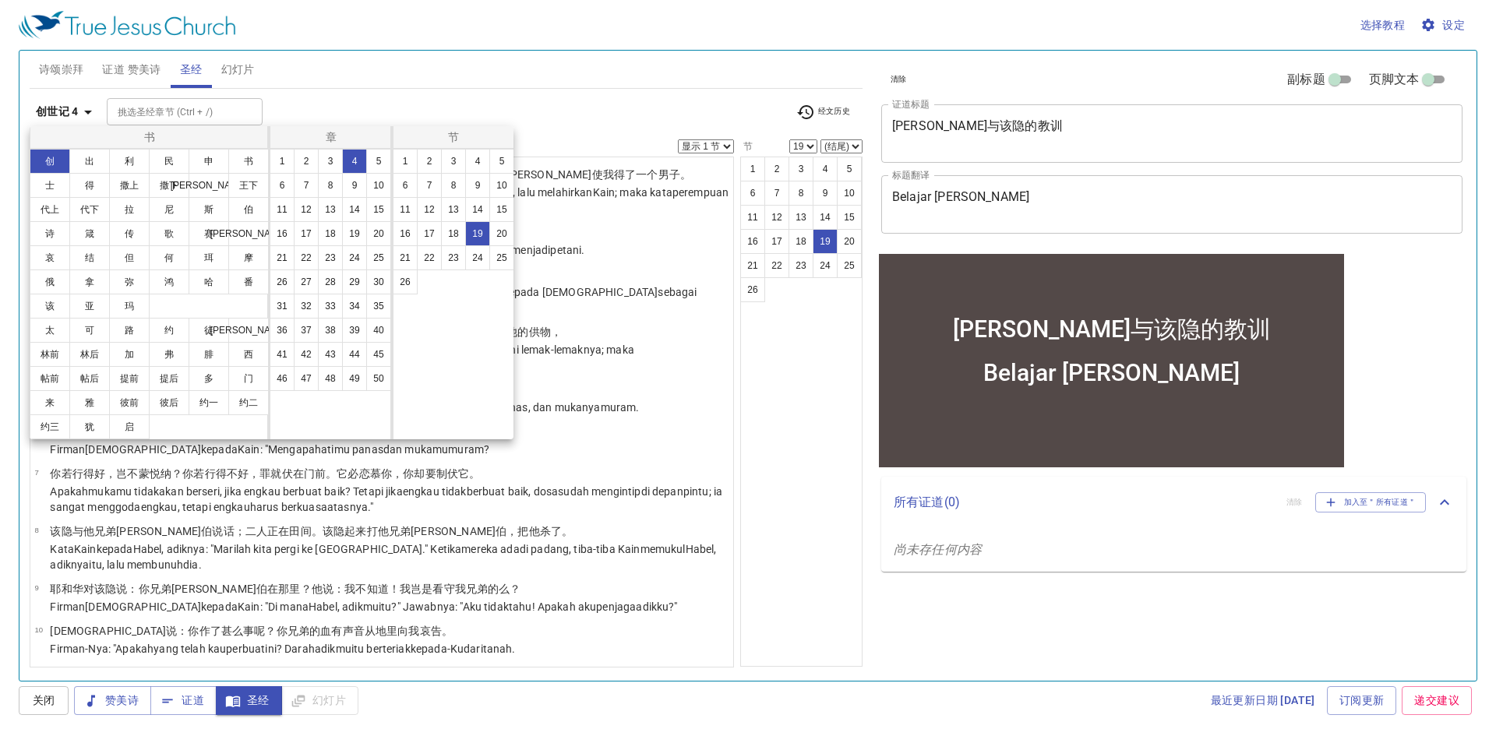
scroll to position [51, 0]
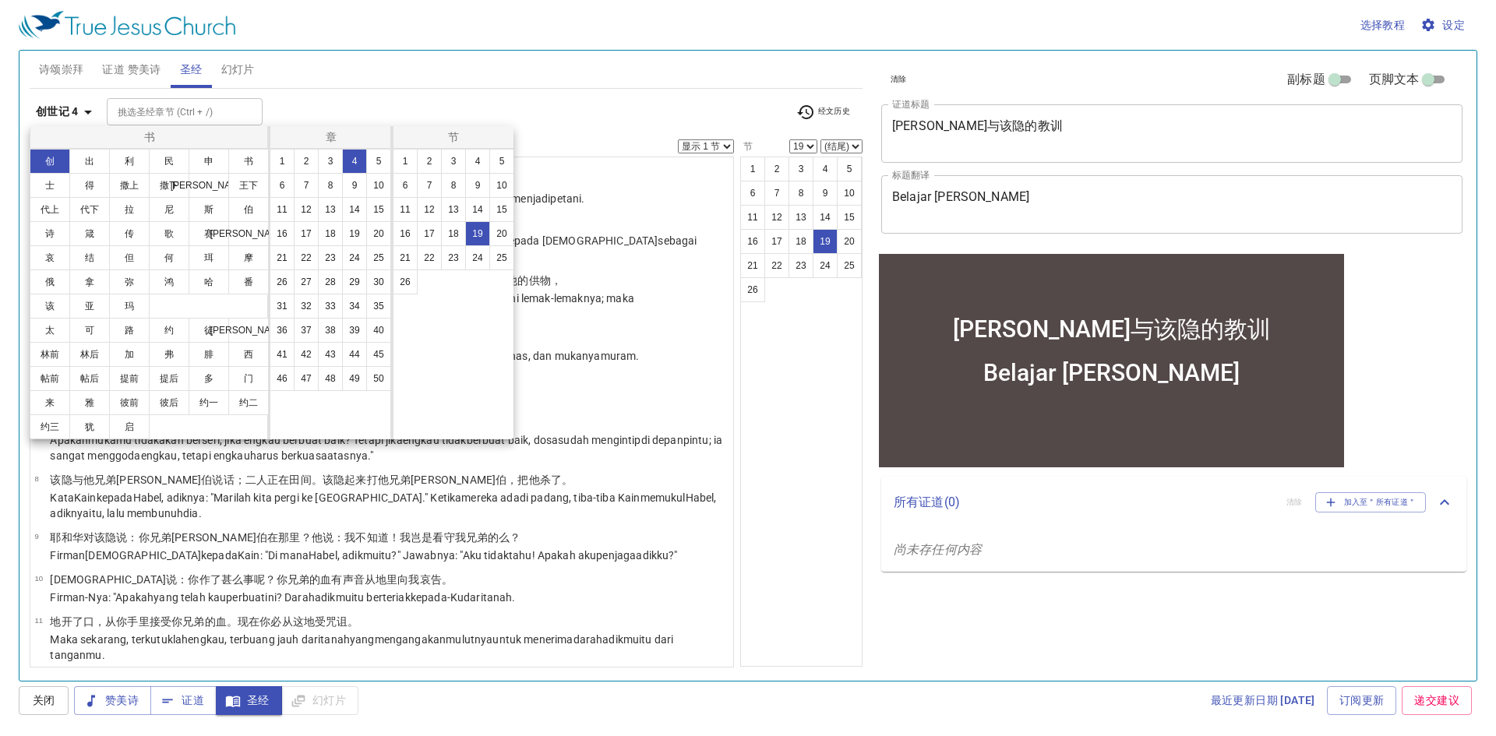
click at [66, 73] on div at bounding box center [748, 368] width 1496 height 736
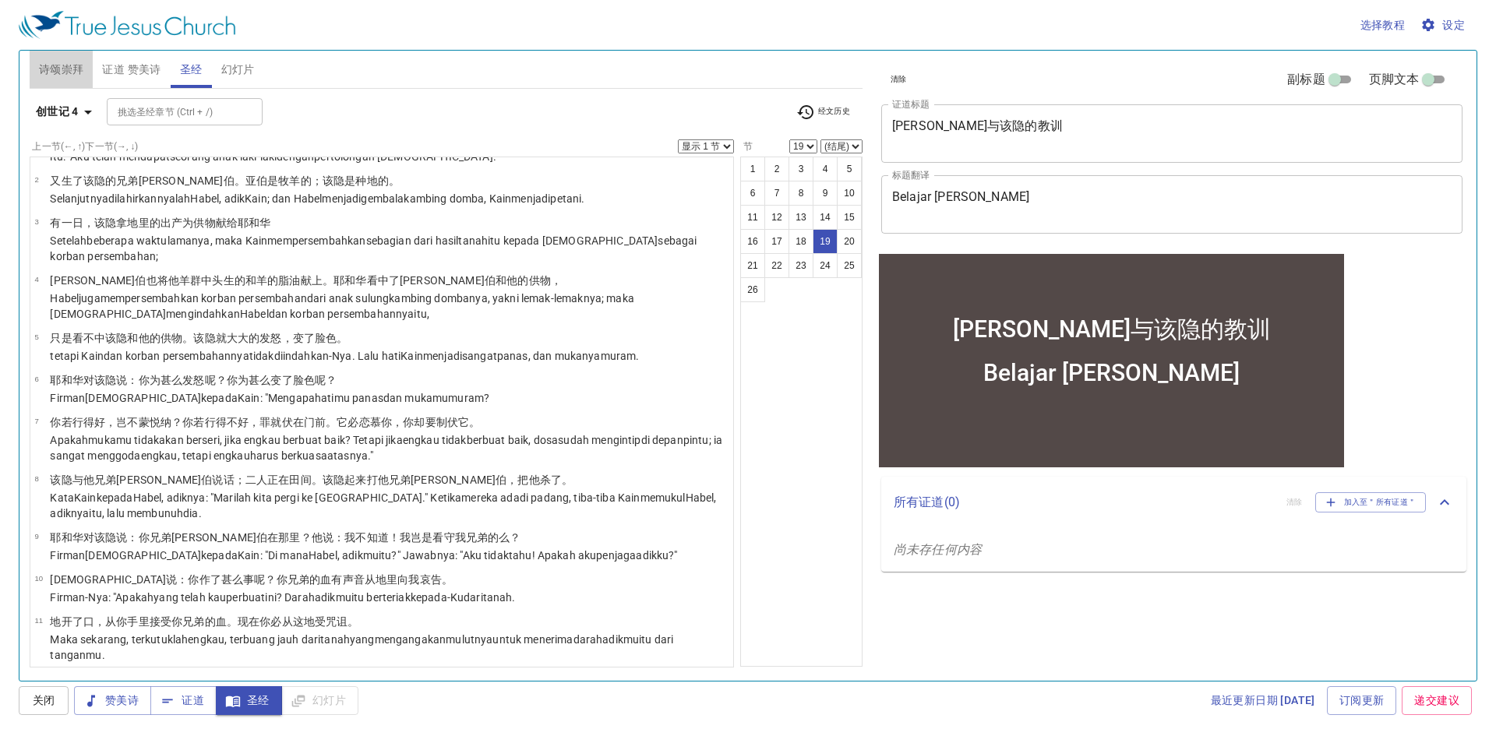
click at [66, 73] on span "诗颂崇拜" at bounding box center [61, 69] width 45 height 19
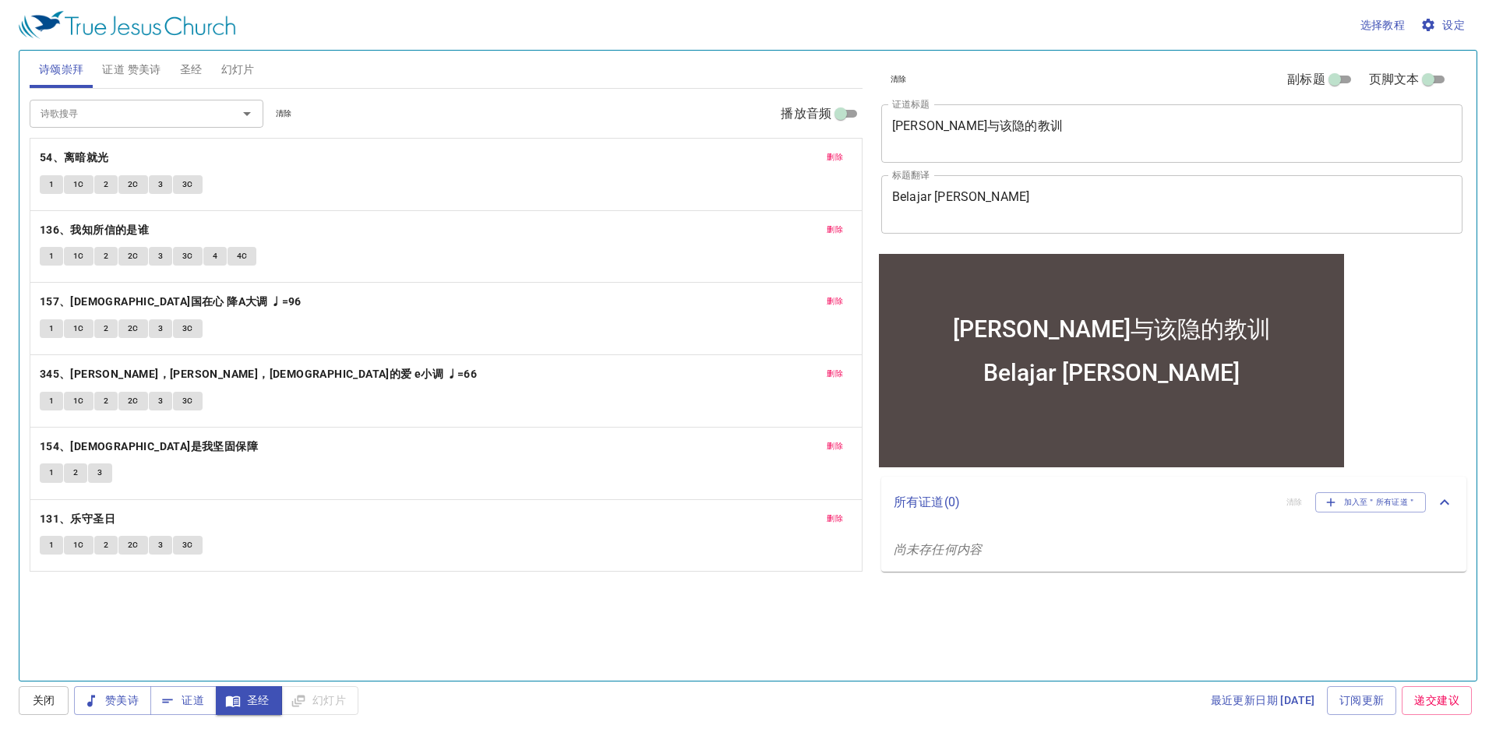
click at [199, 65] on span "圣经" at bounding box center [191, 69] width 23 height 19
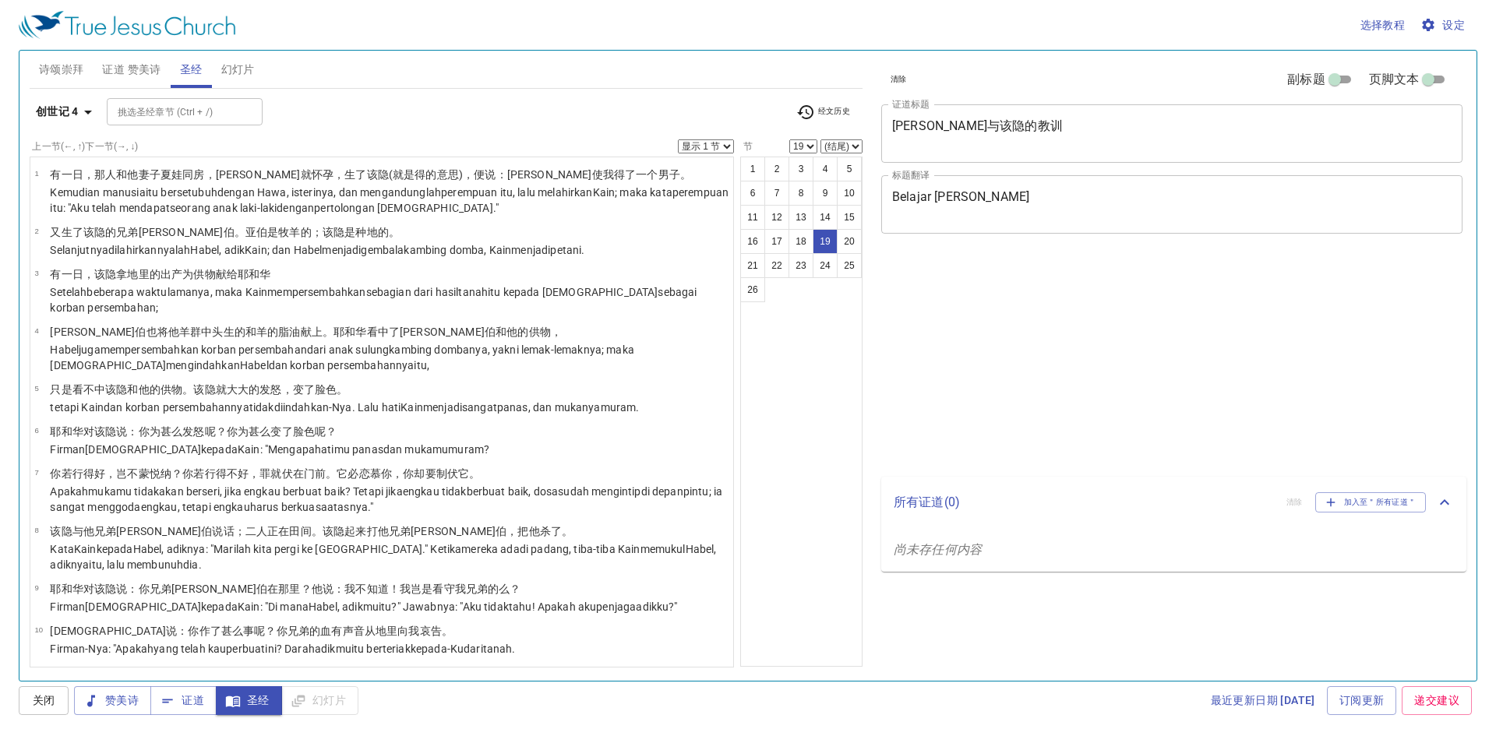
select select "19"
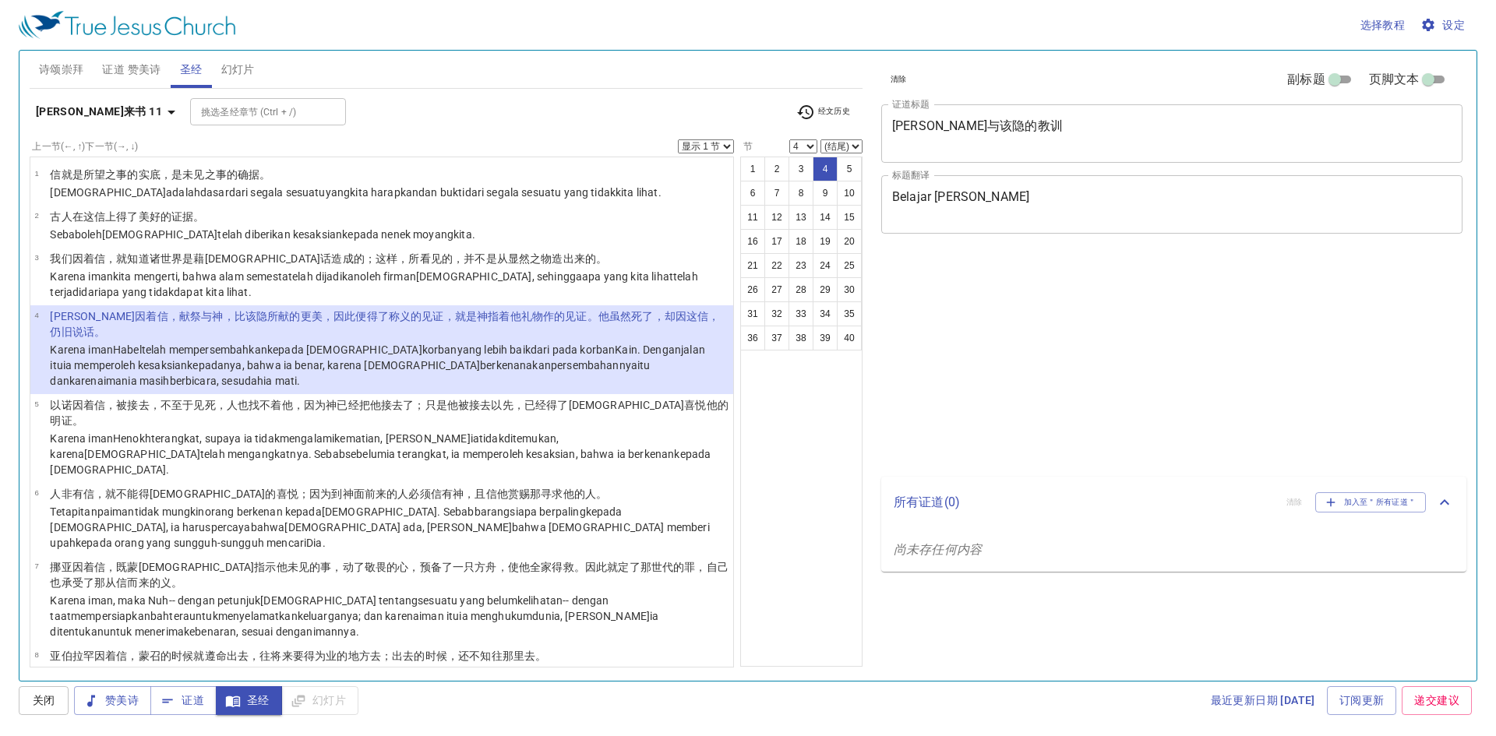
select select "4"
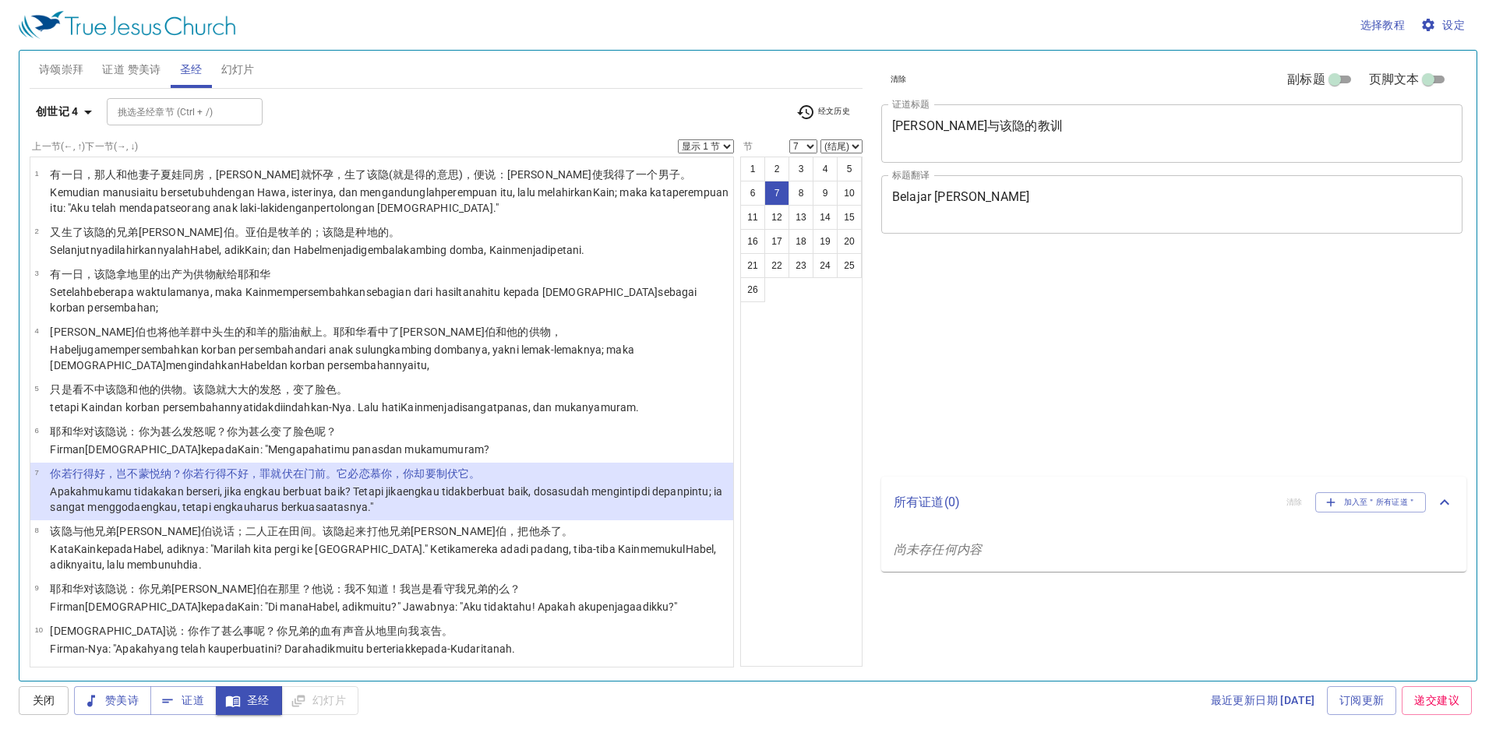
select select "7"
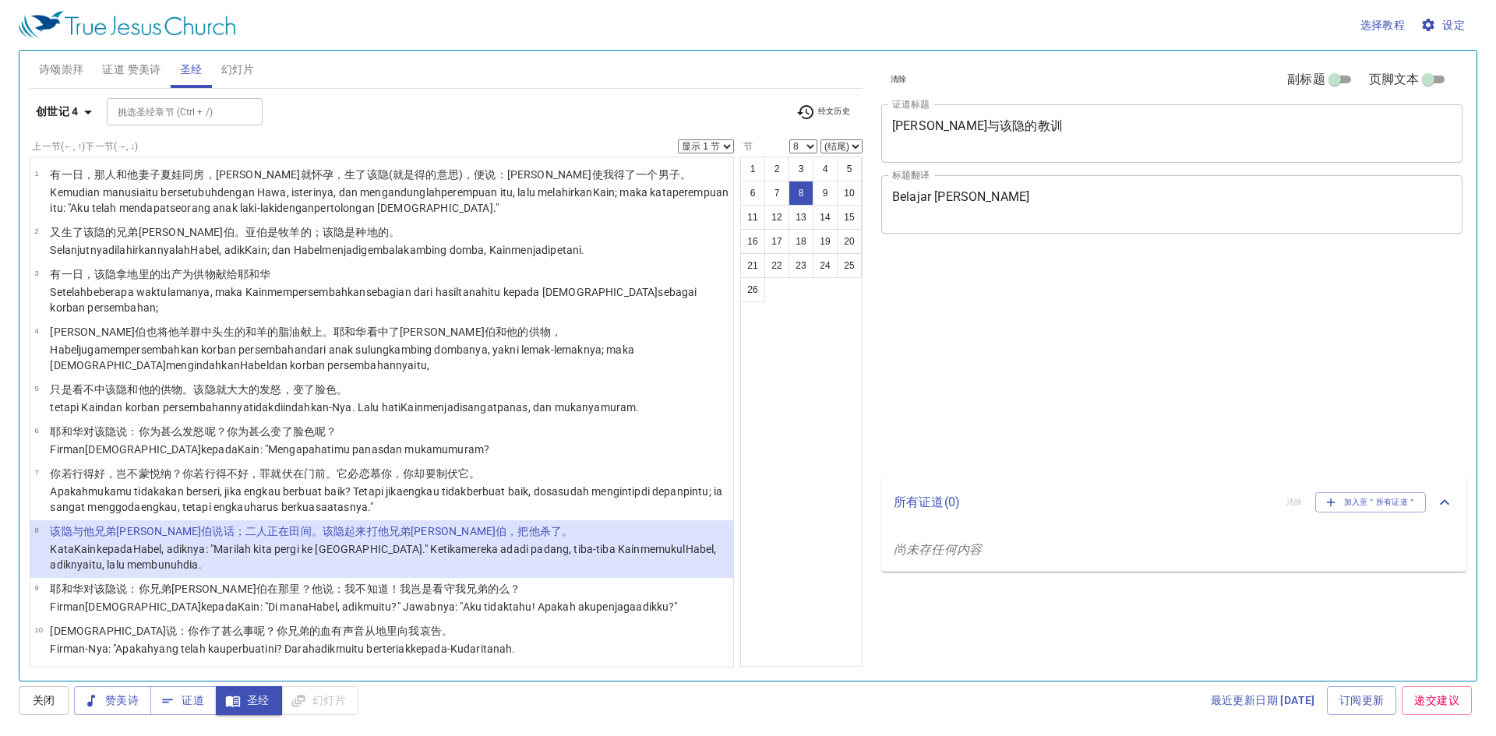
select select "8"
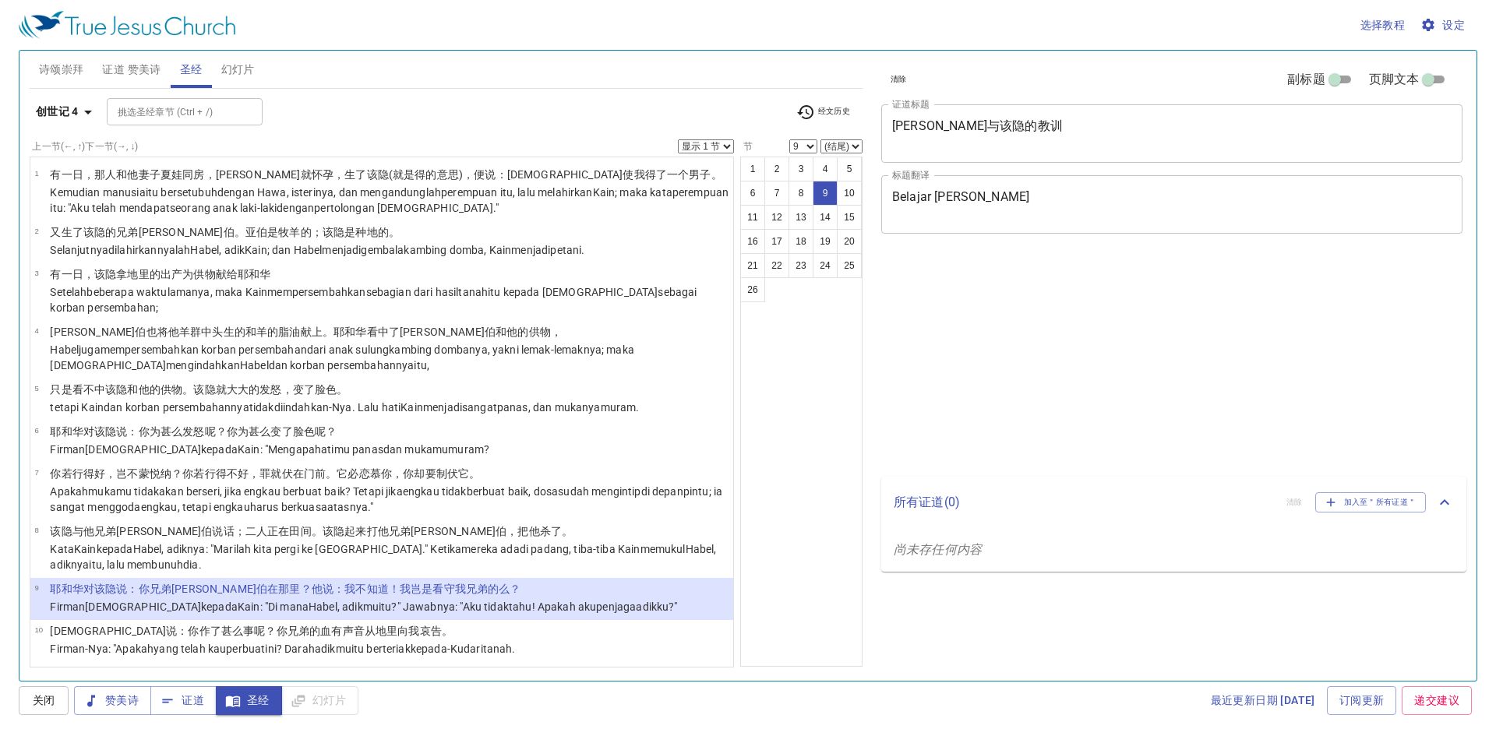
select select "9"
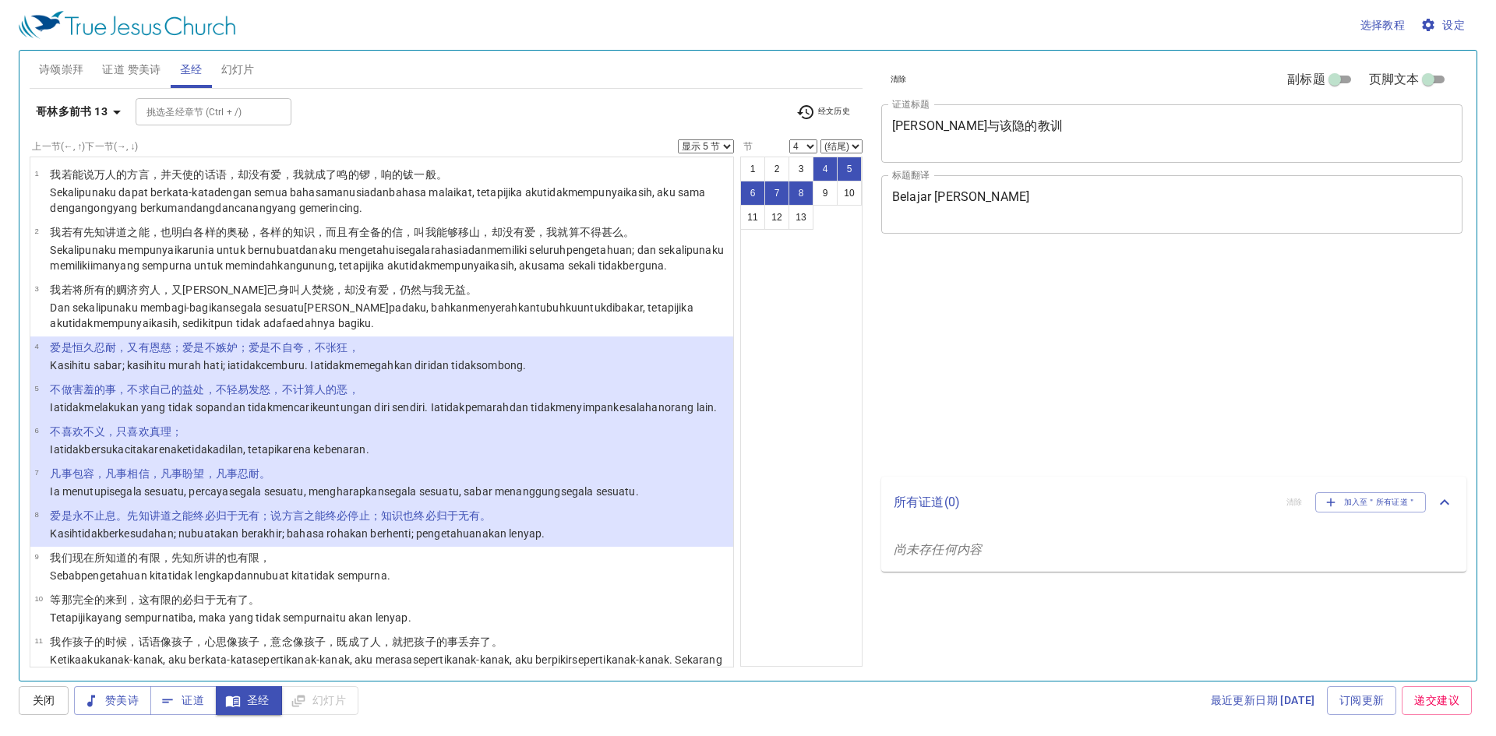
select select "5"
select select "4"
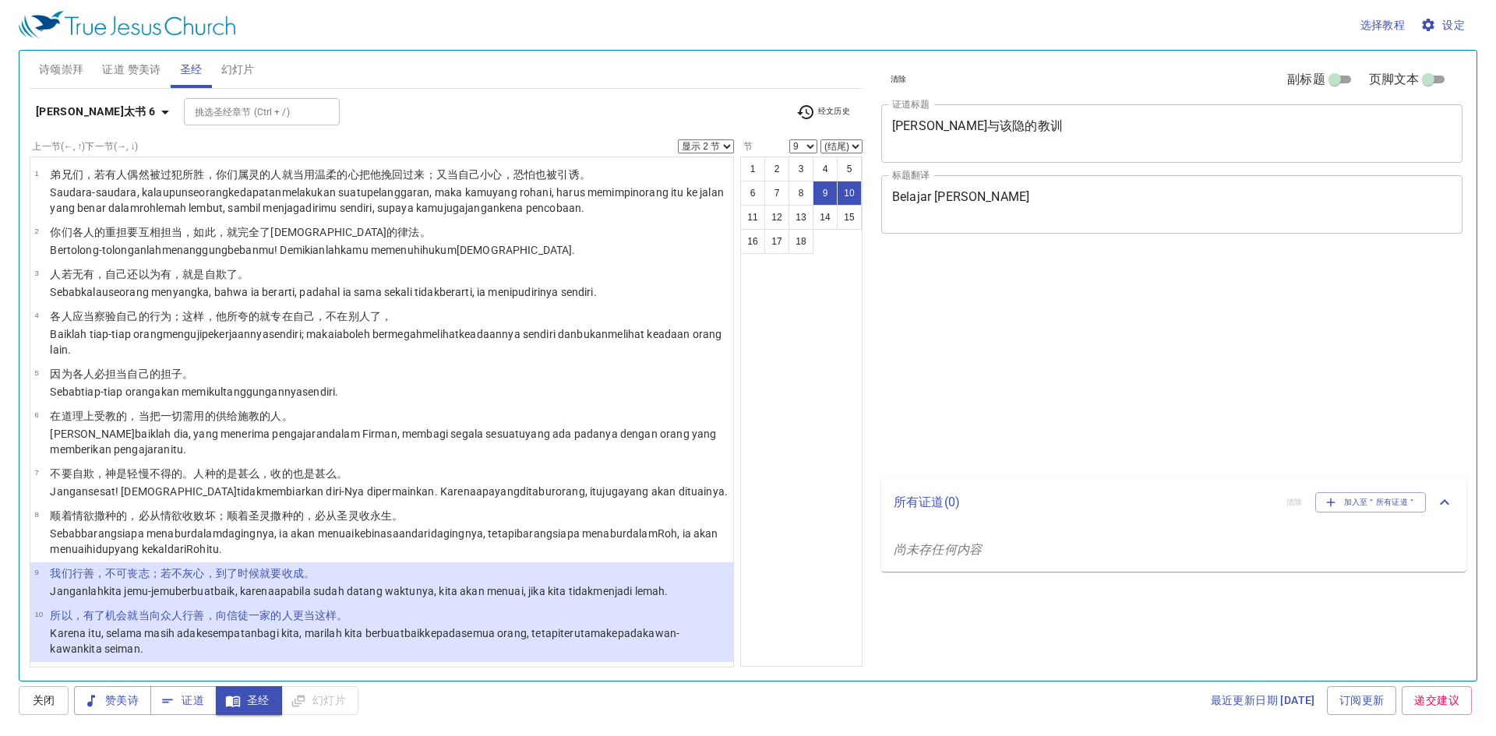
select select "2"
select select "9"
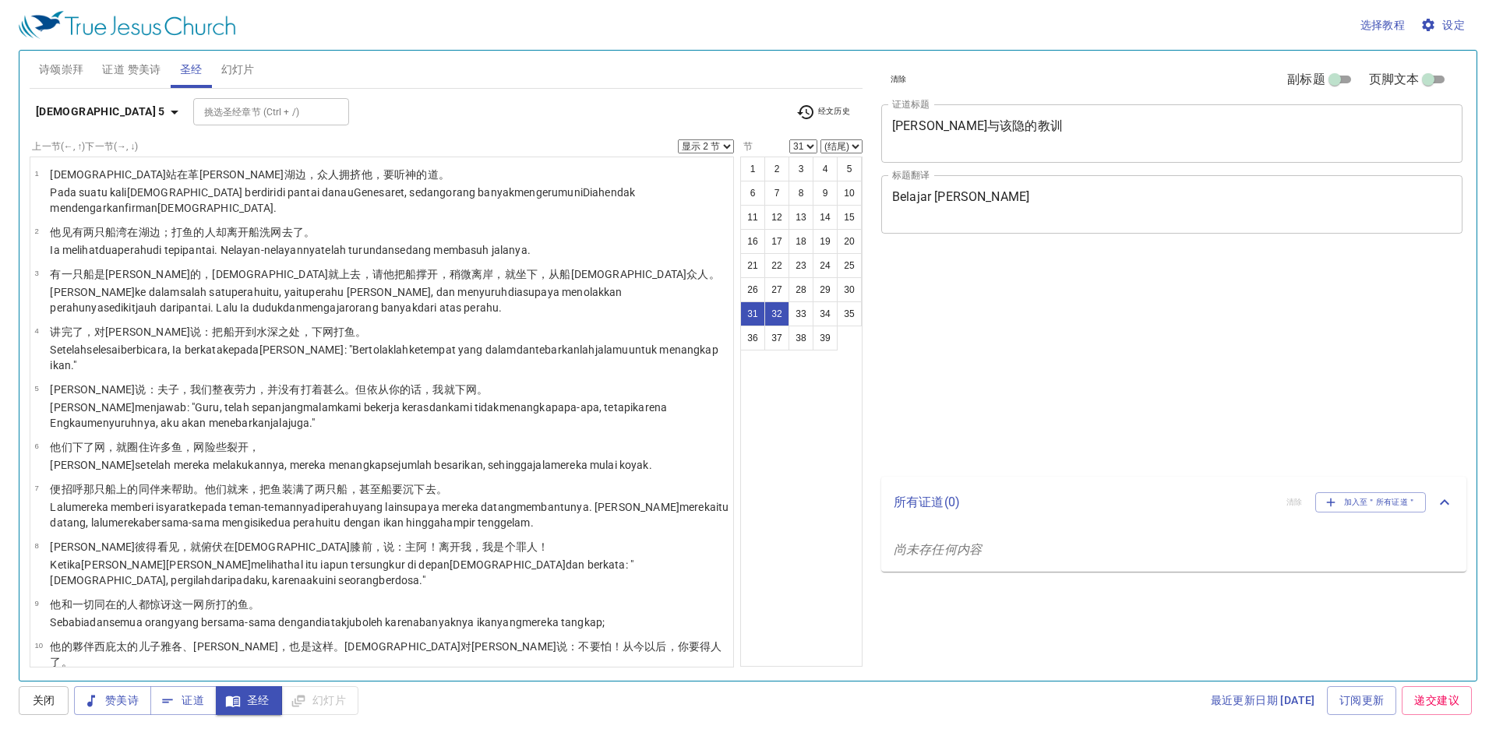
select select "2"
select select "31"
select select "2"
select select "31"
